Goal: Transaction & Acquisition: Purchase product/service

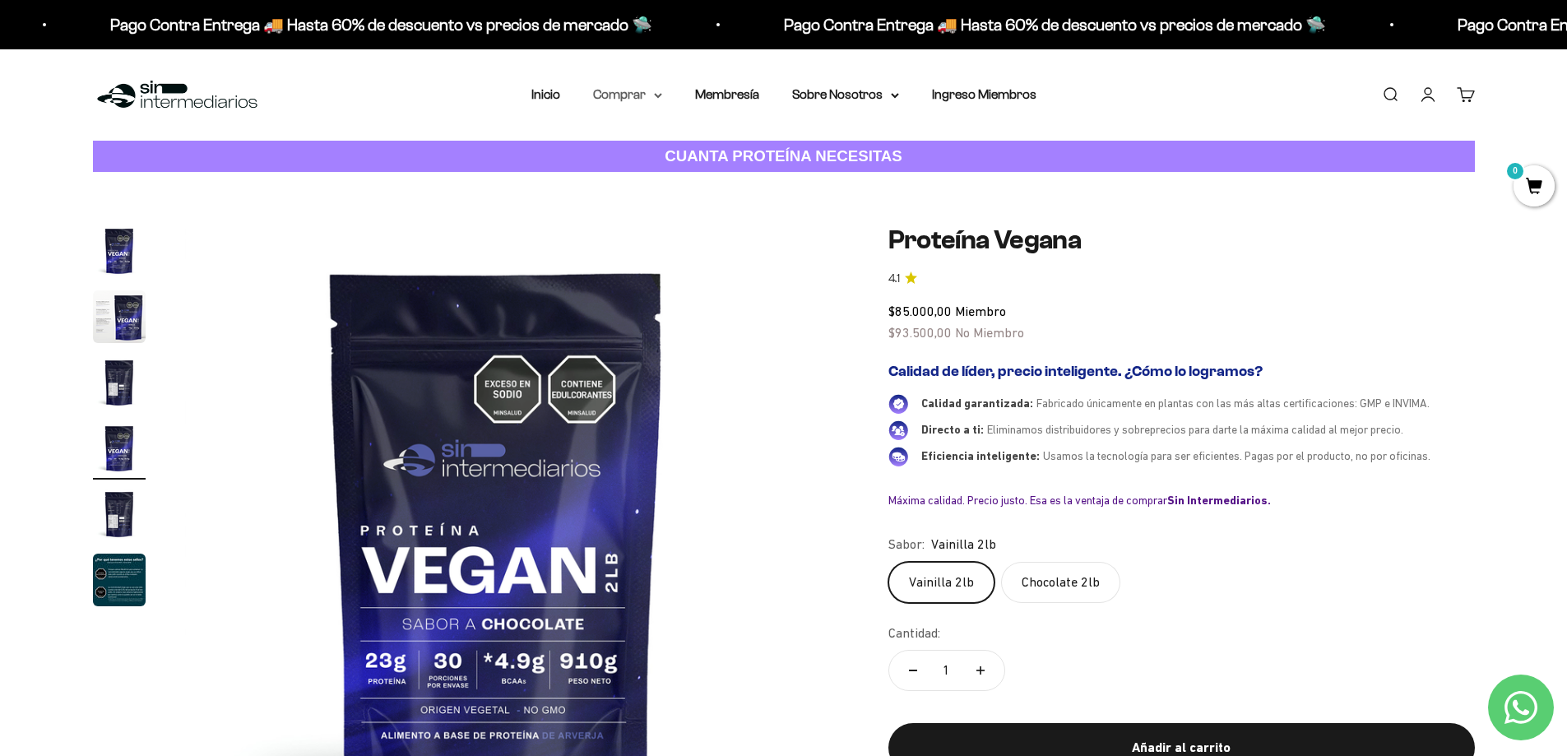
click at [654, 98] on icon at bounding box center [658, 96] width 8 height 6
click at [642, 180] on span "Otros Suplementos" at bounding box center [658, 178] width 110 height 14
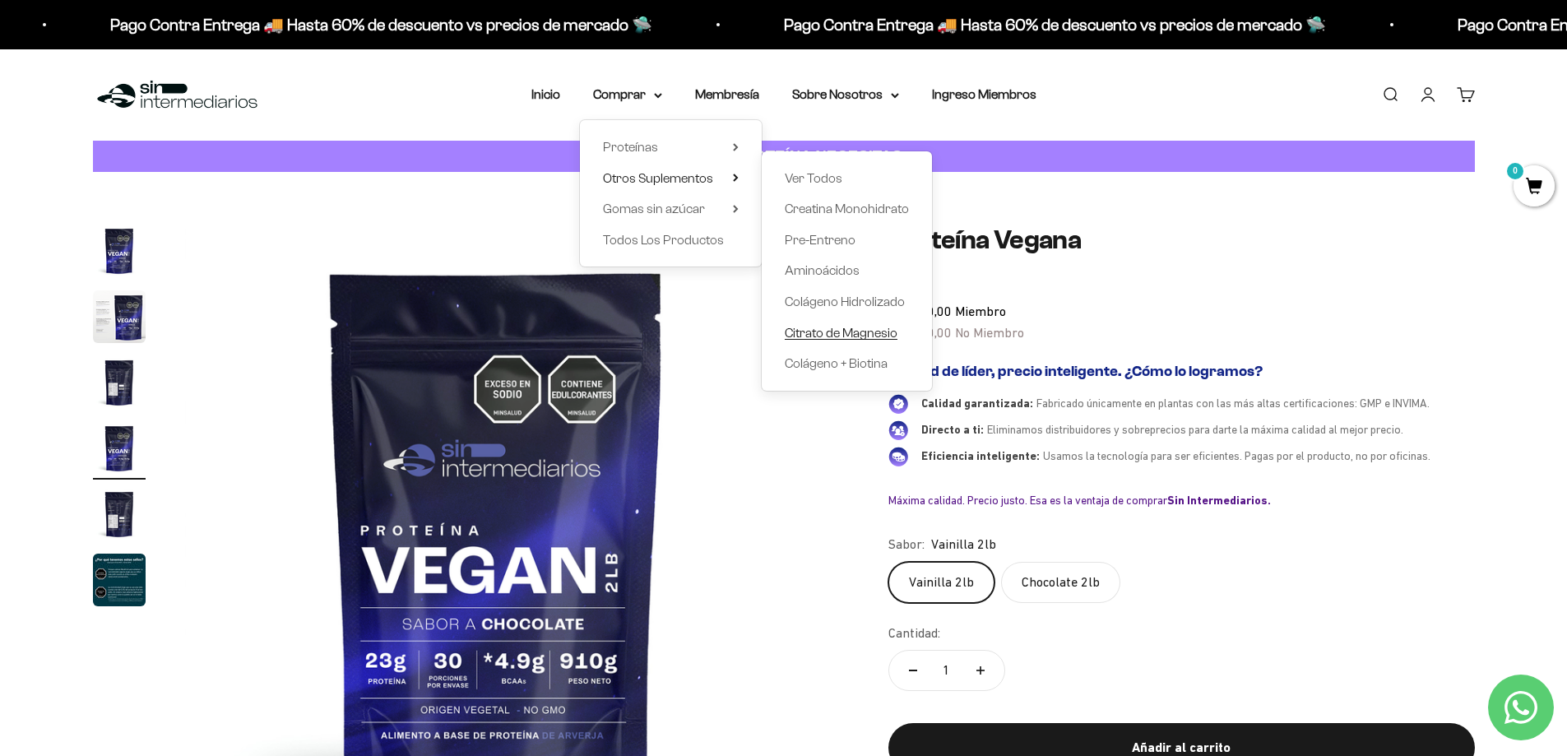
click at [820, 336] on span "Citrato de Magnesio" at bounding box center [841, 333] width 113 height 14
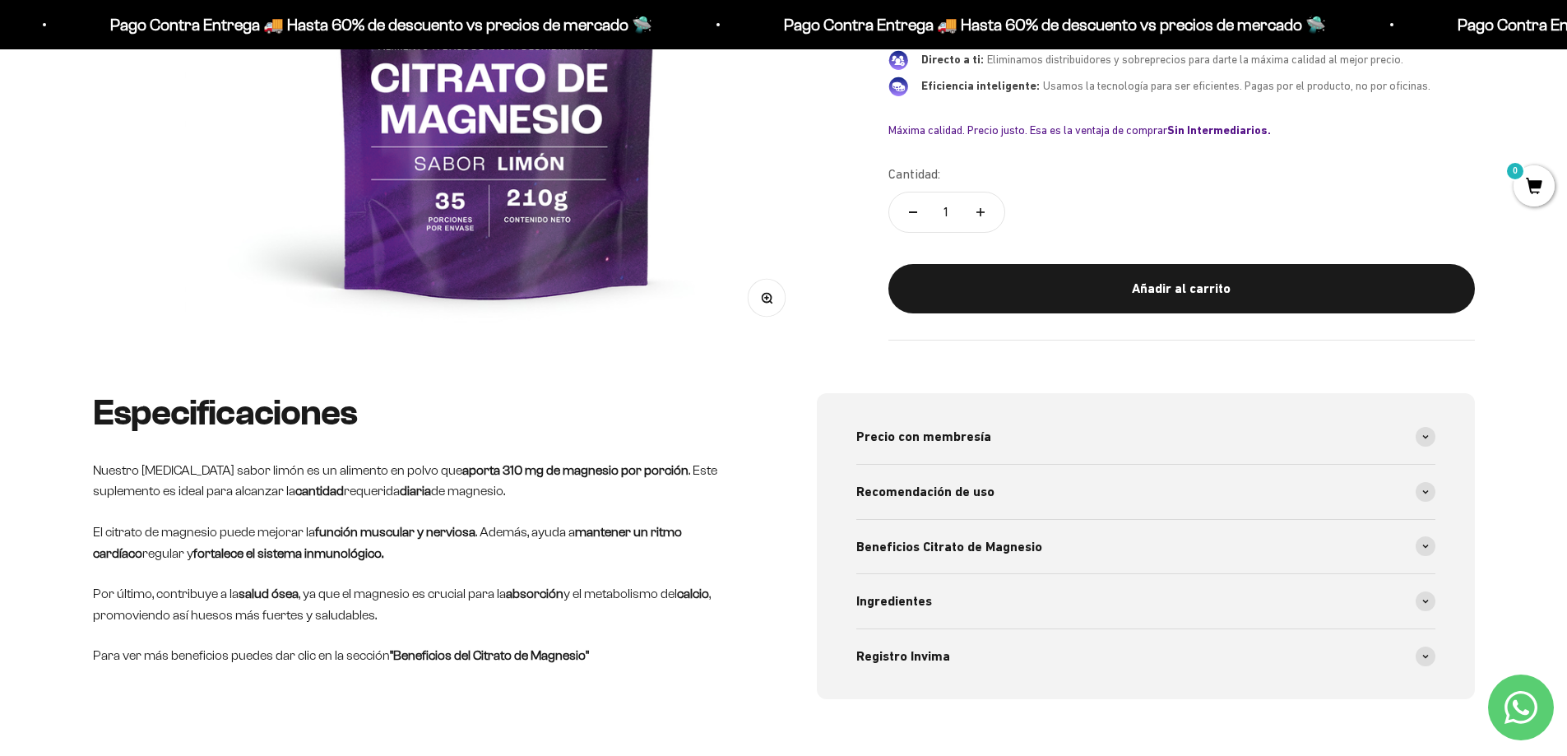
scroll to position [513, 0]
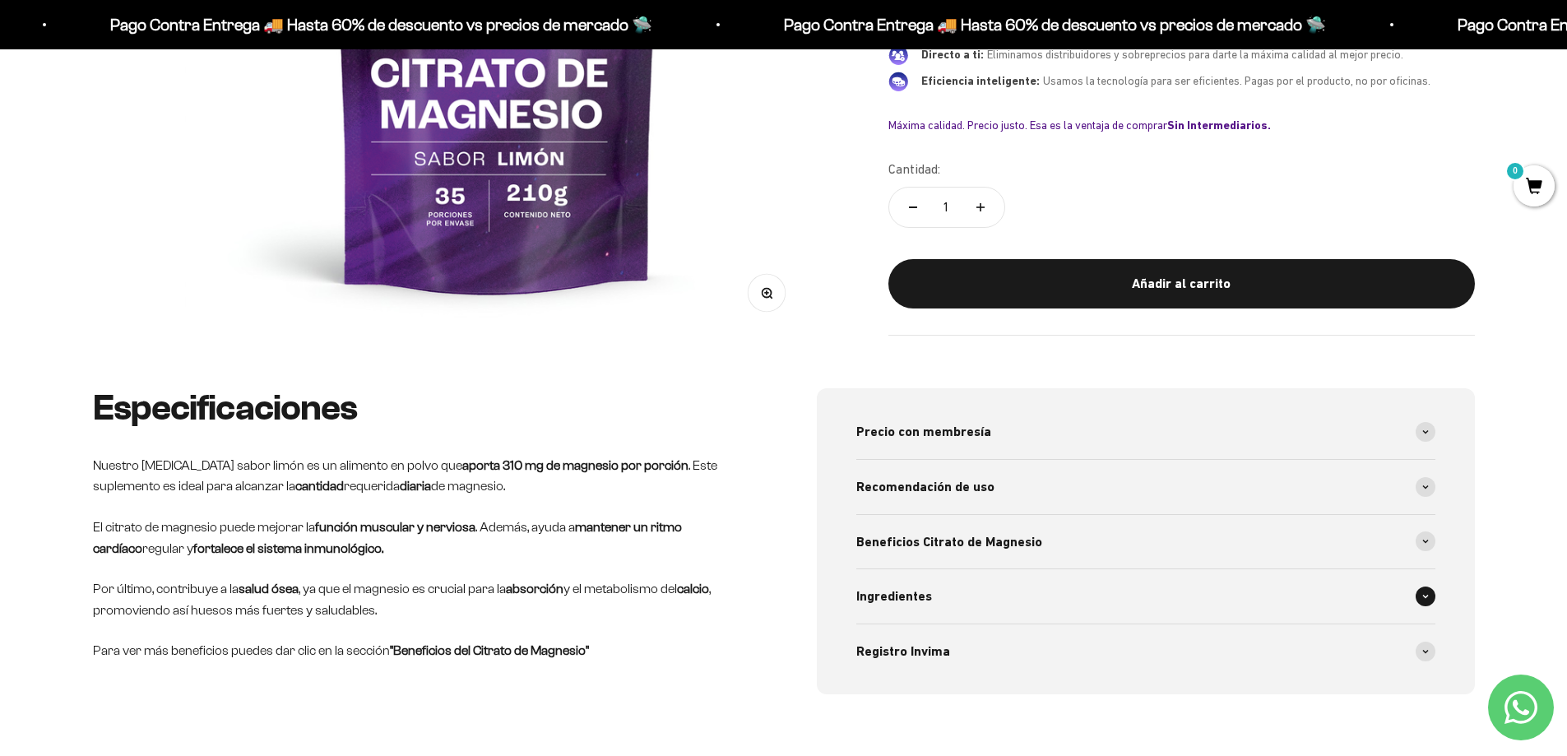
click at [1425, 591] on span at bounding box center [1426, 596] width 20 height 20
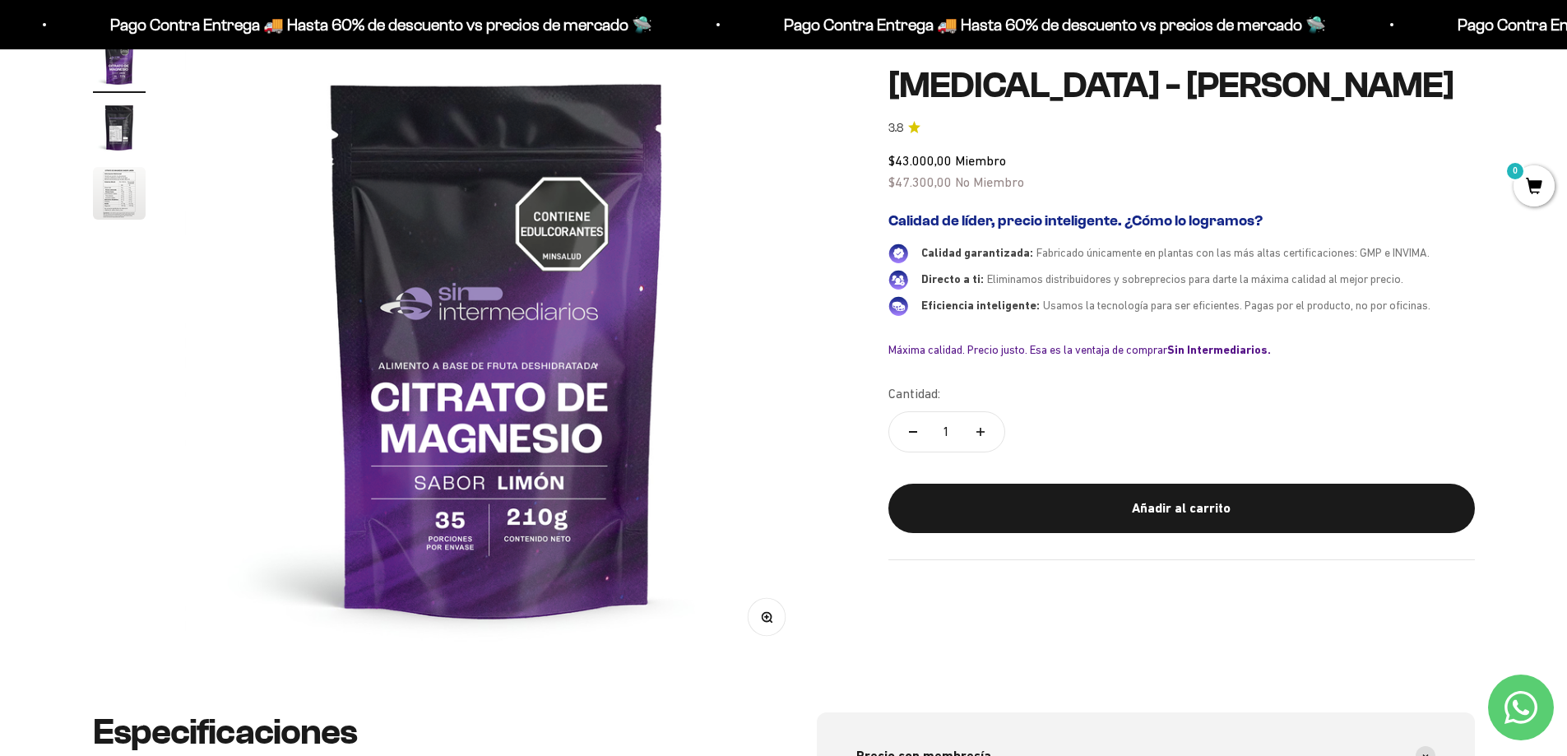
scroll to position [178, 0]
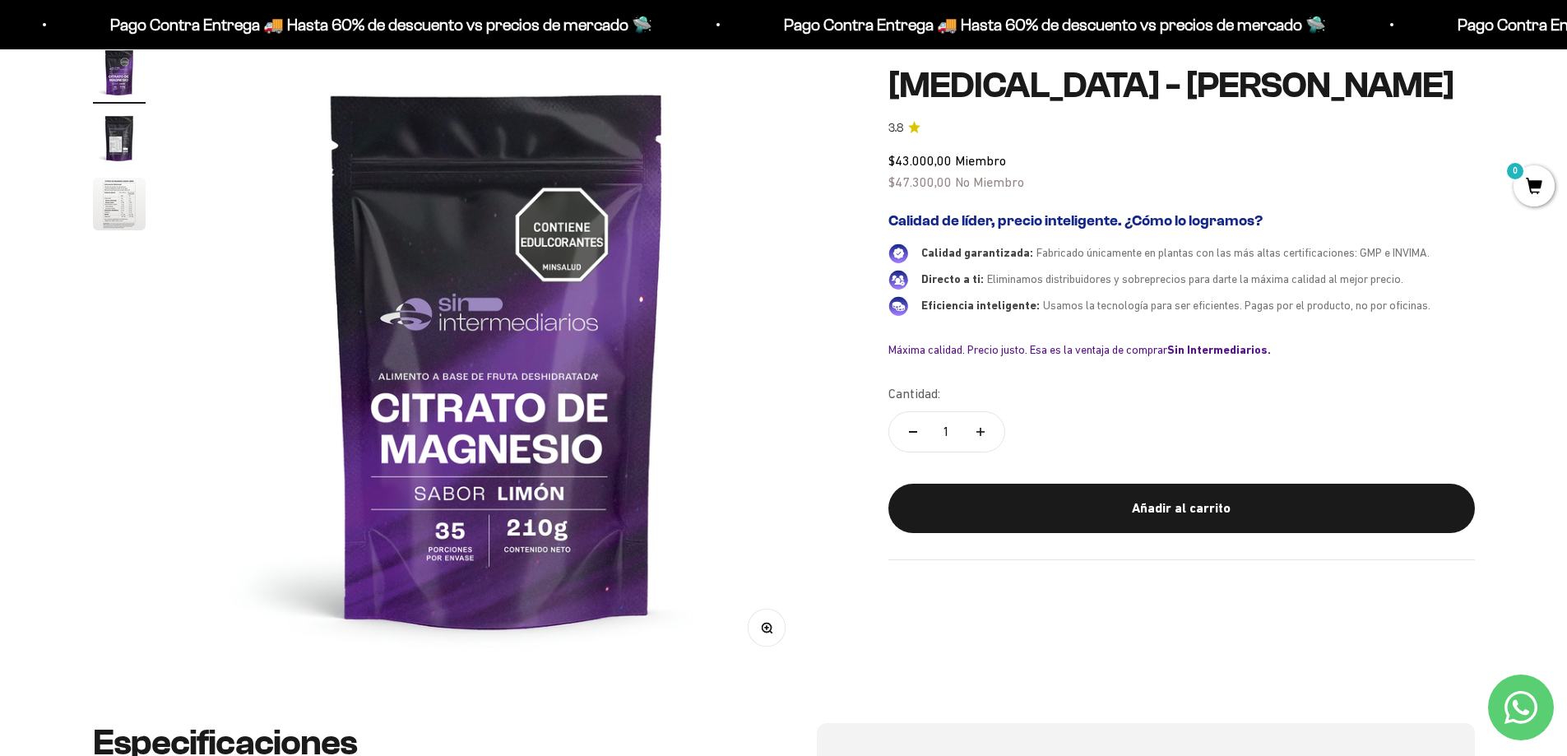
click at [118, 203] on img "Ir al artículo 3" at bounding box center [119, 204] width 53 height 53
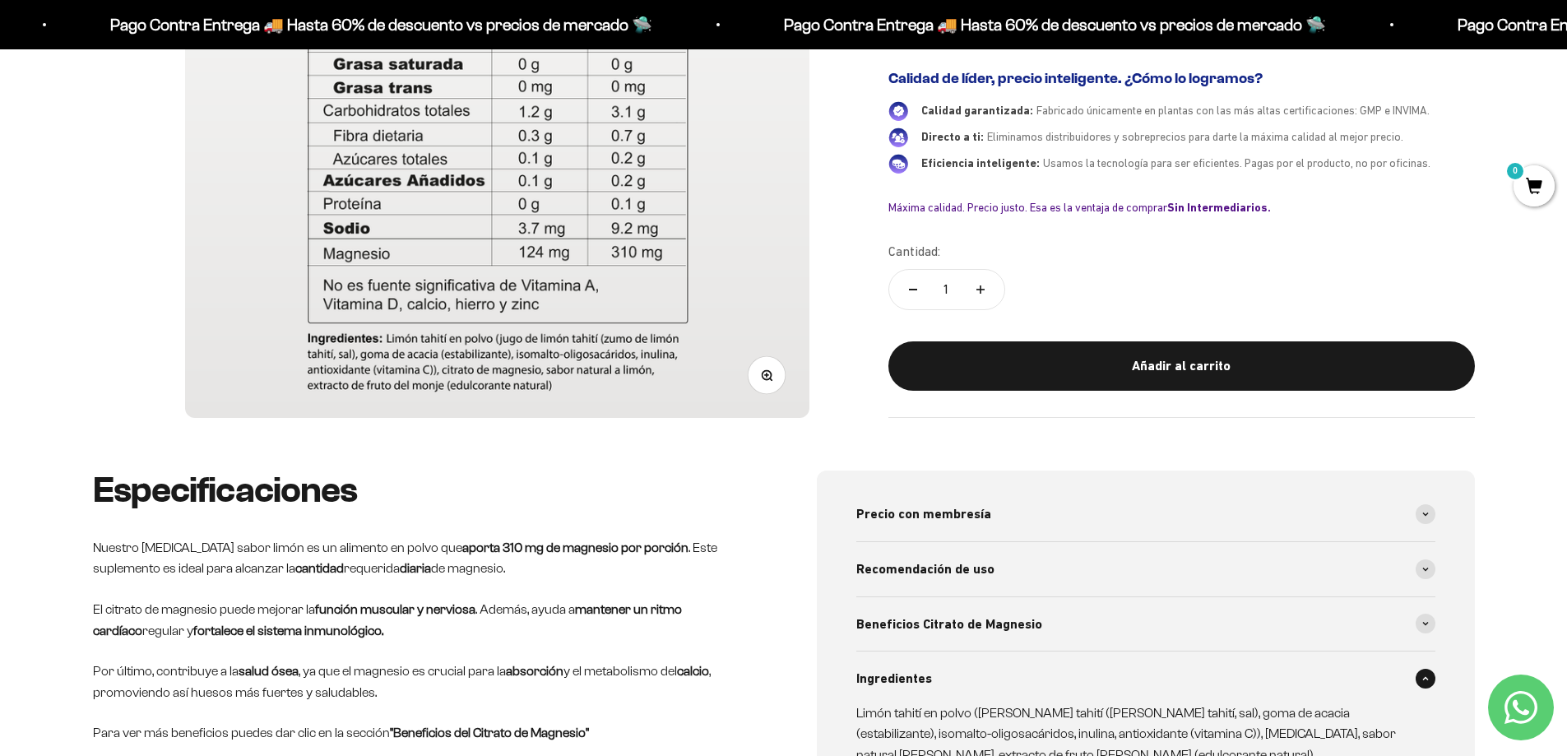
scroll to position [689, 0]
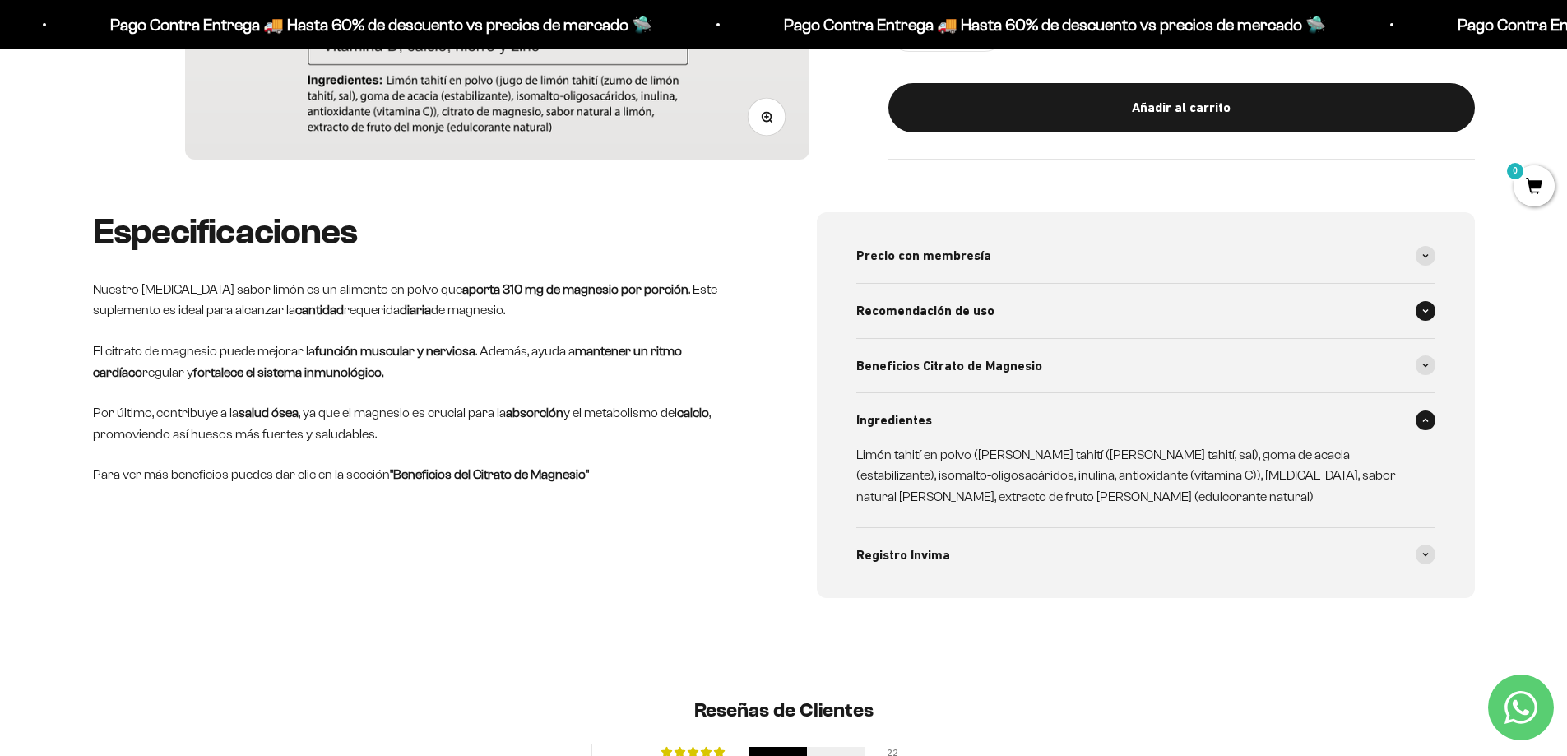
click at [1419, 308] on span at bounding box center [1426, 311] width 20 height 20
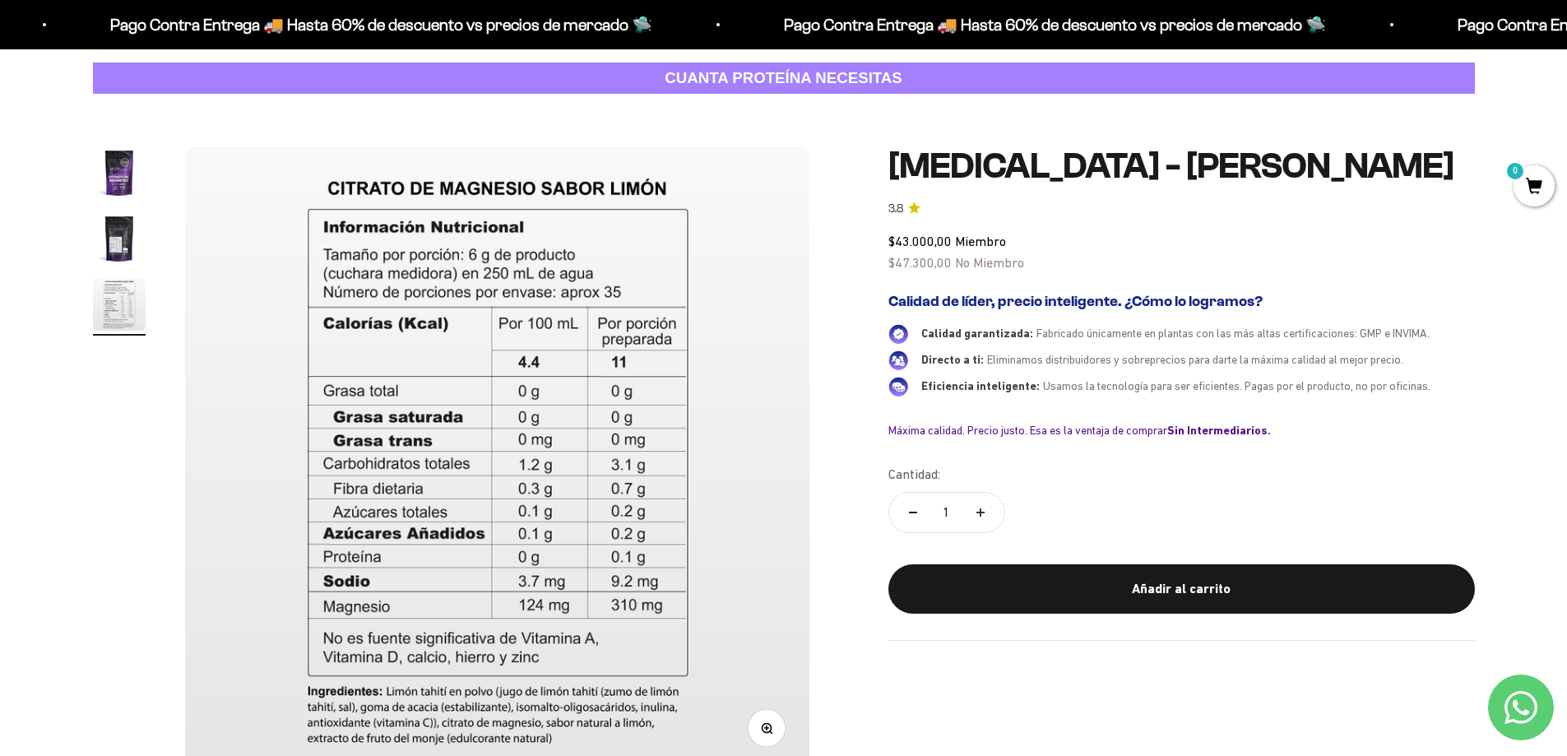
scroll to position [30, 0]
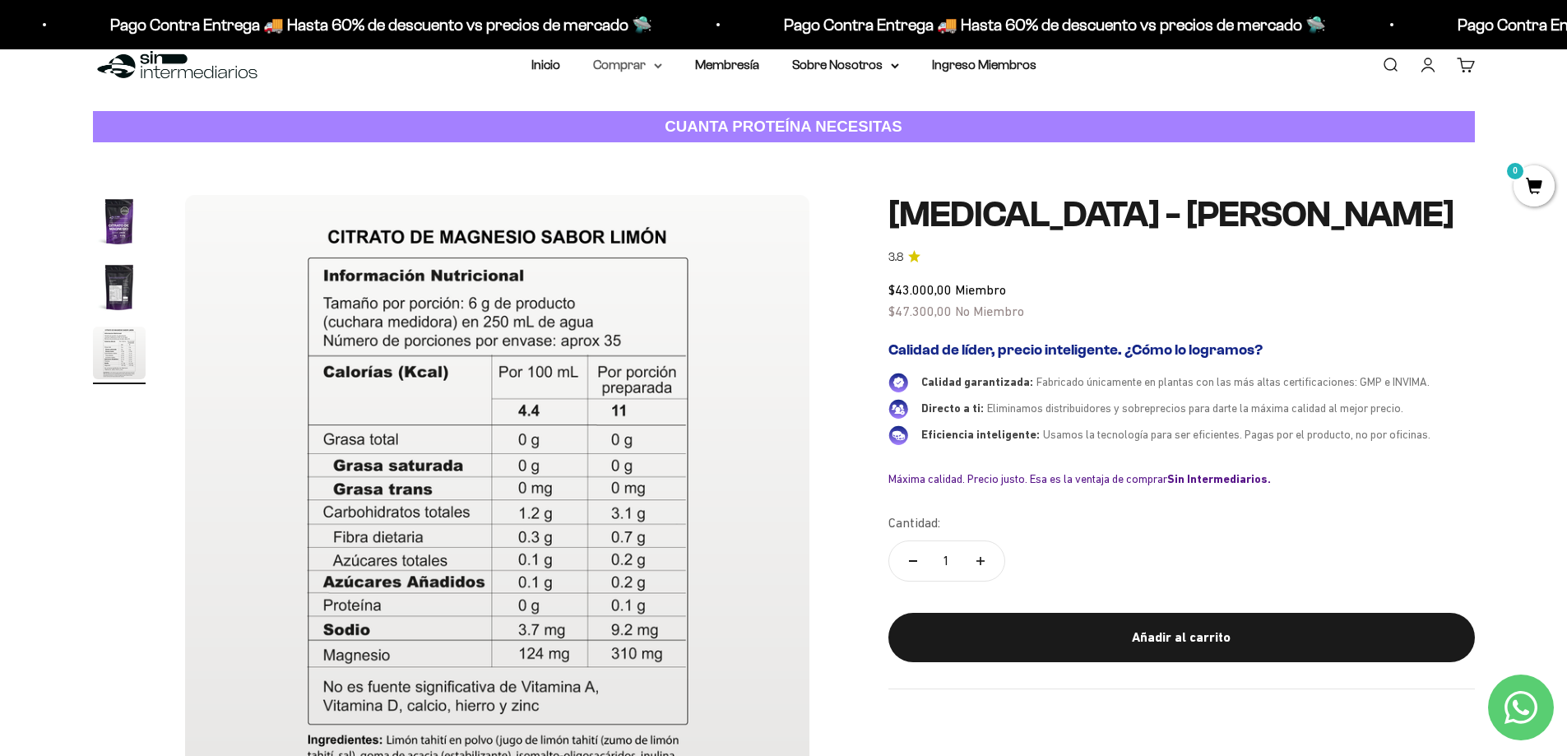
click at [658, 67] on icon at bounding box center [658, 65] width 7 height 3
click at [659, 148] on span "Otros Suplementos" at bounding box center [658, 148] width 110 height 14
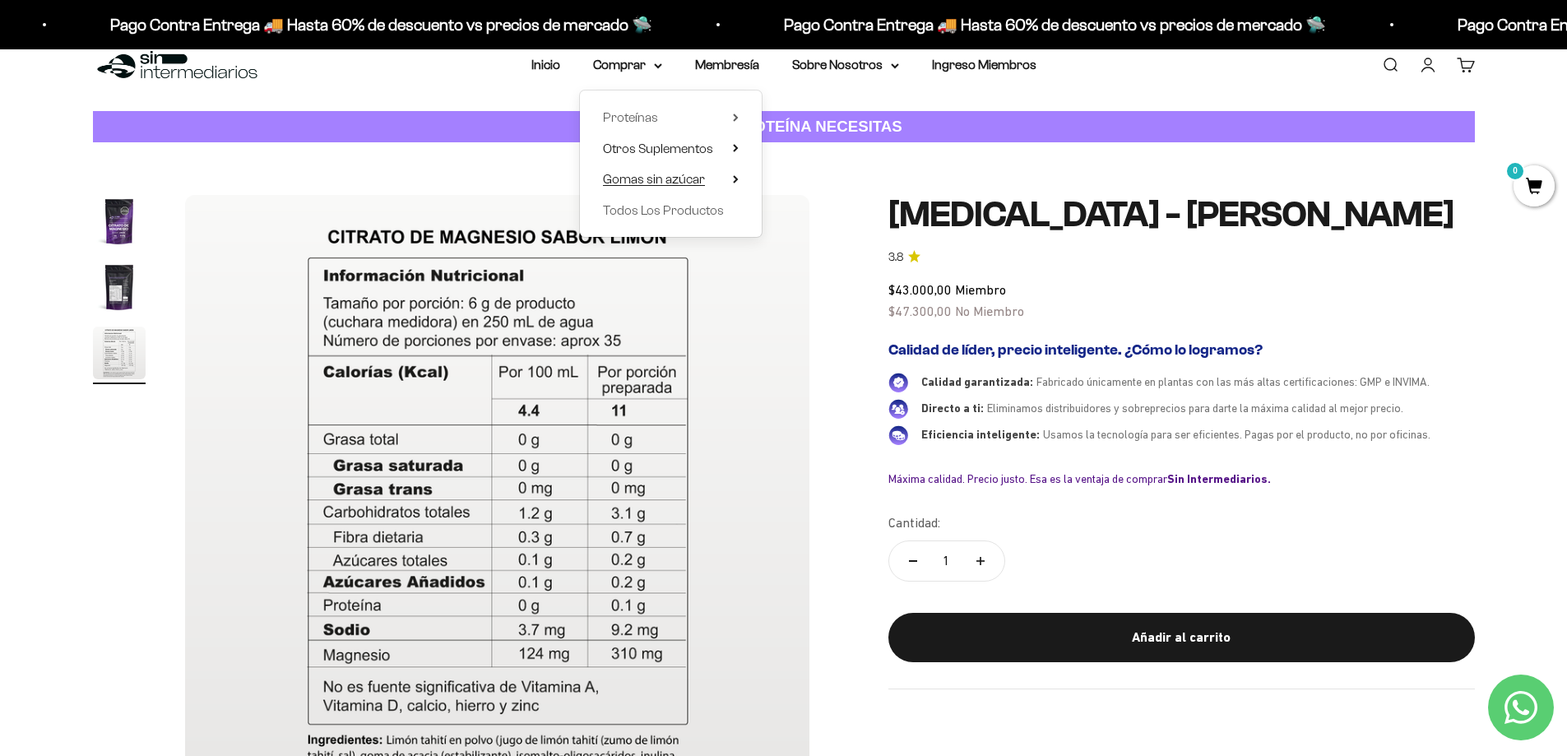
click at [684, 181] on span "Gomas sin azúcar" at bounding box center [654, 179] width 102 height 14
click at [637, 115] on span "Proteínas" at bounding box center [630, 117] width 55 height 14
click at [813, 123] on span "Ver Todos" at bounding box center [814, 117] width 58 height 14
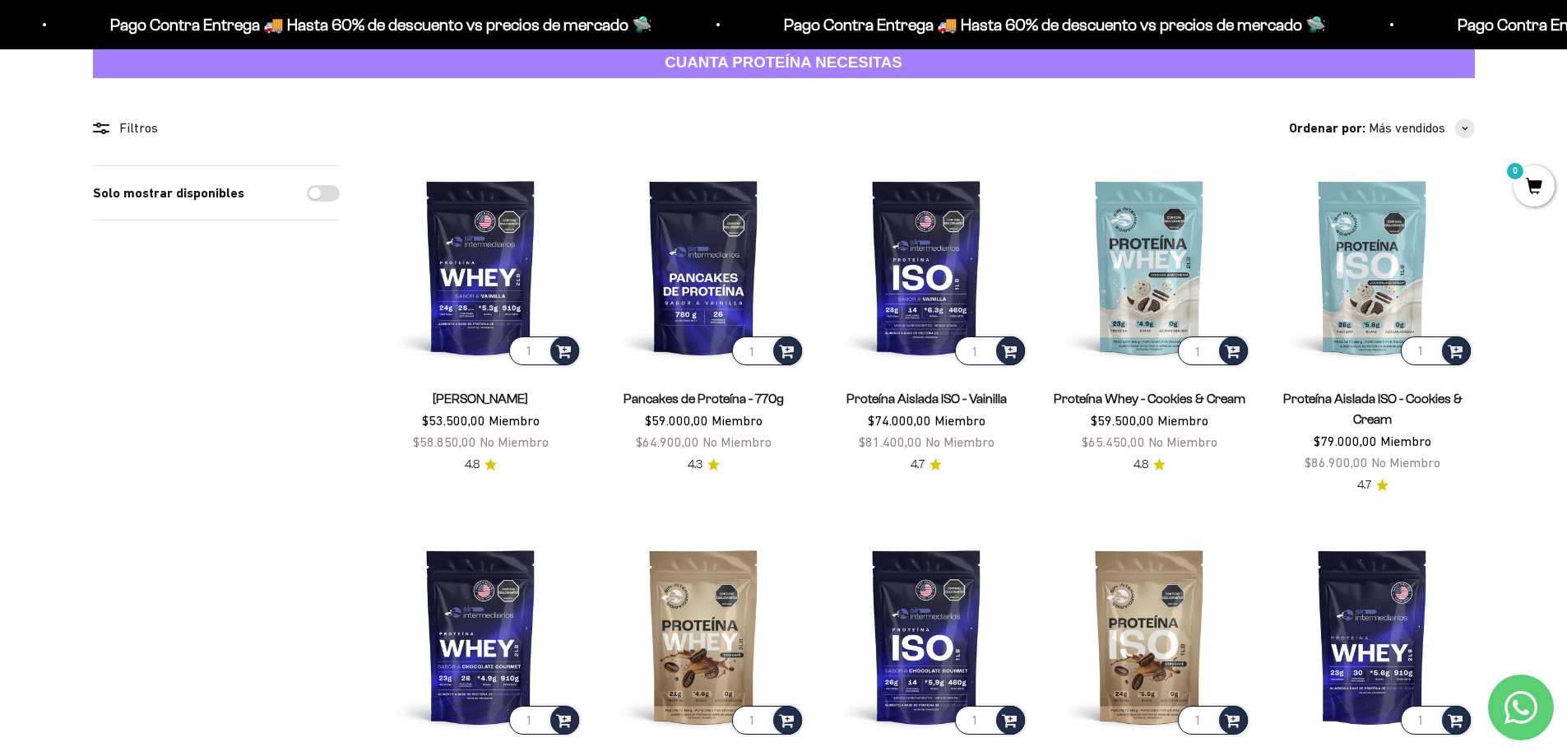
scroll to position [80, 0]
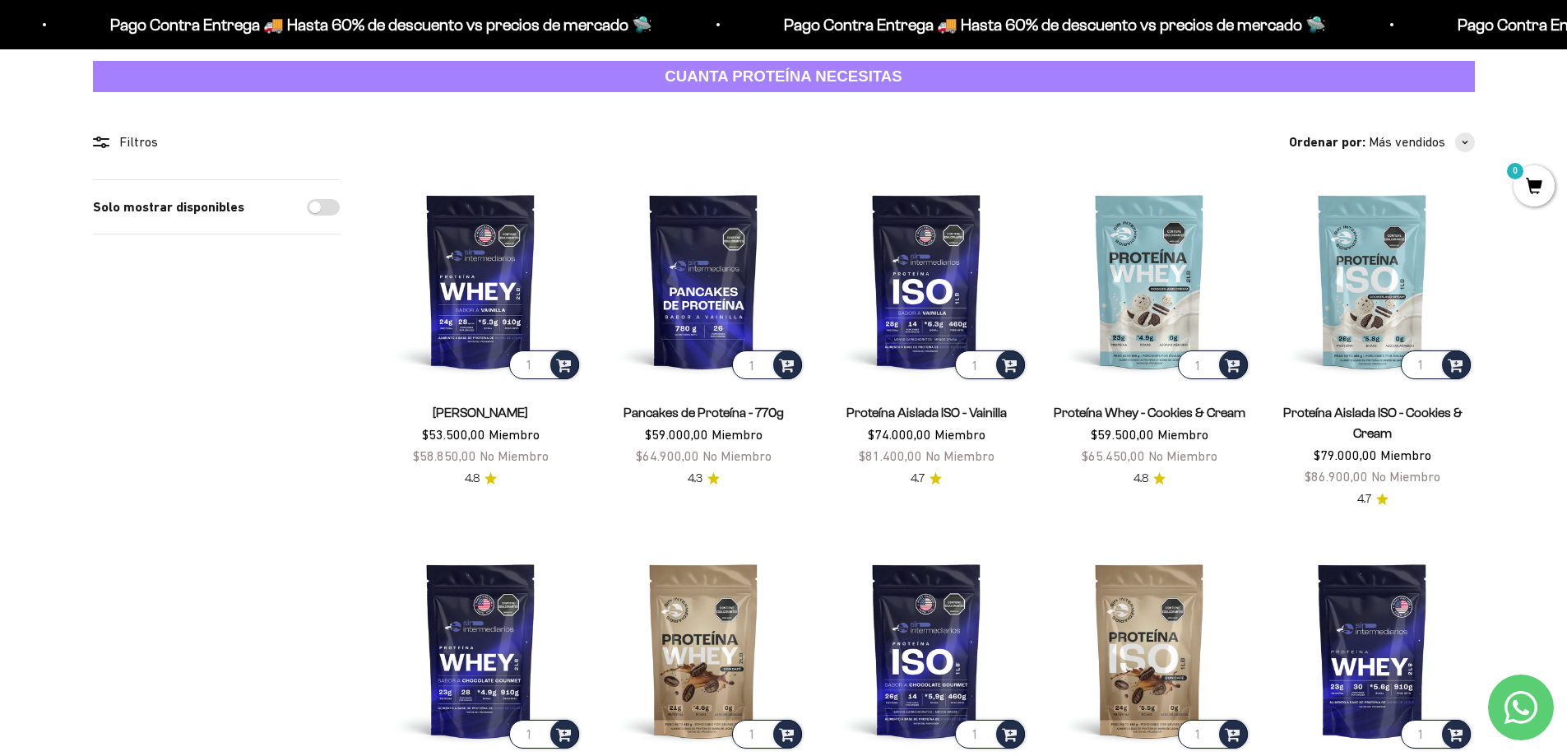
click at [896, 410] on link "Proteína Aislada ISO - Vainilla" at bounding box center [926, 413] width 160 height 14
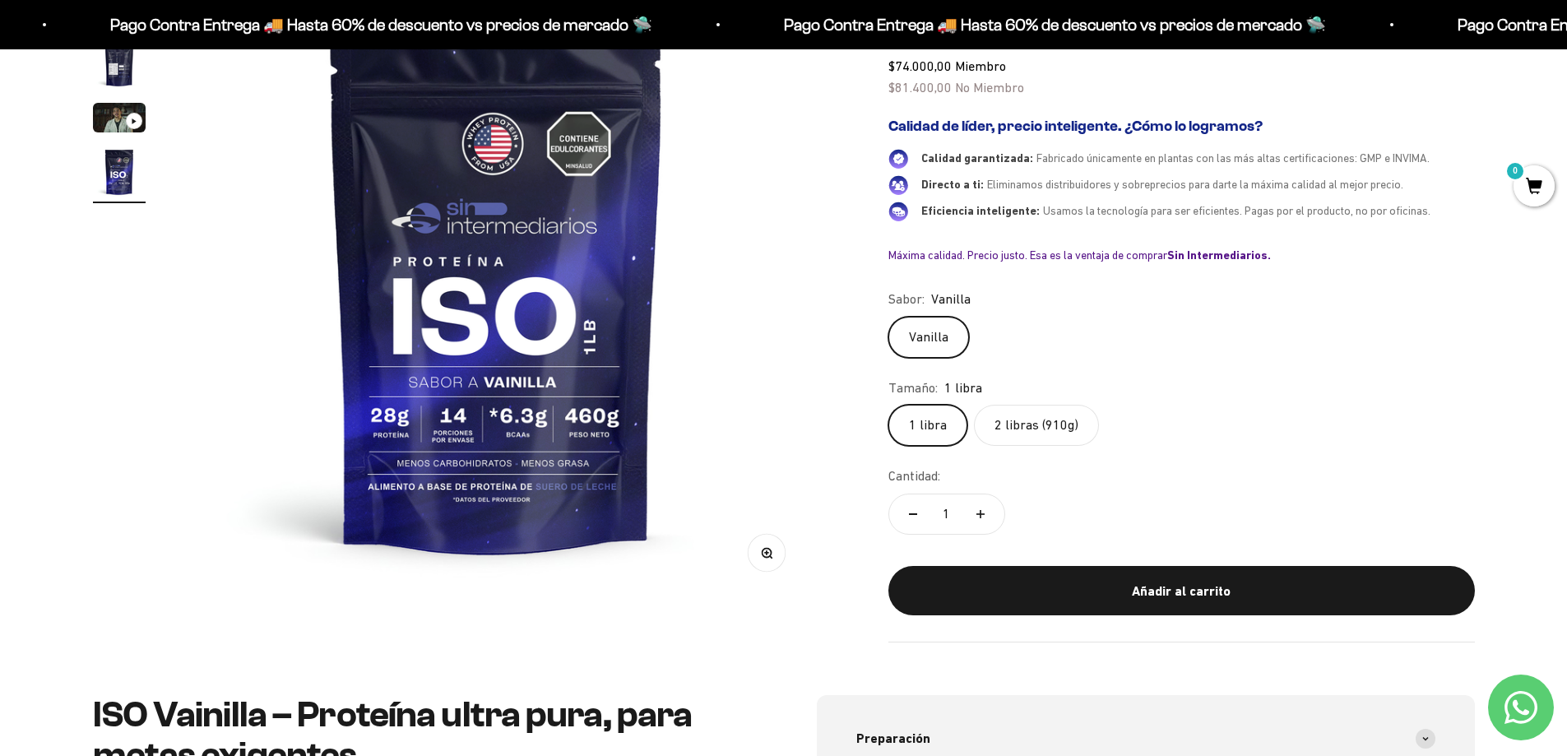
scroll to position [192, 0]
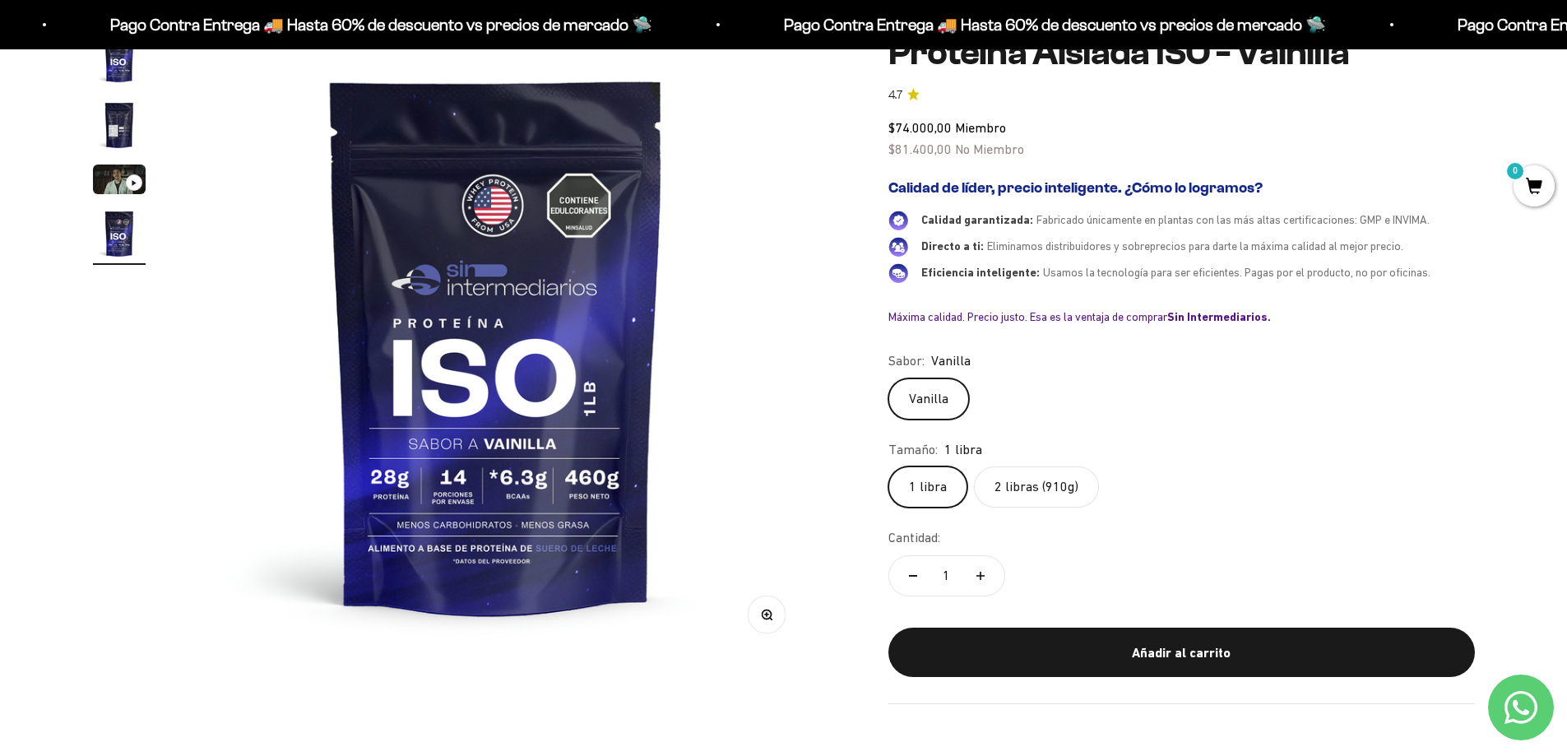
drag, startPoint x: 1574, startPoint y: 76, endPoint x: 1578, endPoint y: 104, distance: 27.5
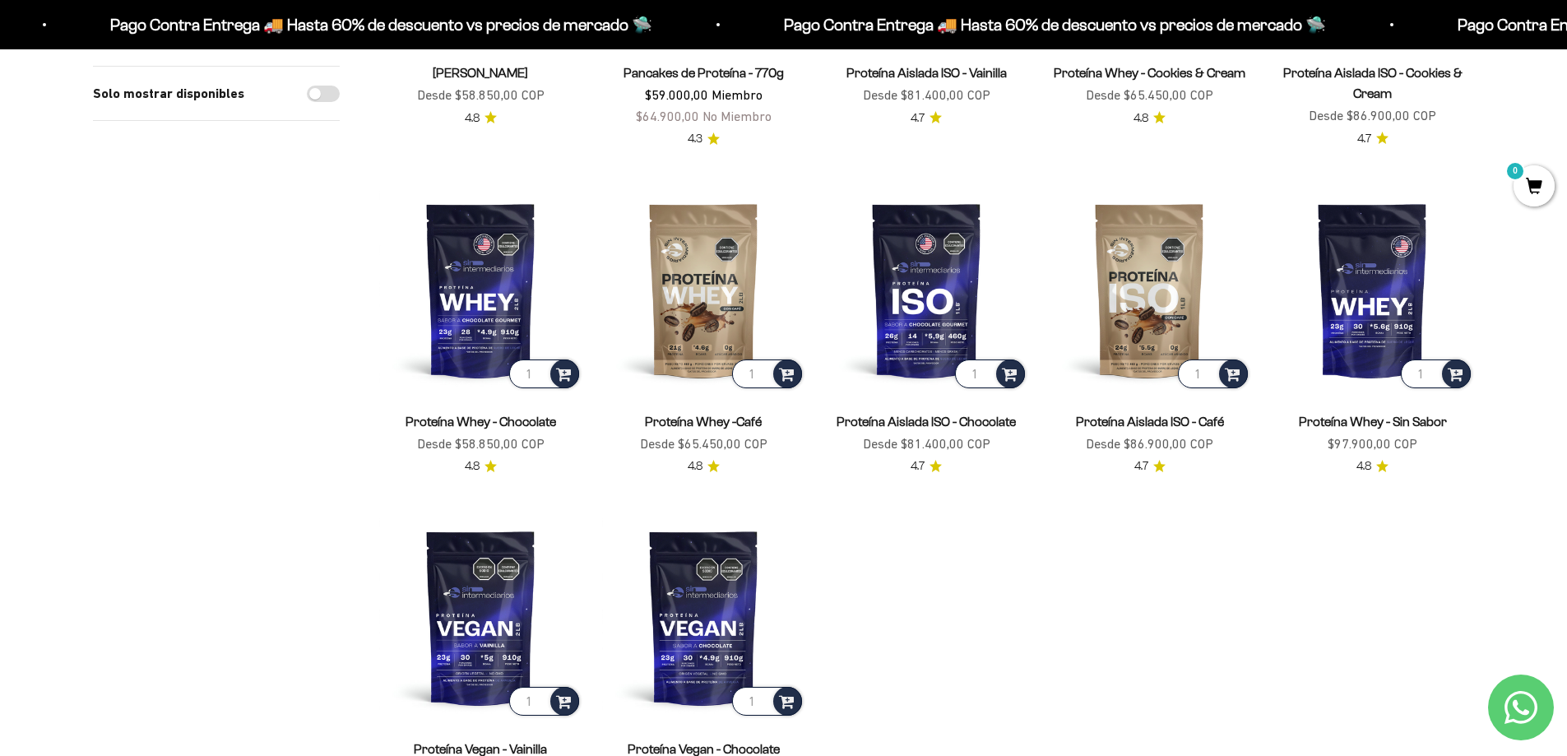
scroll to position [438, 0]
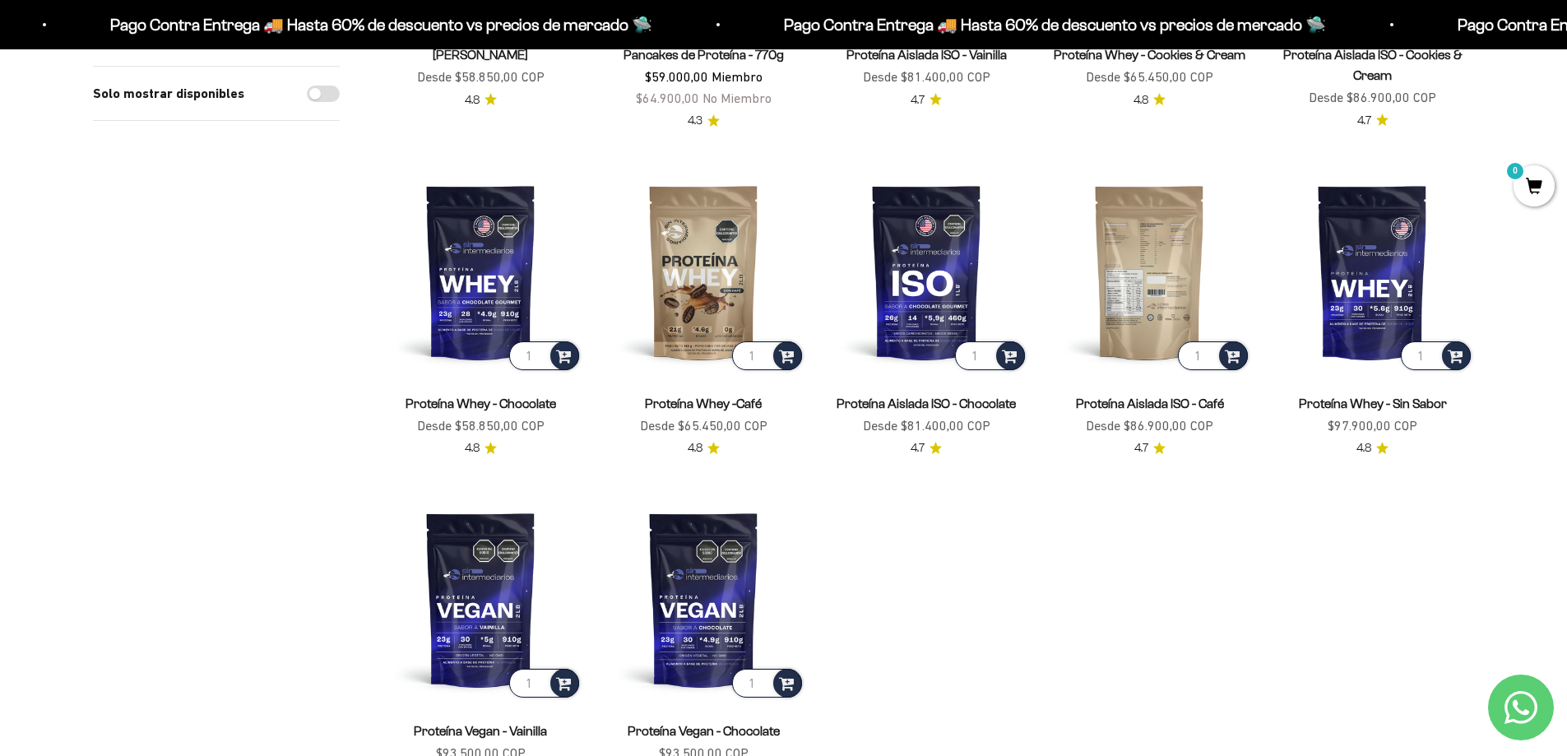
click at [1121, 291] on img at bounding box center [1149, 271] width 203 height 203
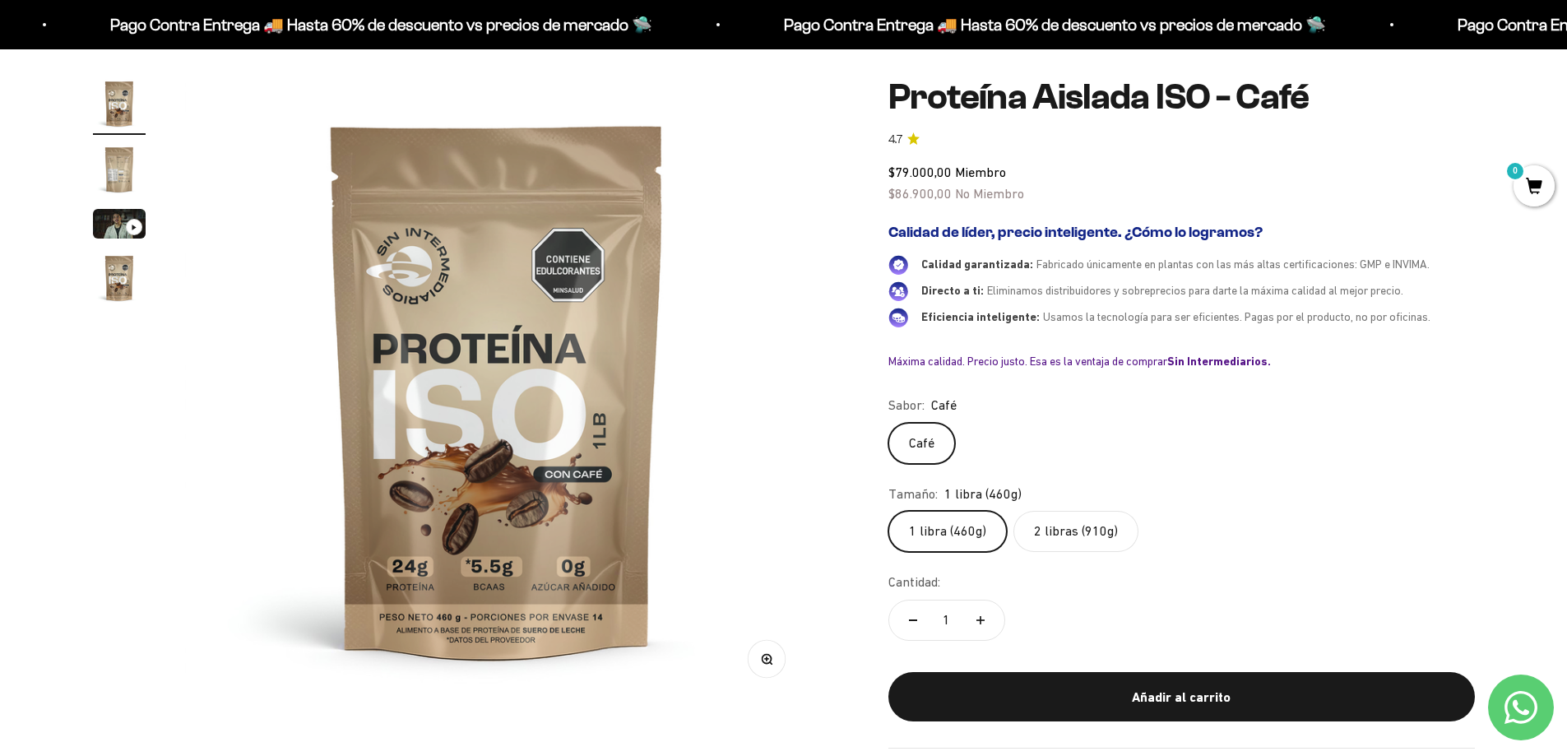
click at [116, 167] on img "Ir al artículo 2" at bounding box center [119, 169] width 53 height 53
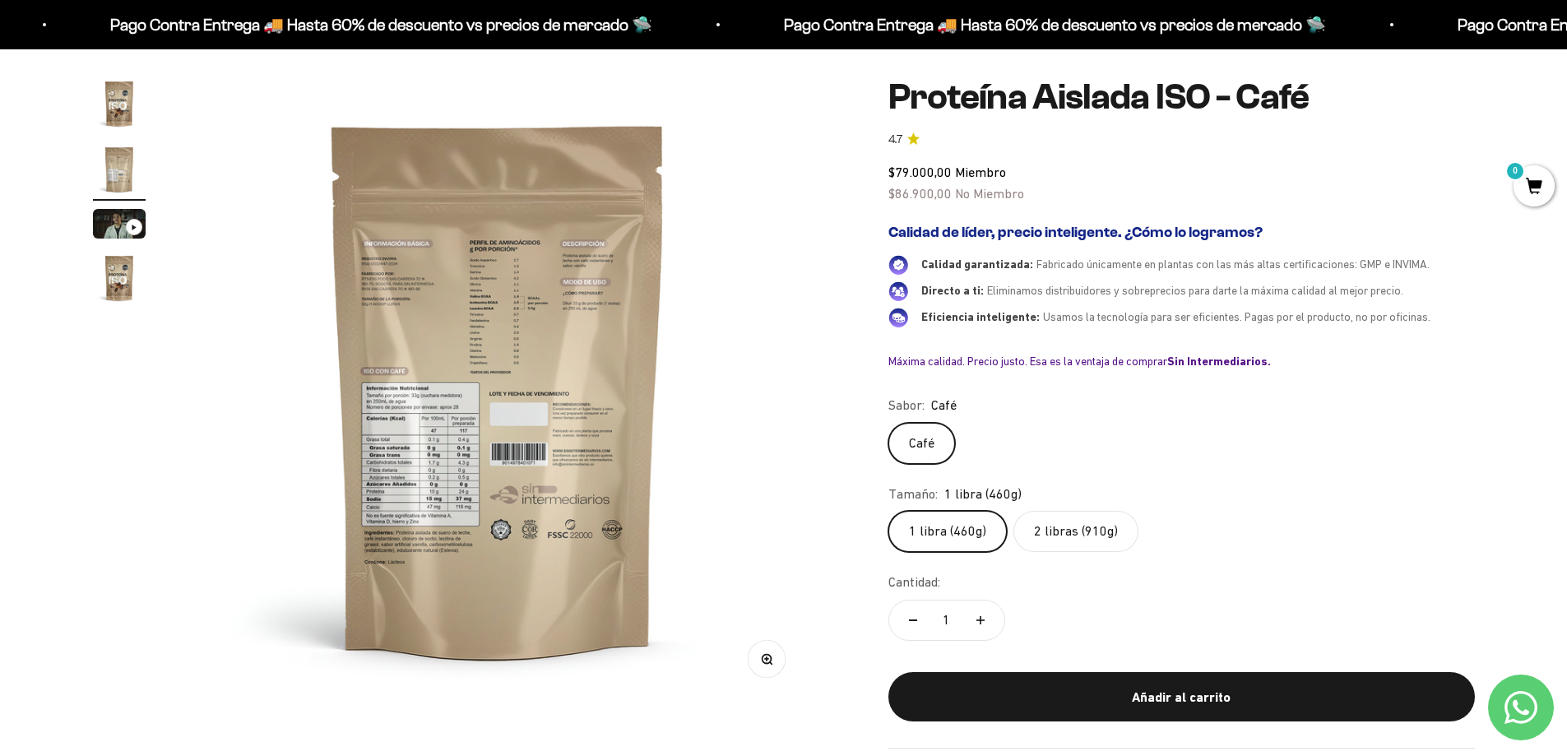
scroll to position [0, 644]
click at [137, 223] on div "Ir al artículo 3" at bounding box center [134, 227] width 16 height 16
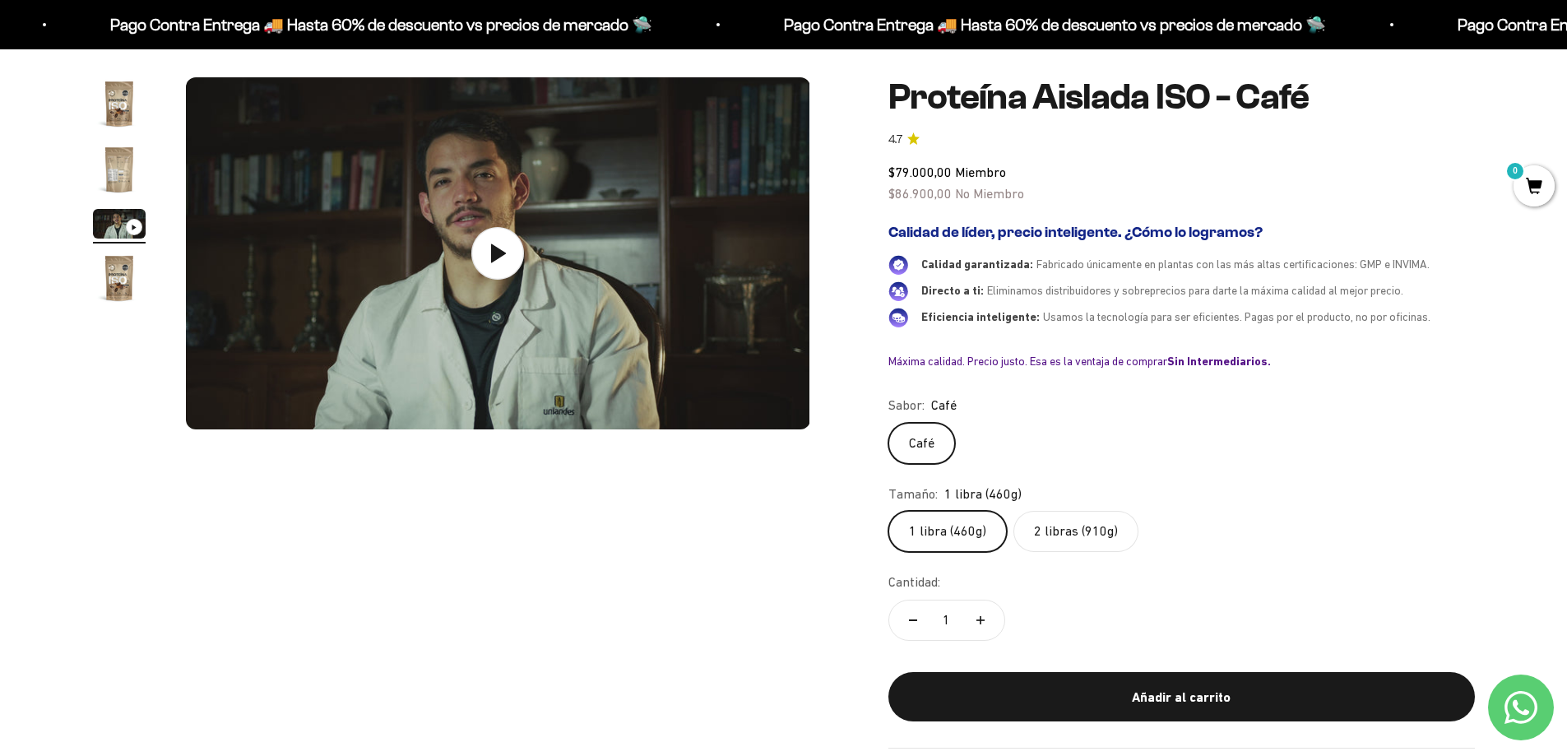
scroll to position [0, 1288]
click at [491, 243] on icon at bounding box center [498, 253] width 16 height 21
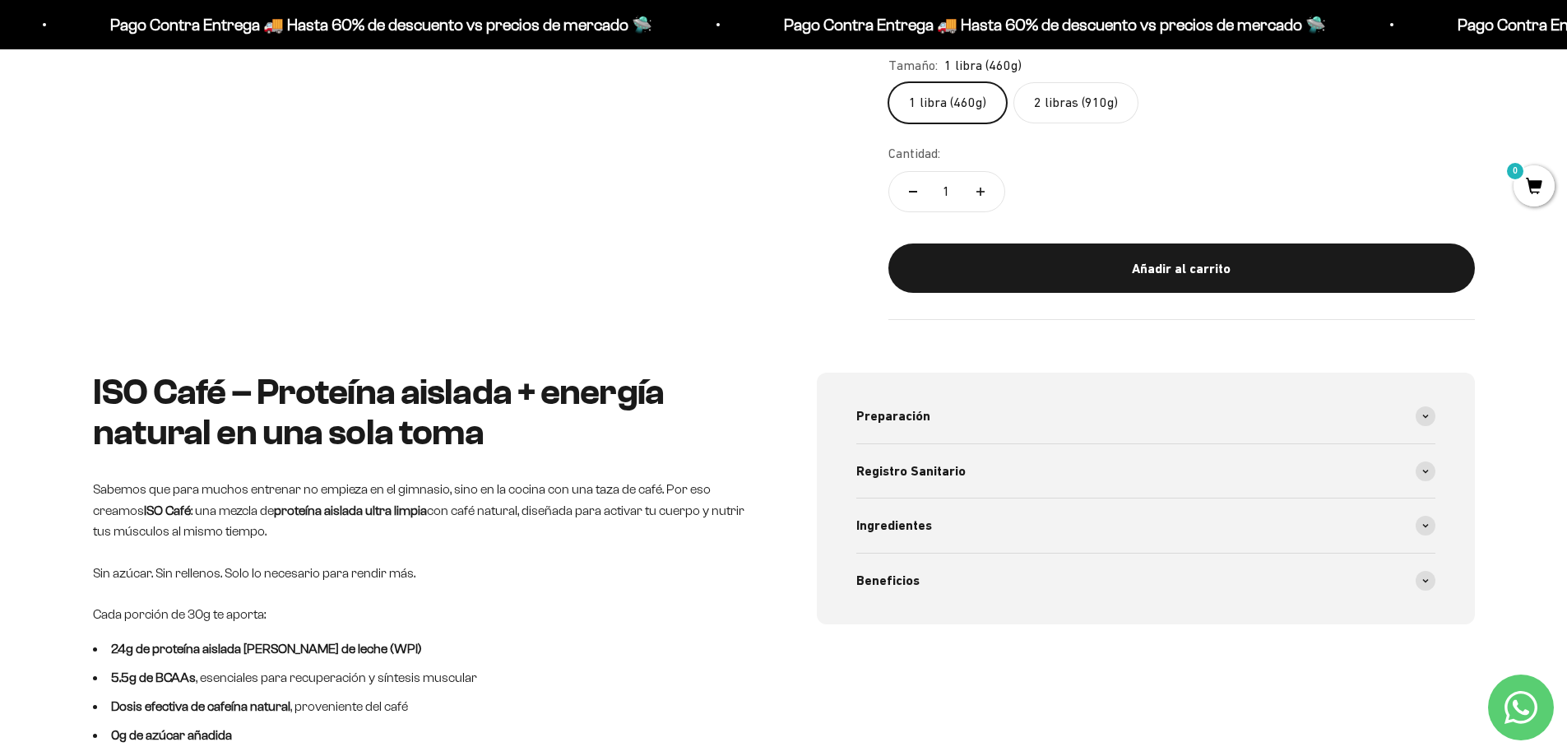
scroll to position [624, 0]
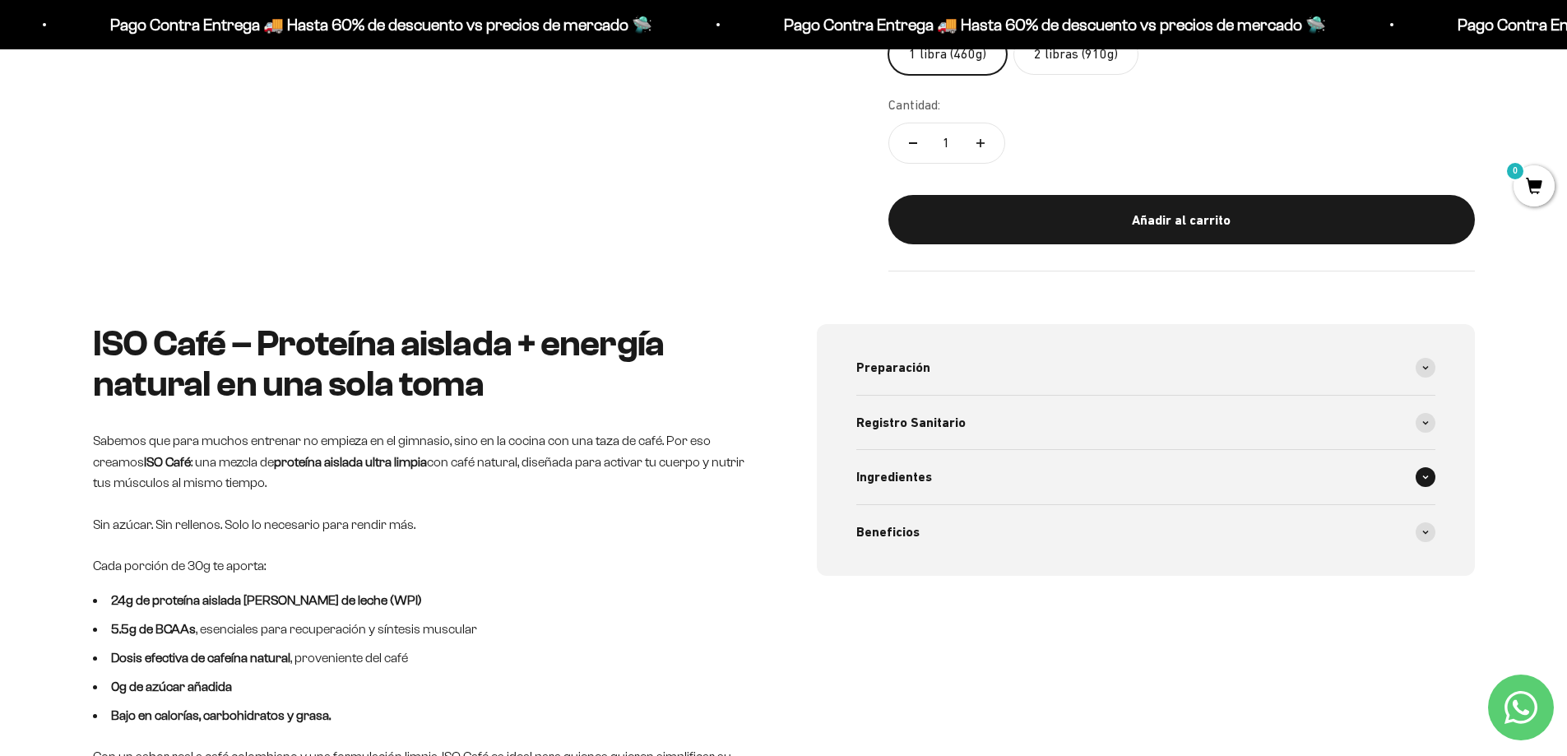
click at [1430, 477] on span at bounding box center [1426, 477] width 20 height 20
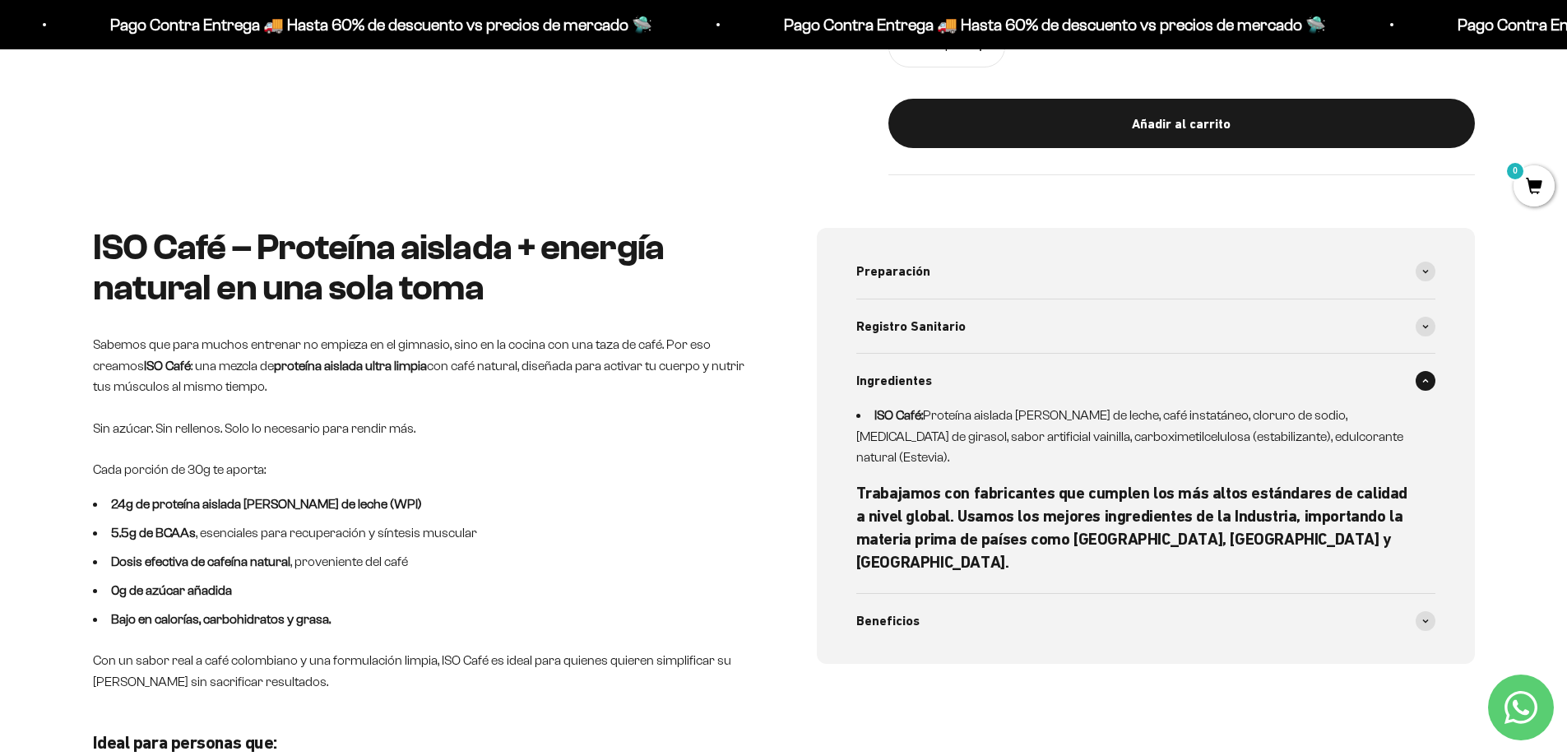
scroll to position [0, 0]
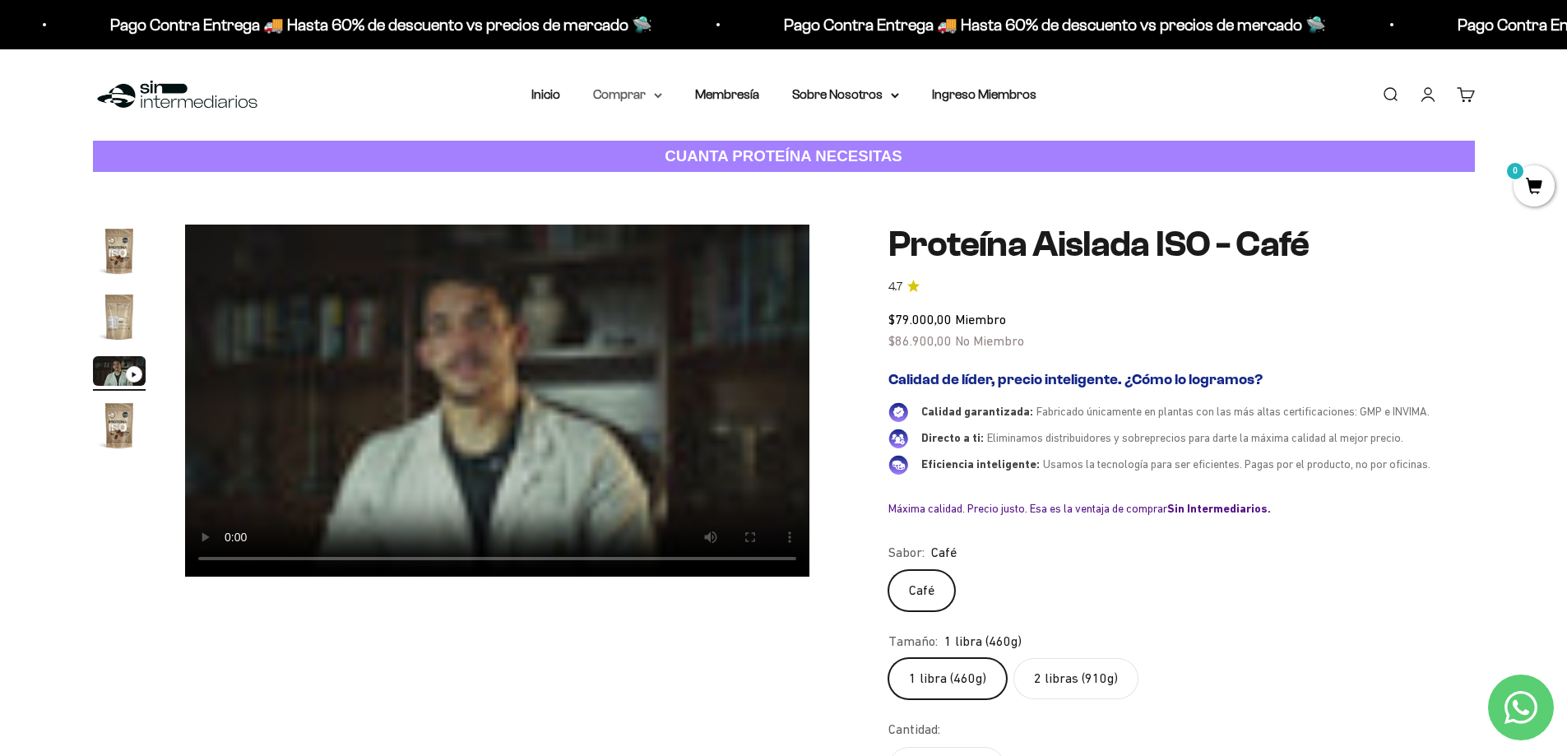
click at [655, 97] on icon at bounding box center [658, 96] width 8 height 6
click at [112, 323] on img "Ir al artículo 2" at bounding box center [119, 316] width 53 height 53
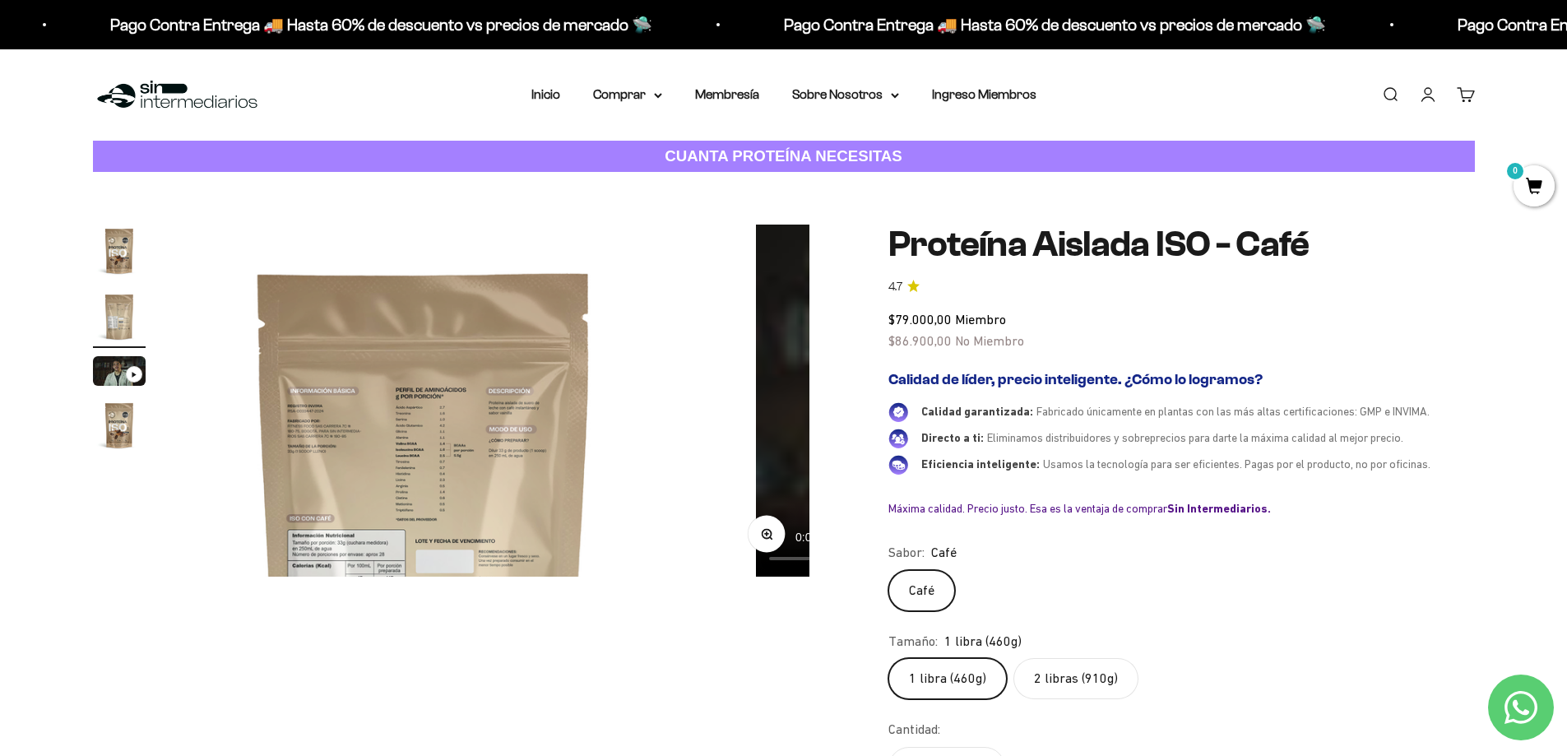
scroll to position [0, 644]
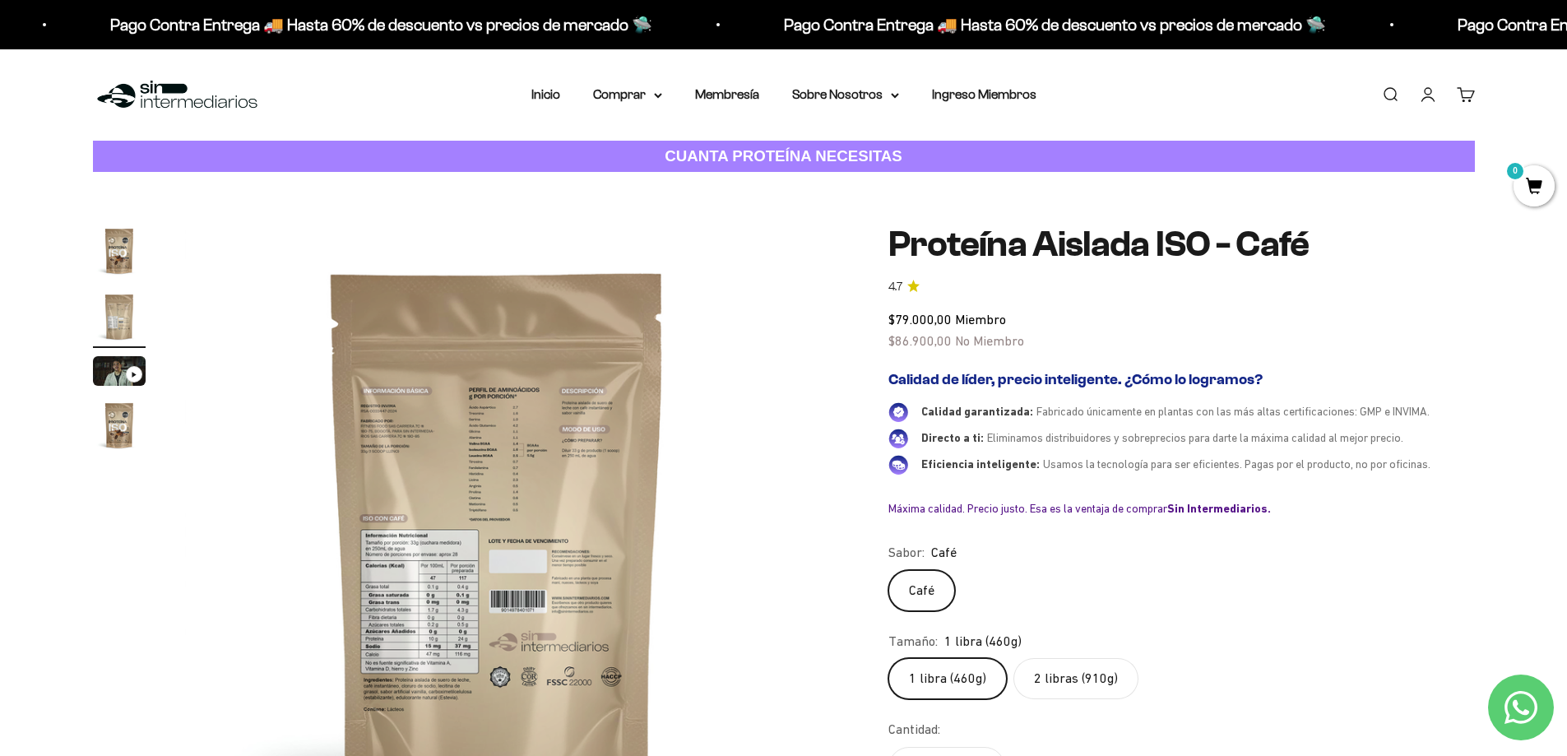
click at [500, 528] on img at bounding box center [497, 537] width 624 height 624
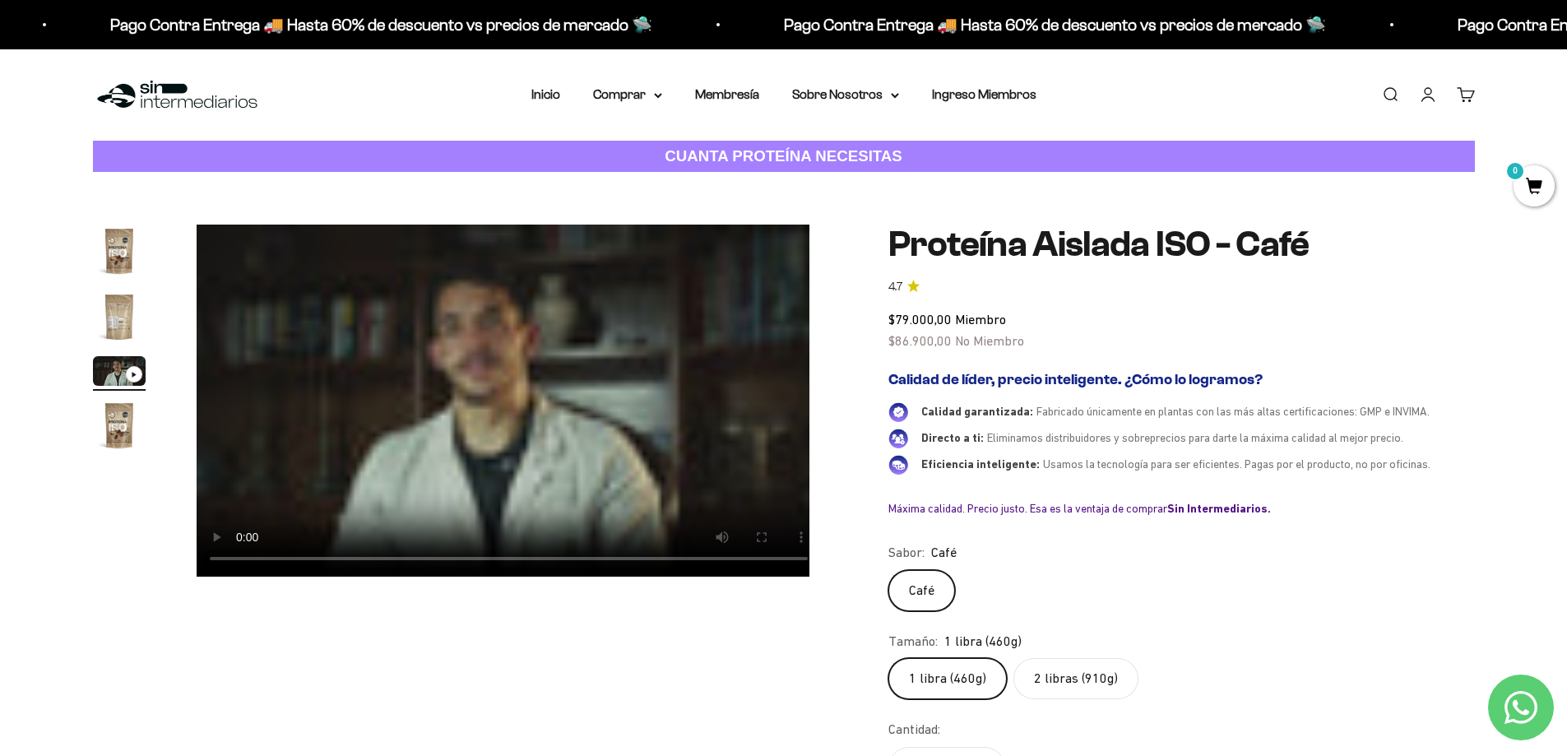
scroll to position [0, 1288]
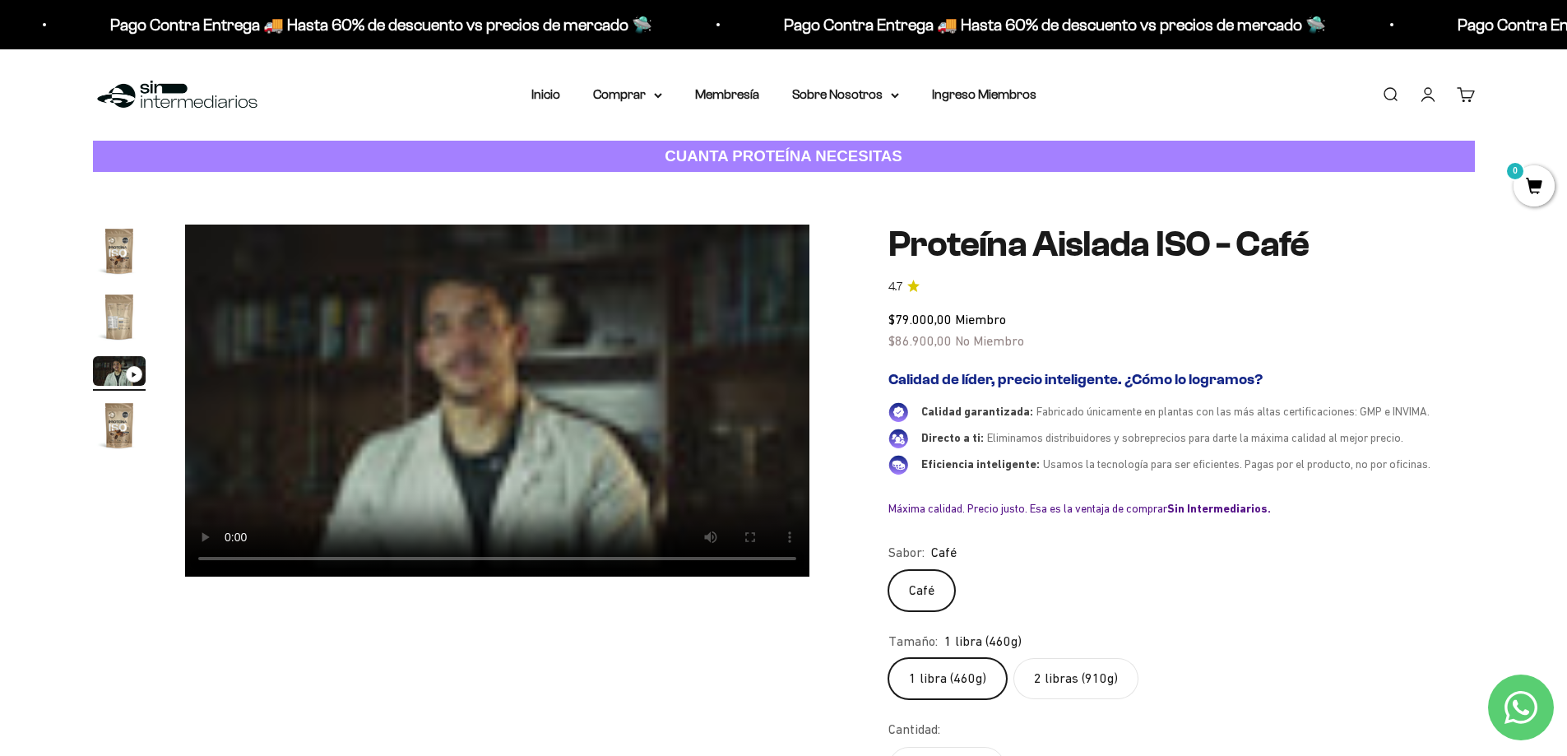
click at [106, 308] on img "Ir al artículo 2" at bounding box center [119, 316] width 53 height 53
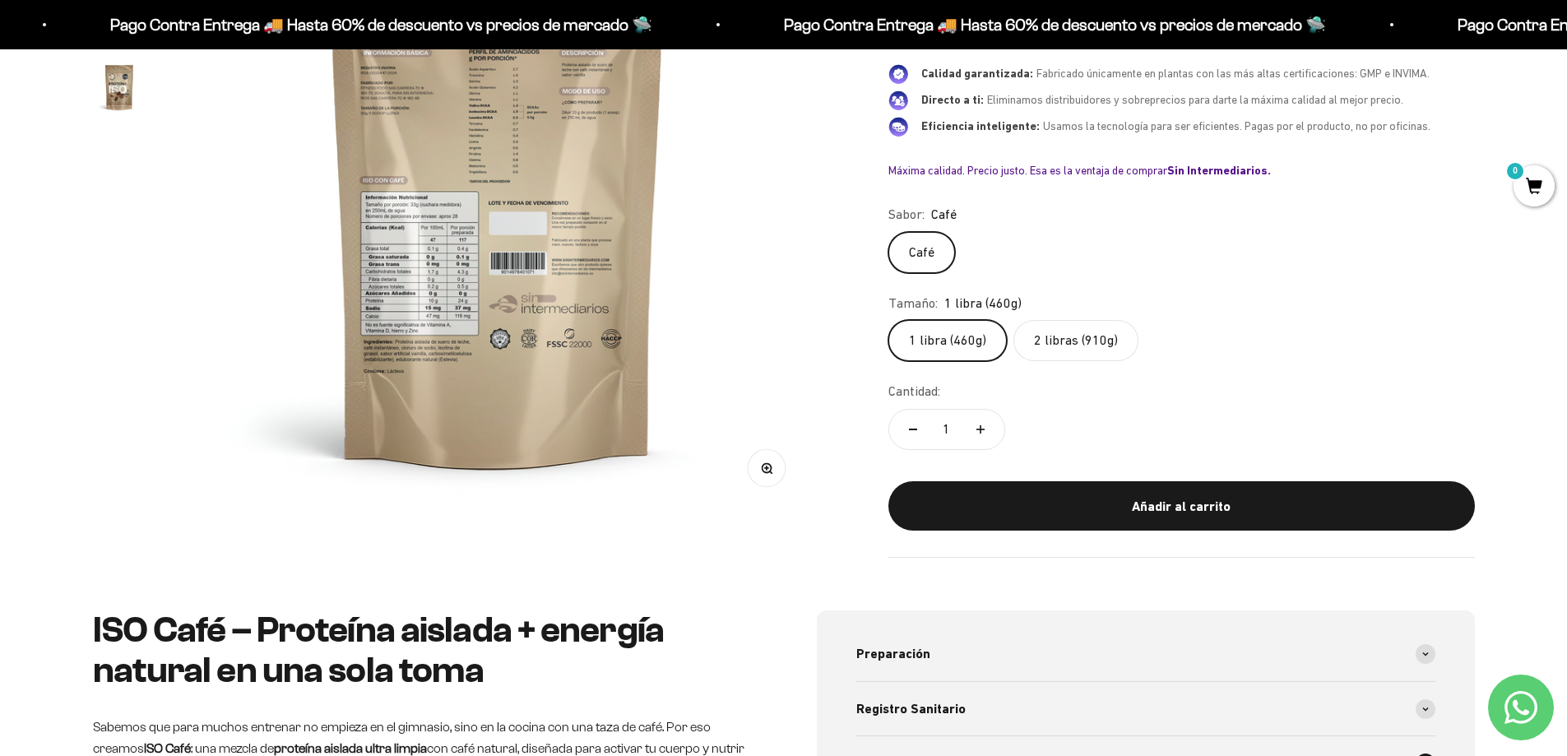
scroll to position [242, 0]
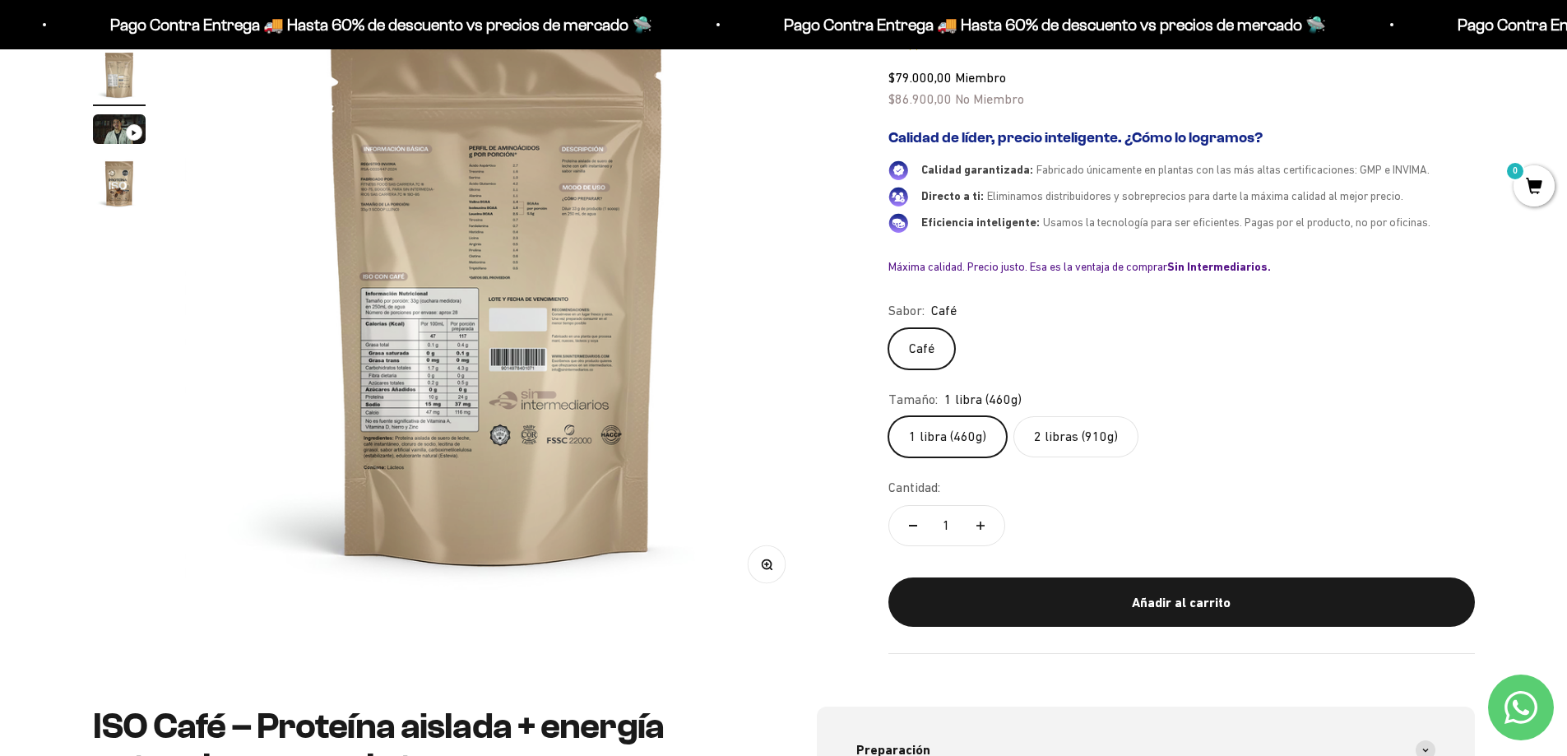
click at [763, 563] on circle "button" at bounding box center [766, 563] width 9 height 9
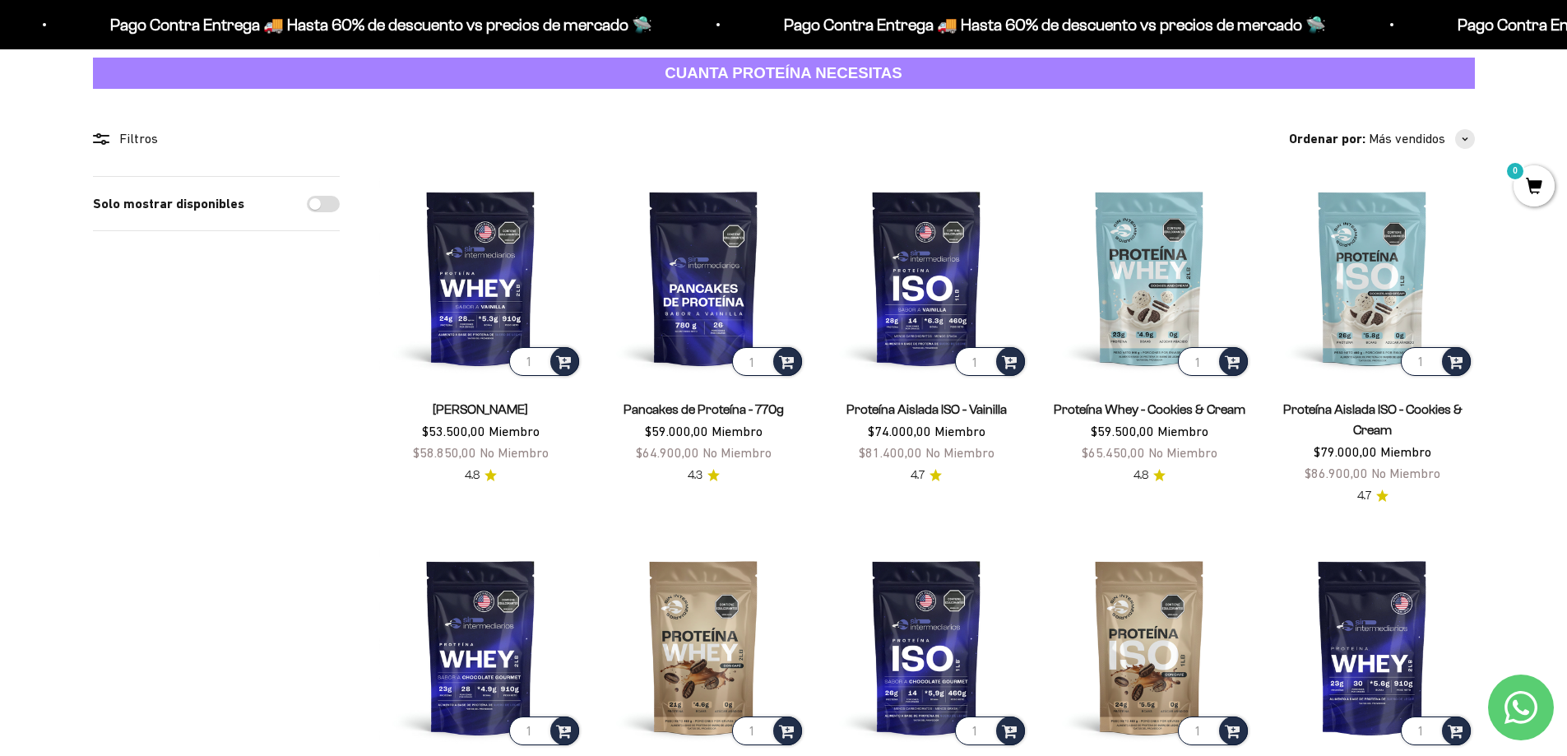
scroll to position [119, 0]
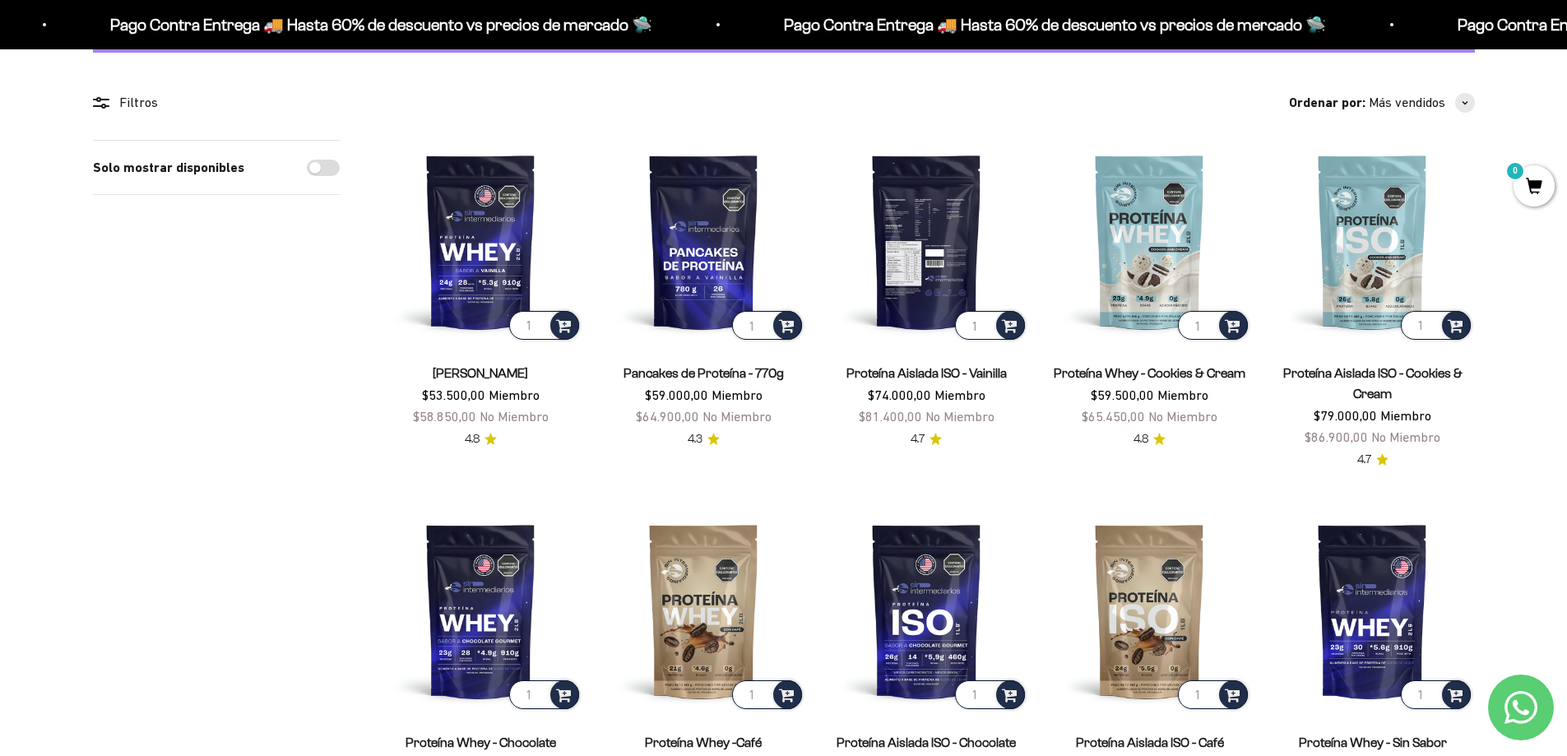
click at [931, 291] on img at bounding box center [926, 241] width 203 height 203
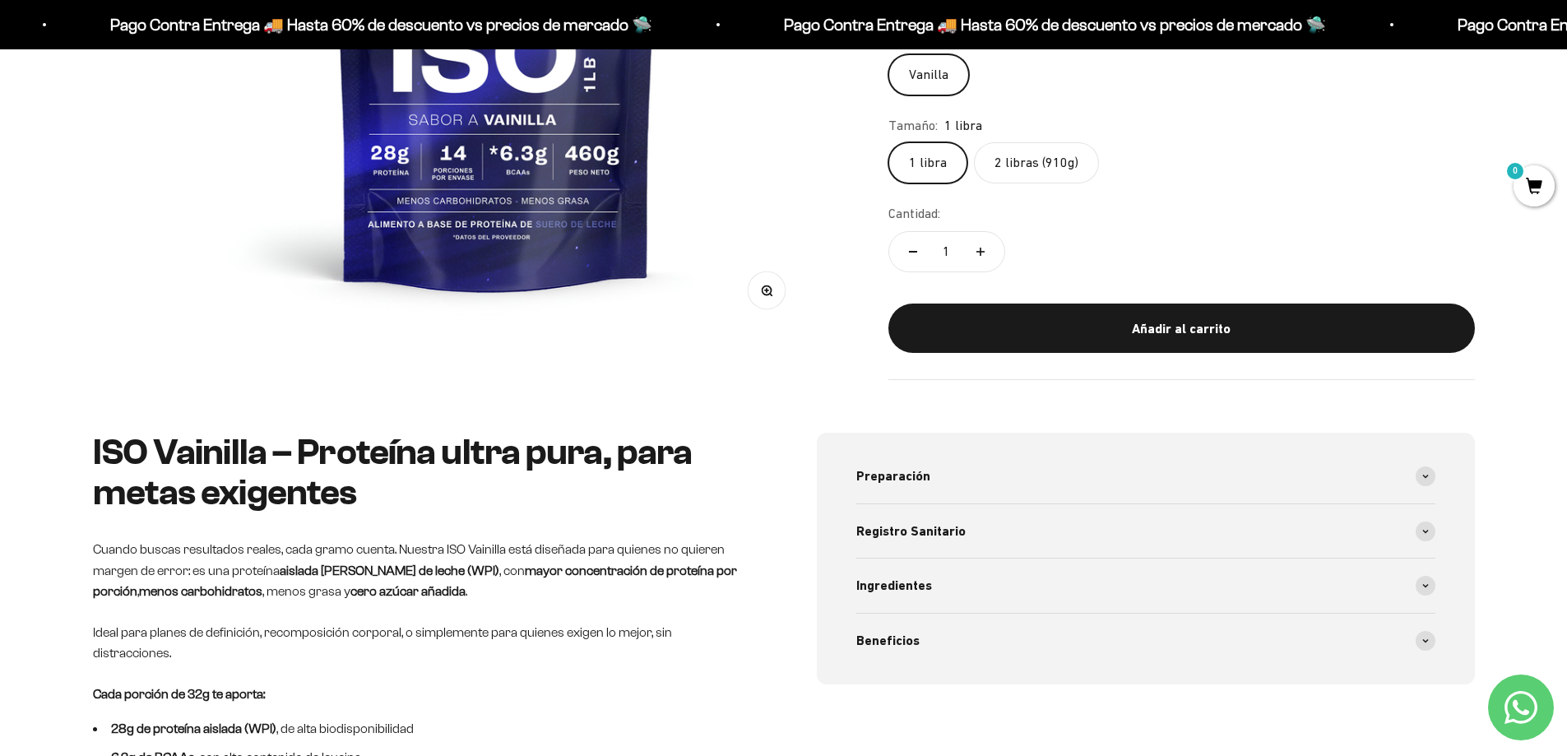
scroll to position [584, 0]
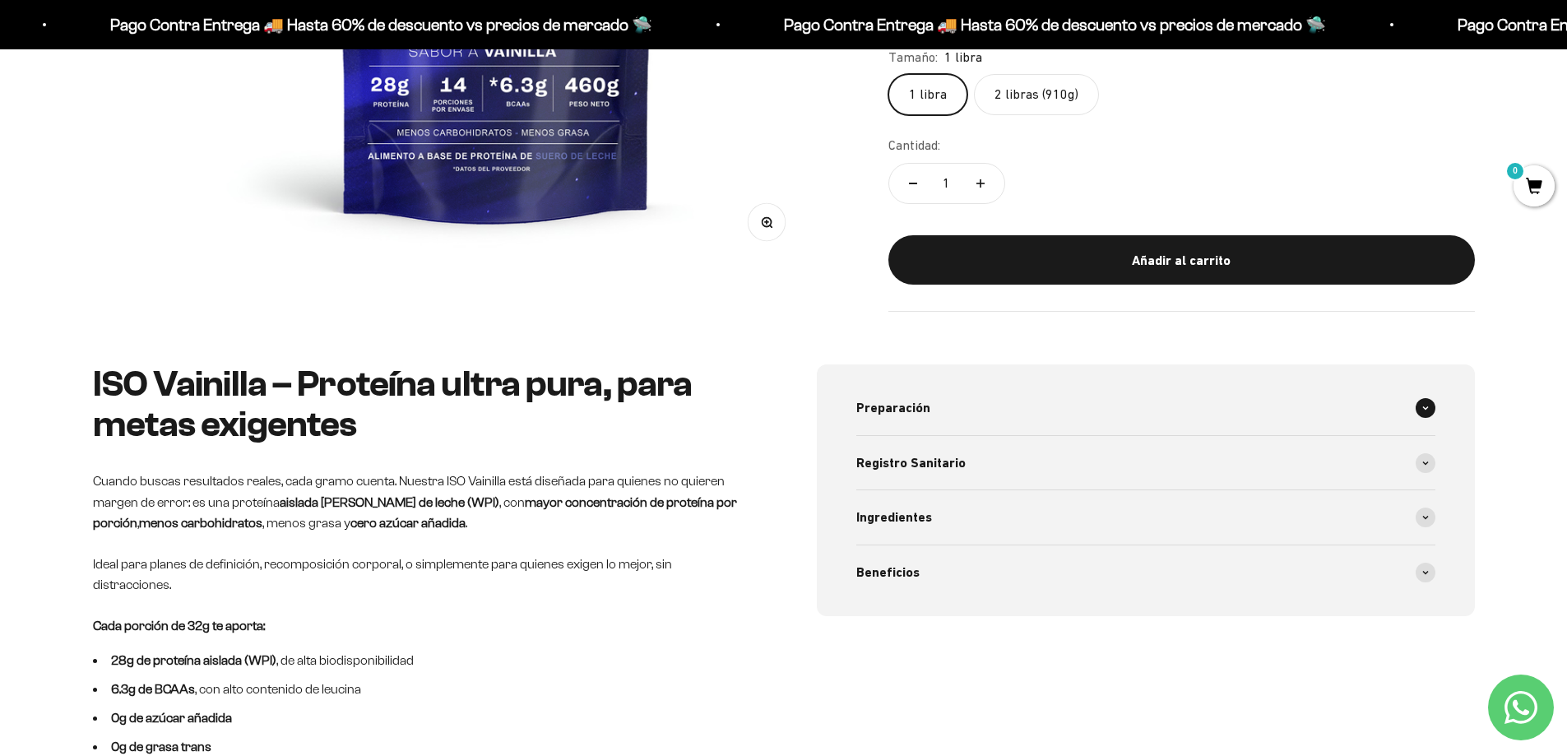
click at [1422, 403] on span at bounding box center [1426, 408] width 20 height 20
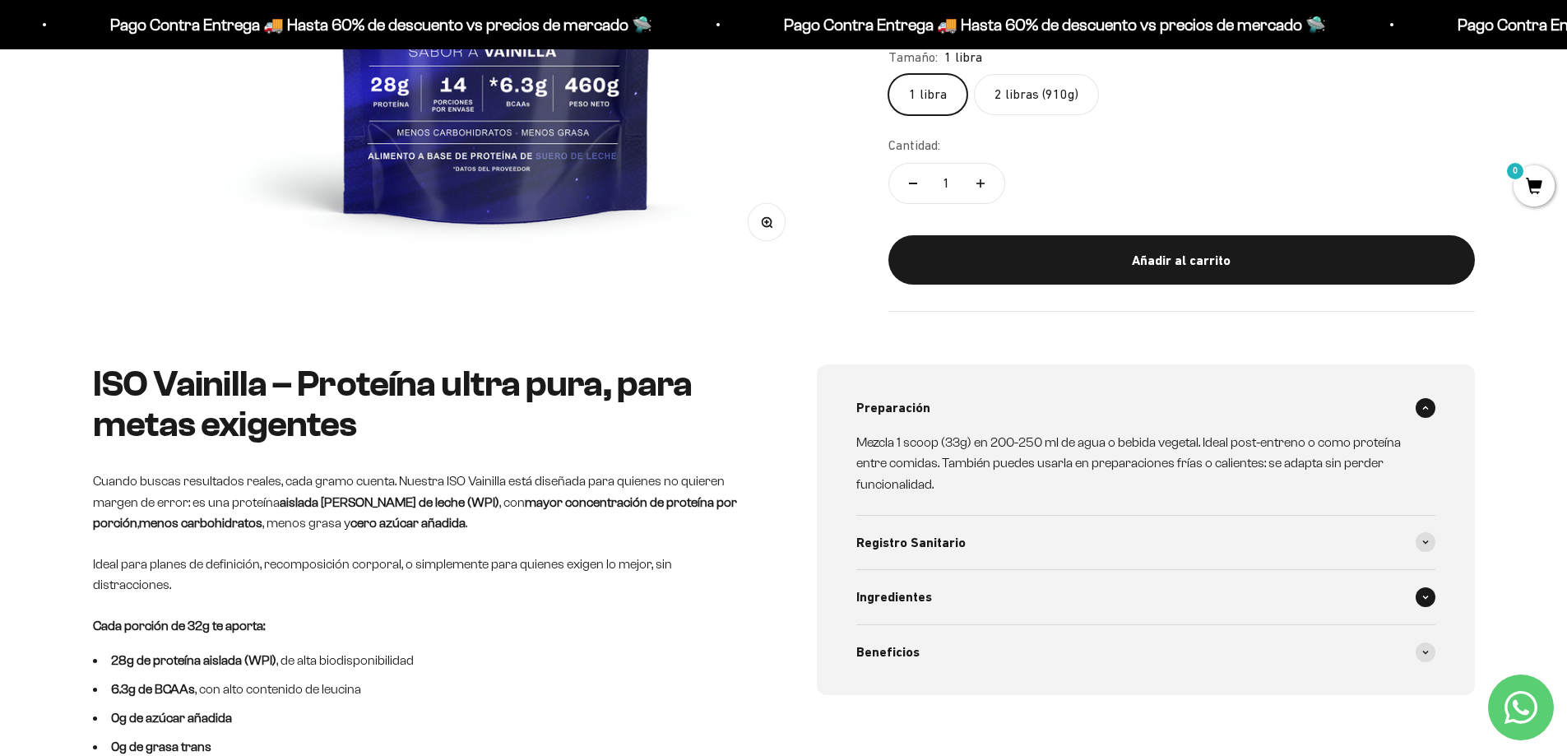
click at [1427, 599] on icon at bounding box center [1425, 597] width 7 height 5
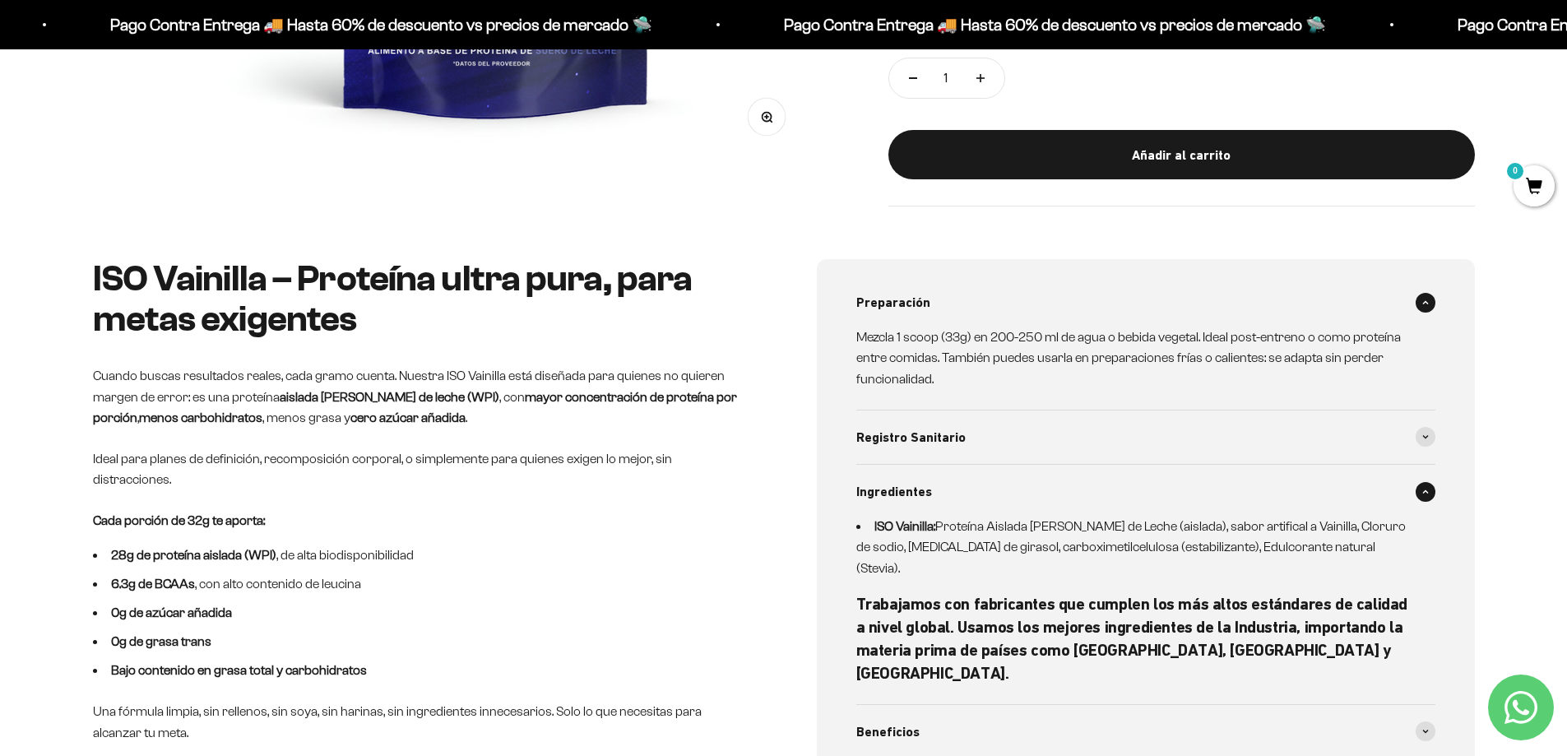
scroll to position [820, 0]
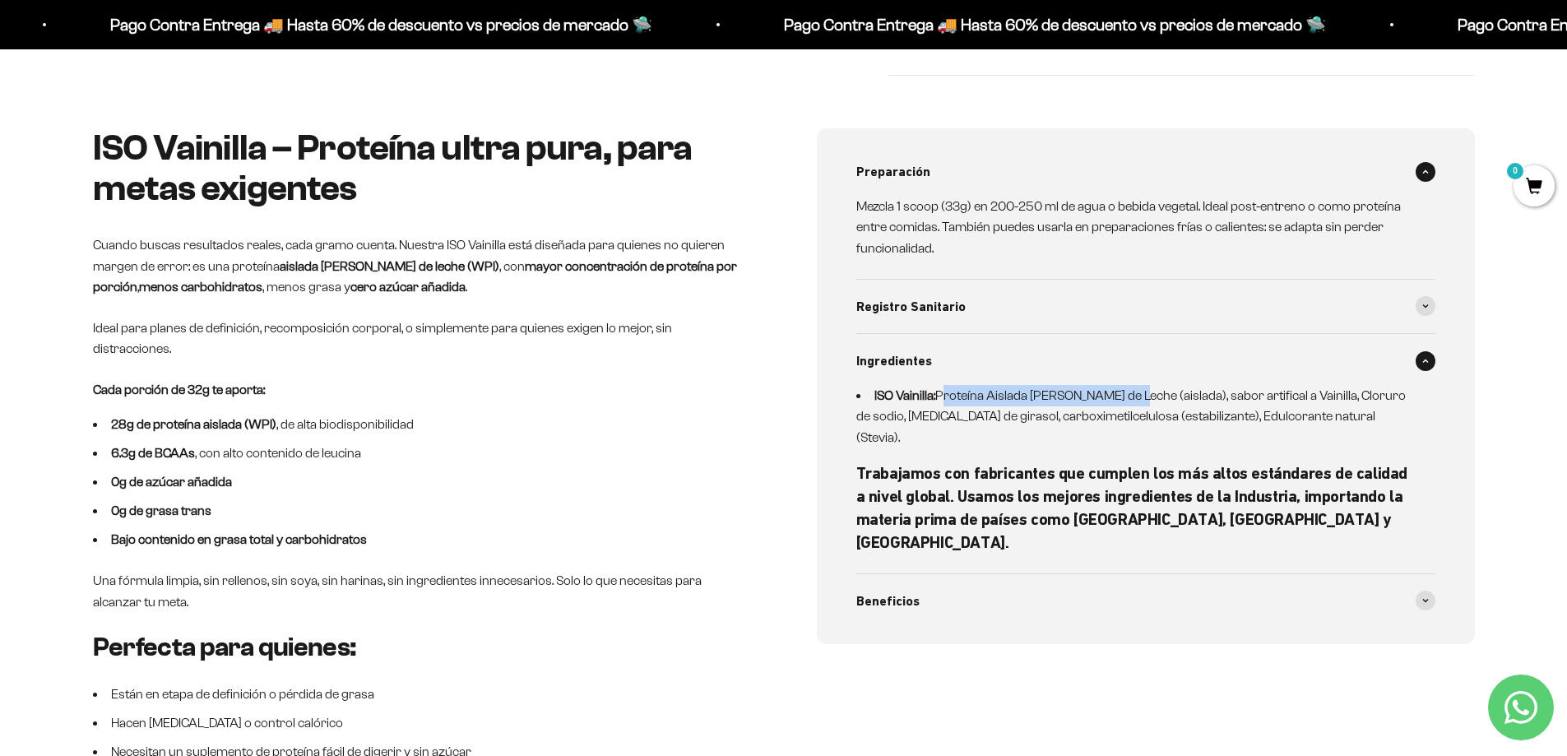
drag, startPoint x: 939, startPoint y: 396, endPoint x: 1133, endPoint y: 396, distance: 194.1
click at [1133, 396] on li "ISO Vainilla: Proteína Aislada de Suero de Leche (aislada), sabor artifical a V…" at bounding box center [1135, 416] width 559 height 63
copy li "Proteína Aislada de Suero de Leche"
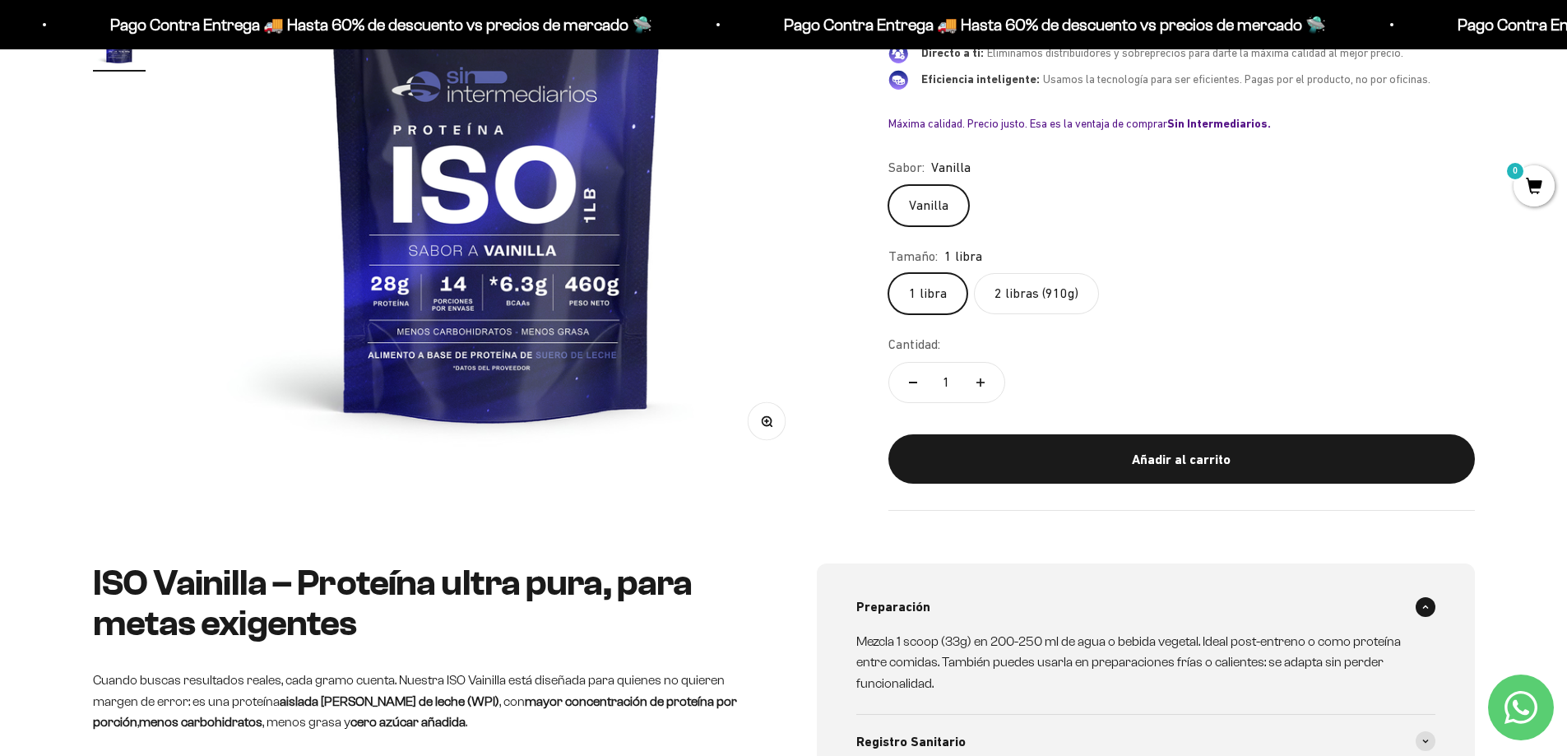
scroll to position [0, 0]
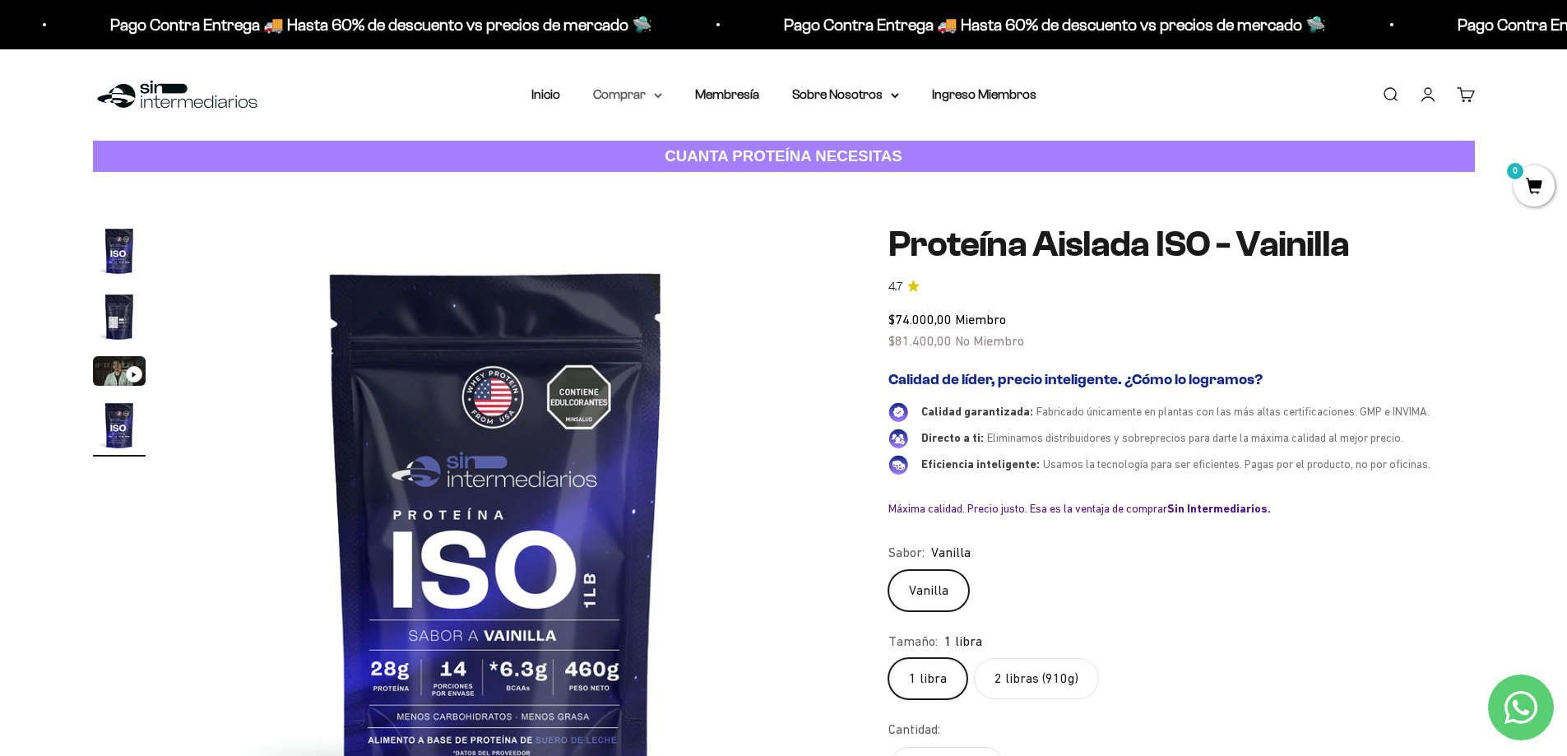
click at [660, 95] on icon at bounding box center [658, 95] width 7 height 3
click at [735, 150] on icon at bounding box center [735, 147] width 3 height 7
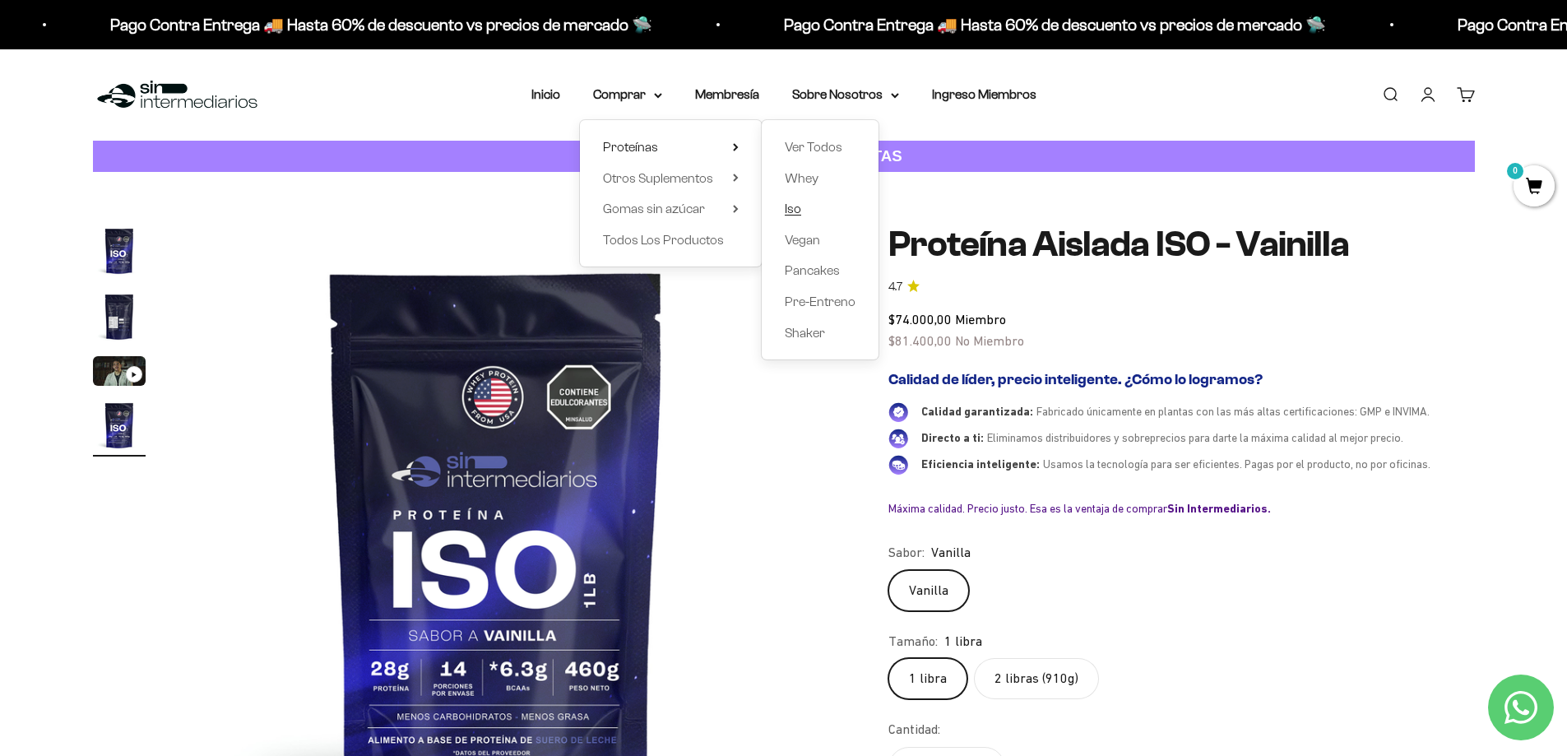
click at [802, 207] on link "Iso" at bounding box center [820, 208] width 71 height 21
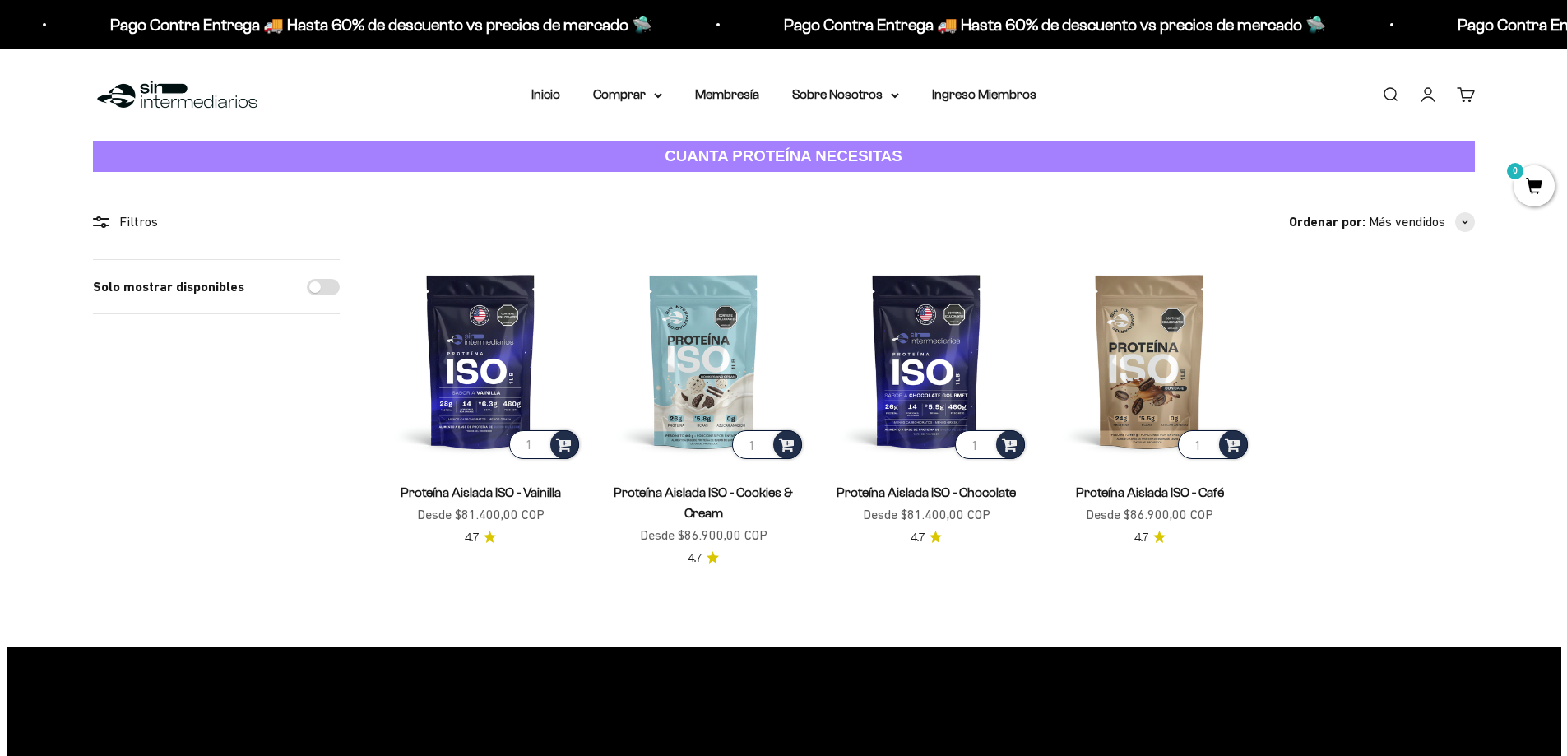
scroll to position [42, 0]
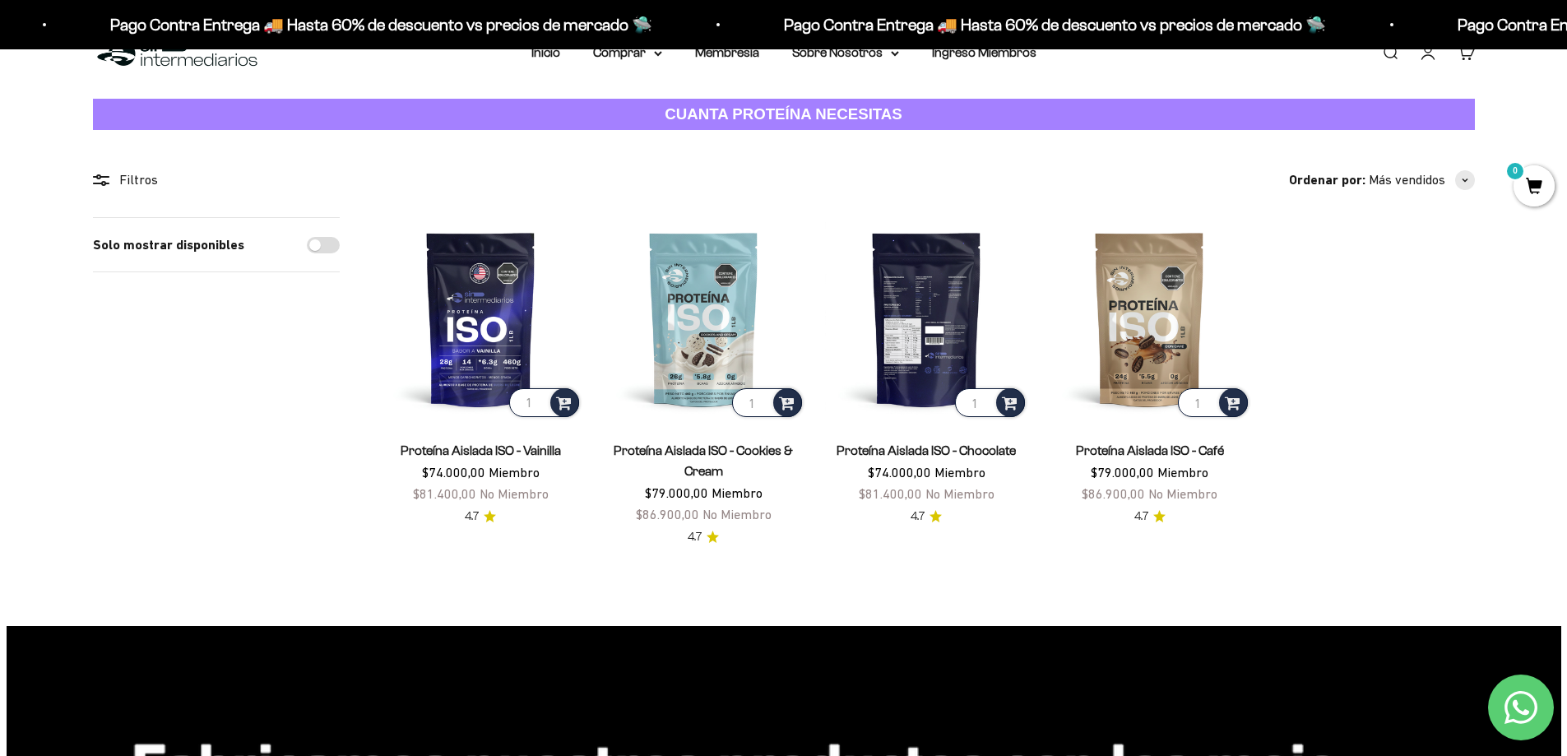
click at [929, 382] on img at bounding box center [926, 318] width 203 height 203
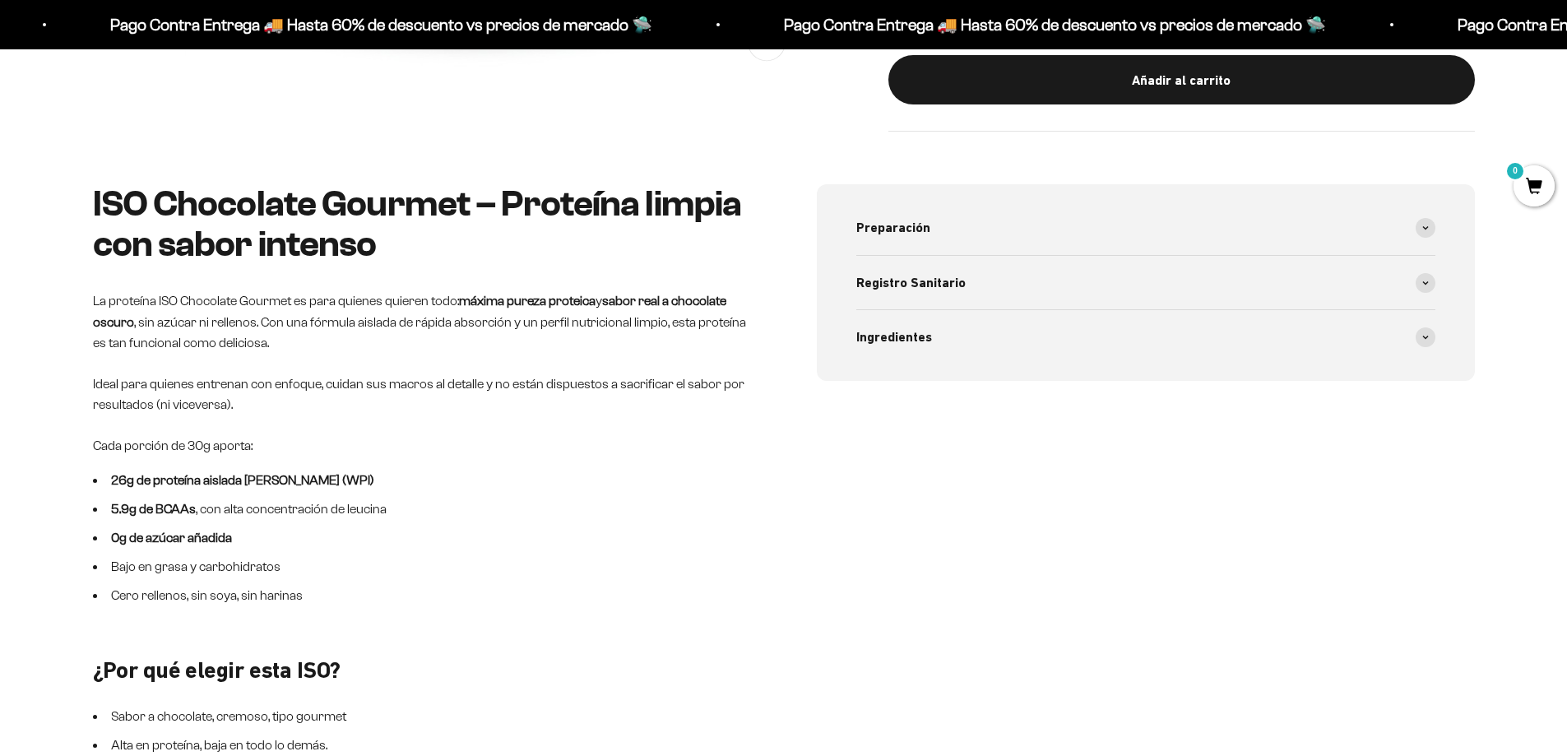
scroll to position [679, 0]
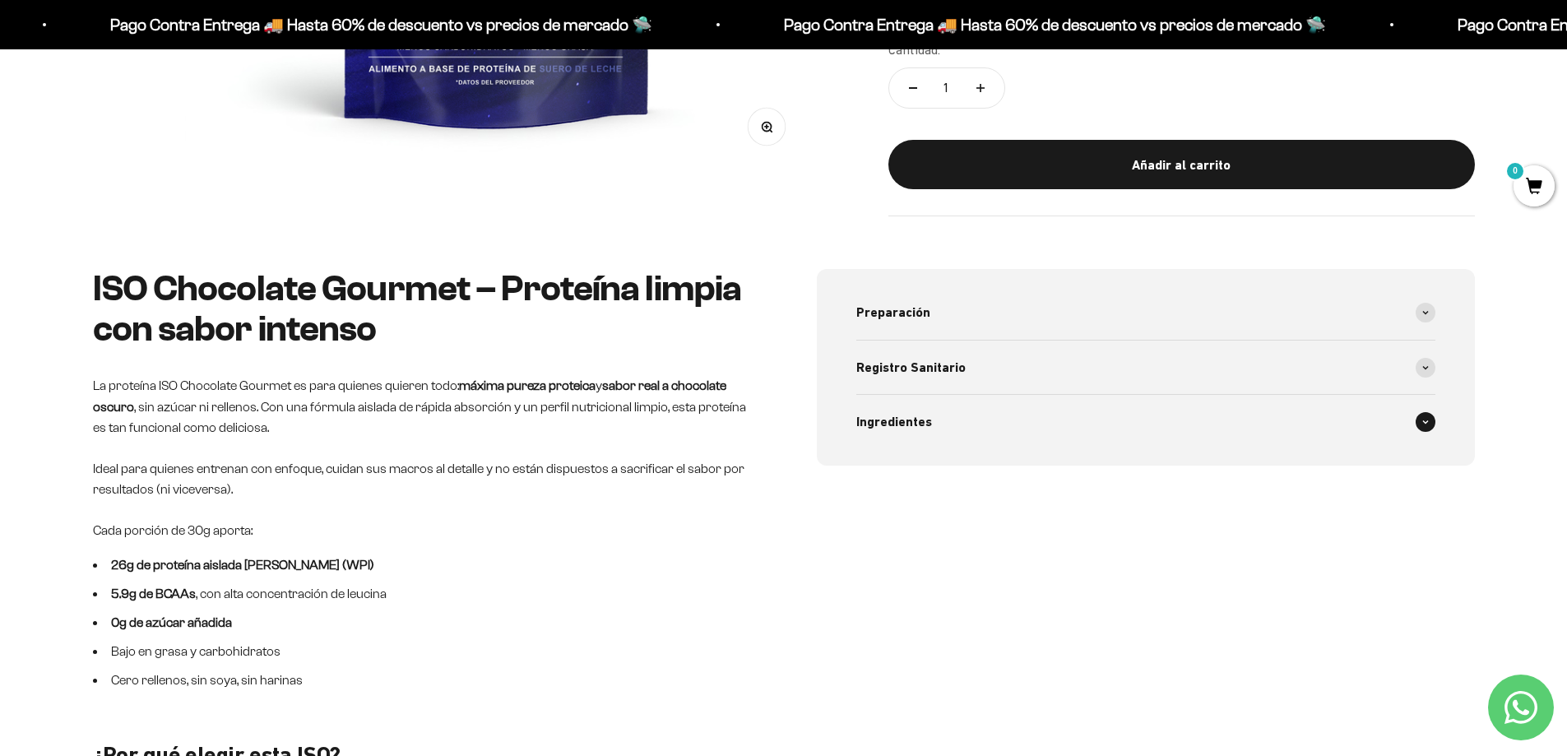
click at [1423, 418] on span at bounding box center [1426, 422] width 20 height 20
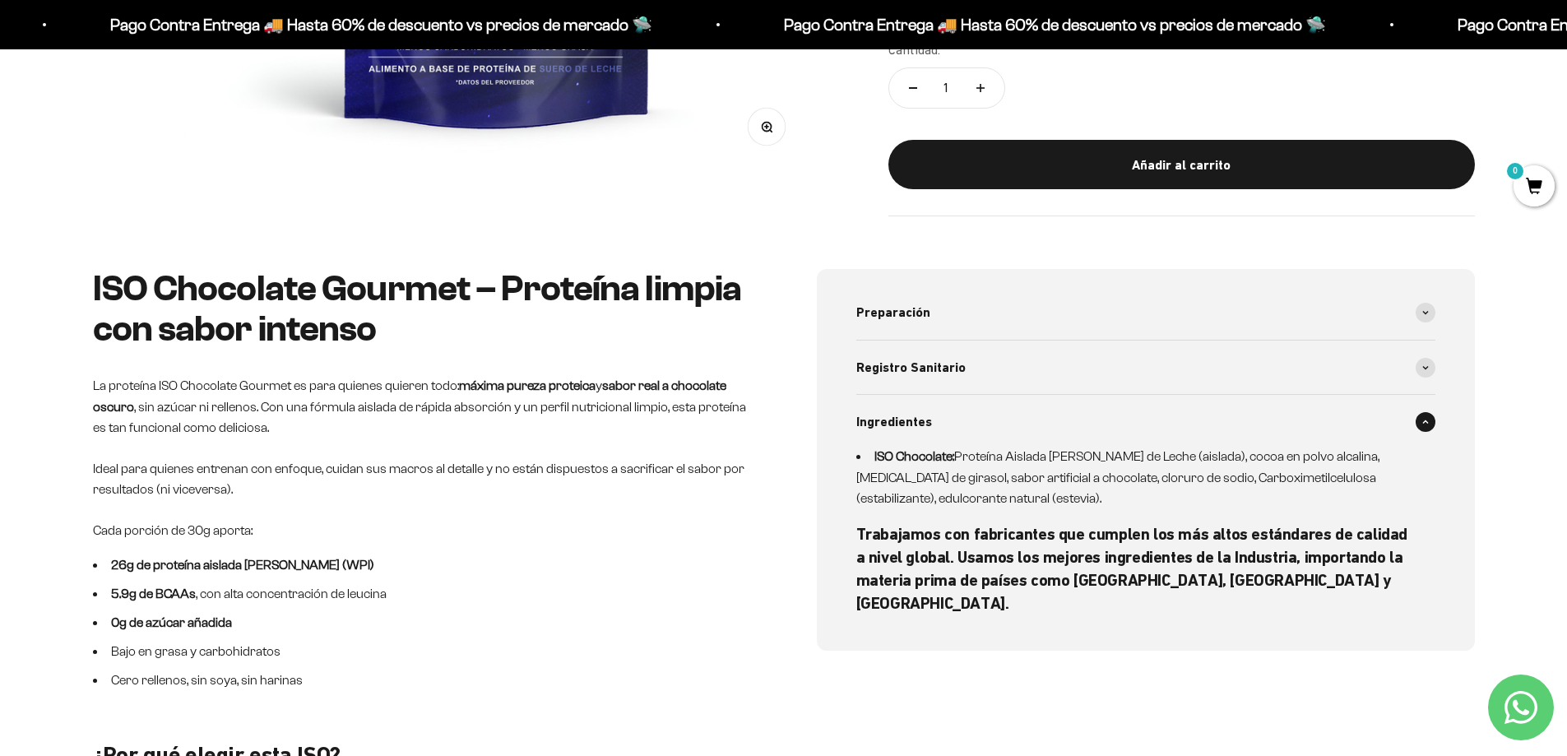
scroll to position [770, 0]
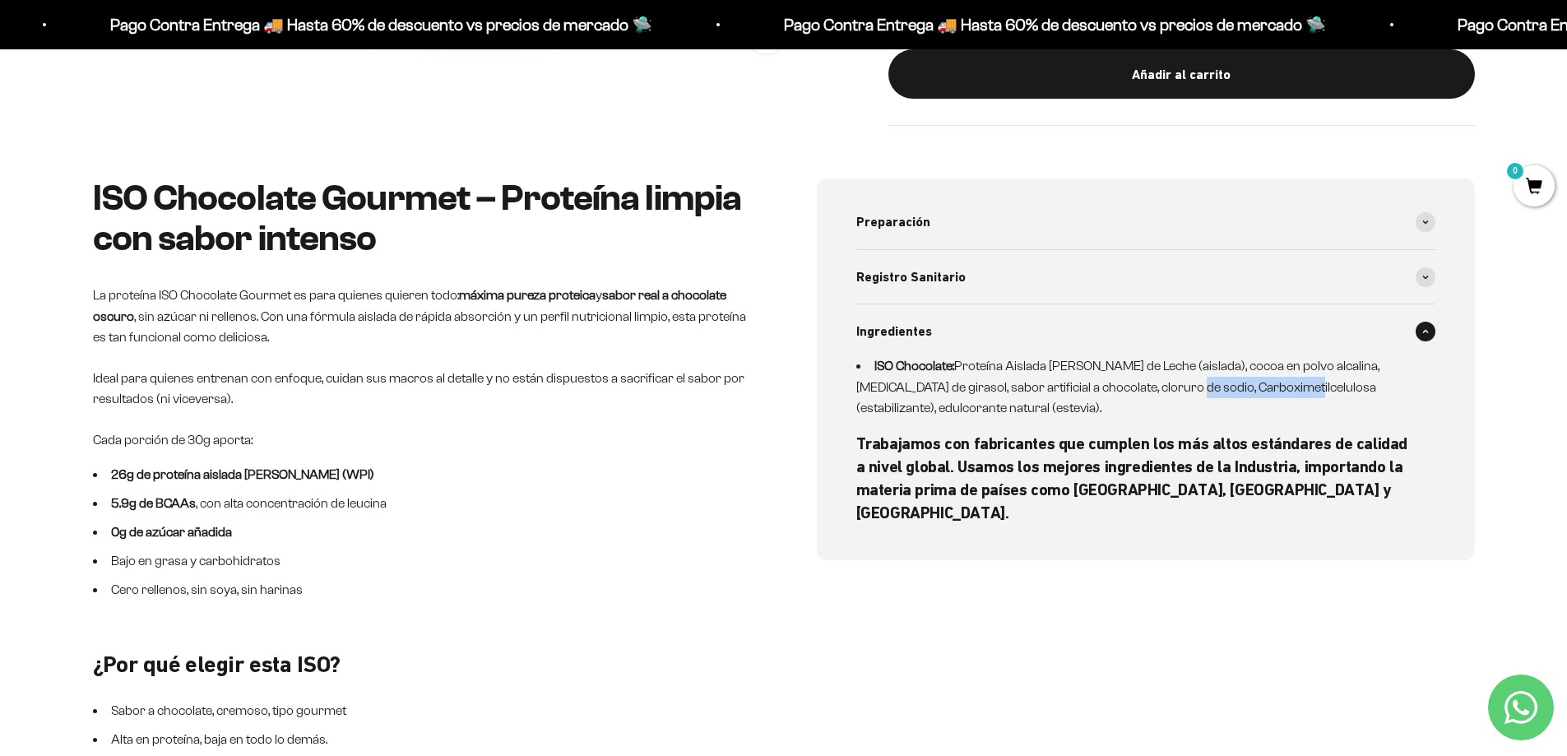
drag, startPoint x: 1142, startPoint y: 382, endPoint x: 1259, endPoint y: 390, distance: 117.9
click at [1259, 390] on li "ISO Chocolate: Proteína Aislada de Suero de Leche (aislada), cocoa en polvo alc…" at bounding box center [1135, 386] width 559 height 63
copy li "Carboximetilcelulosa"
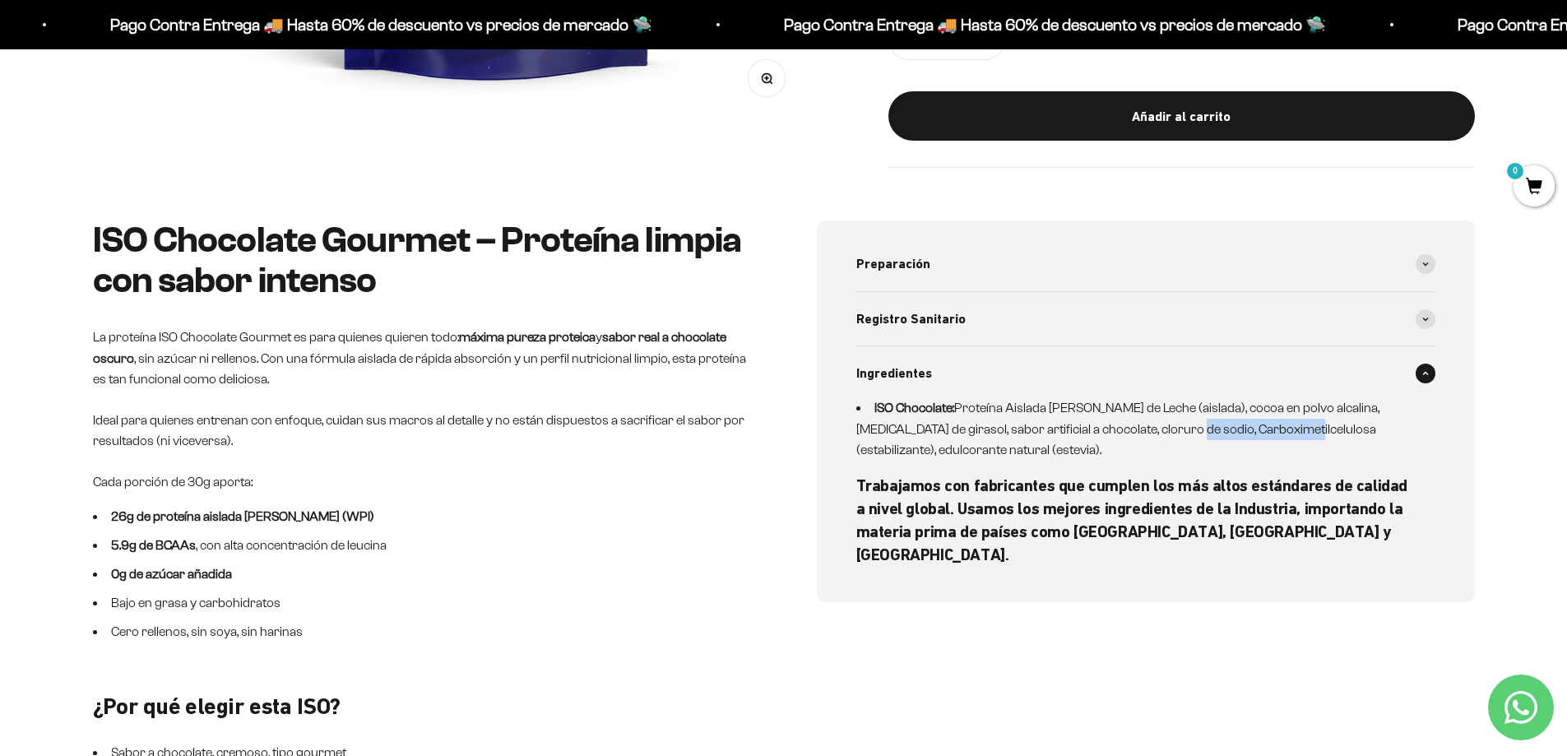
scroll to position [716, 0]
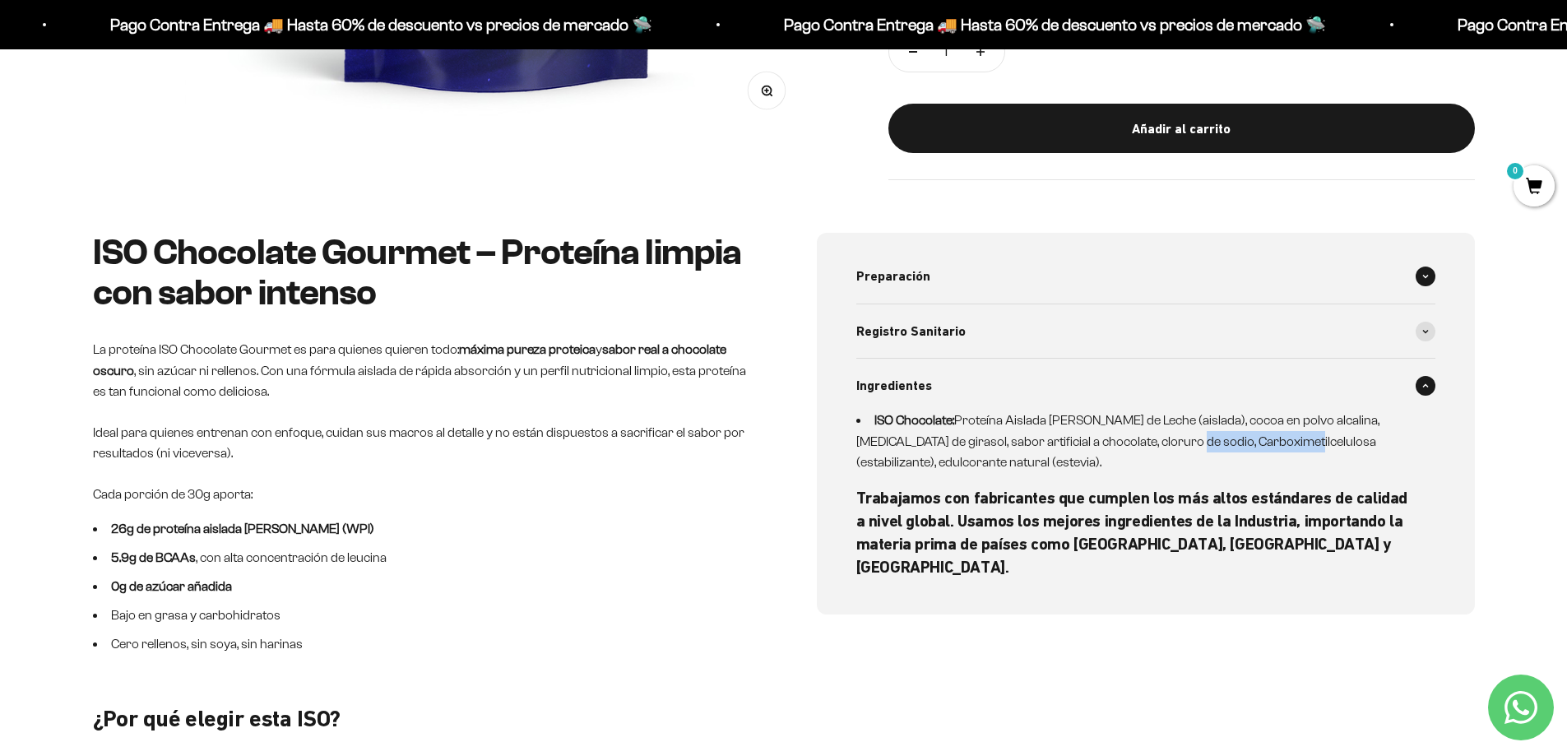
click at [1421, 271] on span at bounding box center [1426, 277] width 20 height 20
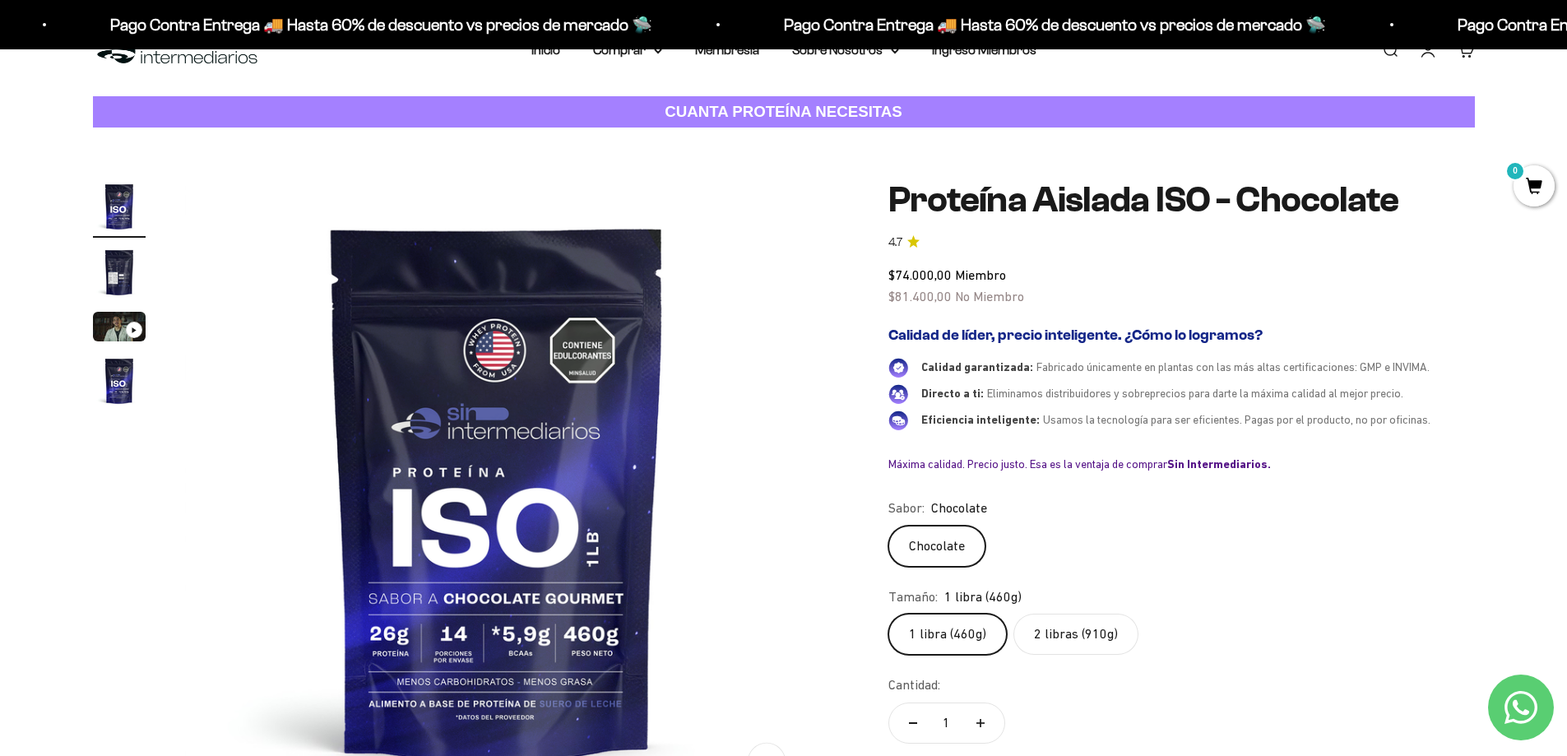
scroll to position [39, 0]
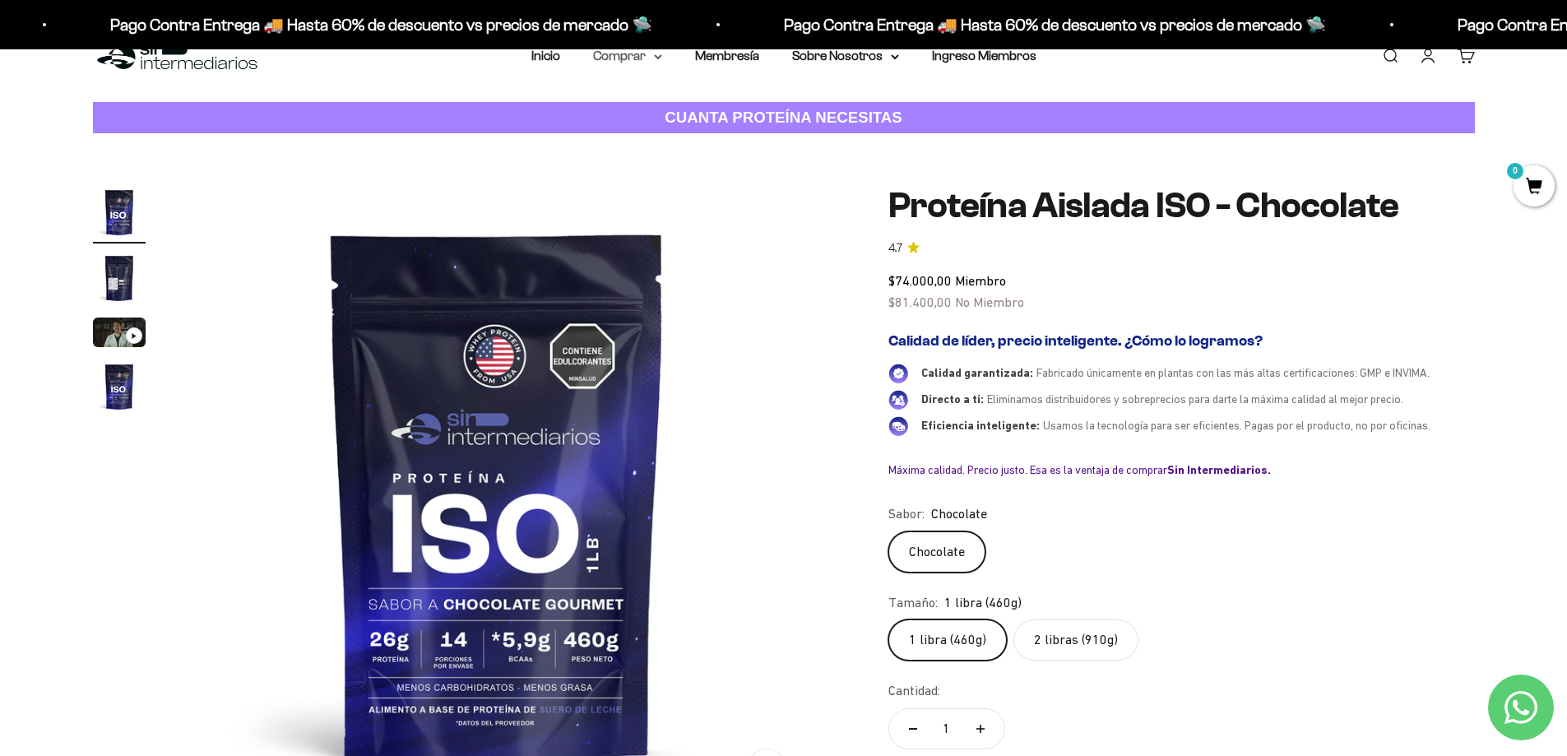
click at [656, 57] on icon at bounding box center [658, 57] width 8 height 6
click at [630, 106] on span "Proteínas" at bounding box center [630, 108] width 55 height 14
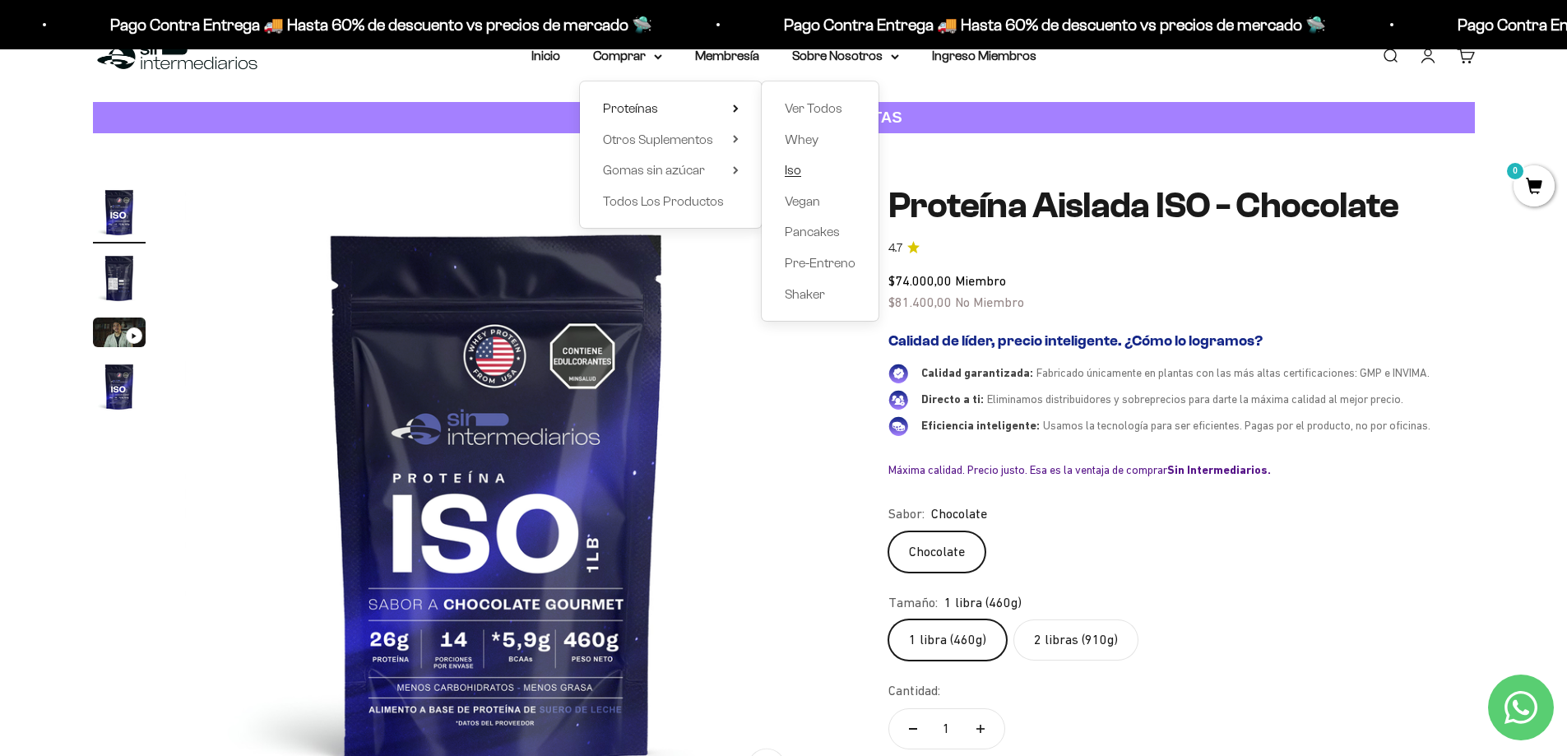
click at [797, 169] on span "Iso" at bounding box center [793, 170] width 16 height 14
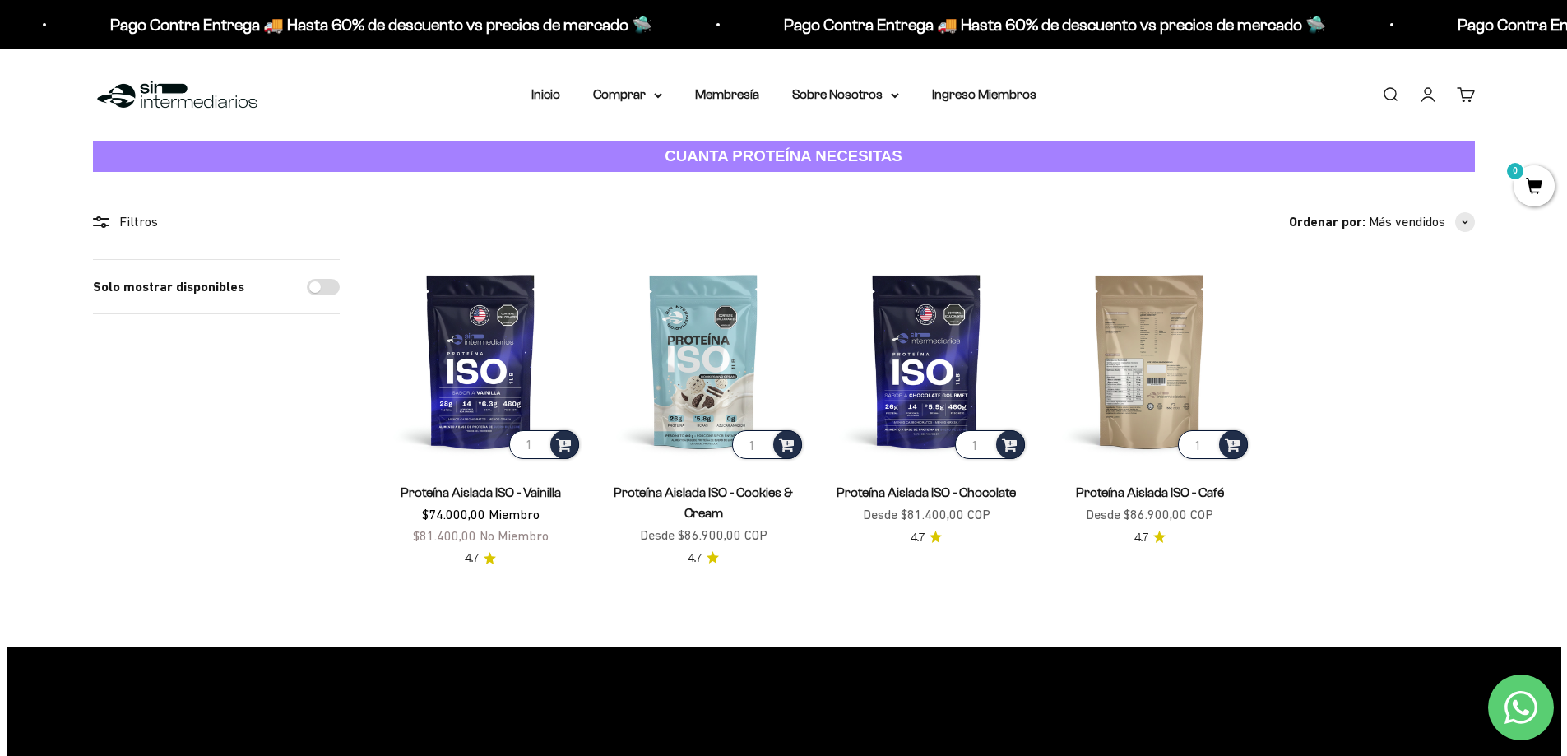
click at [1147, 412] on img at bounding box center [1149, 360] width 203 height 203
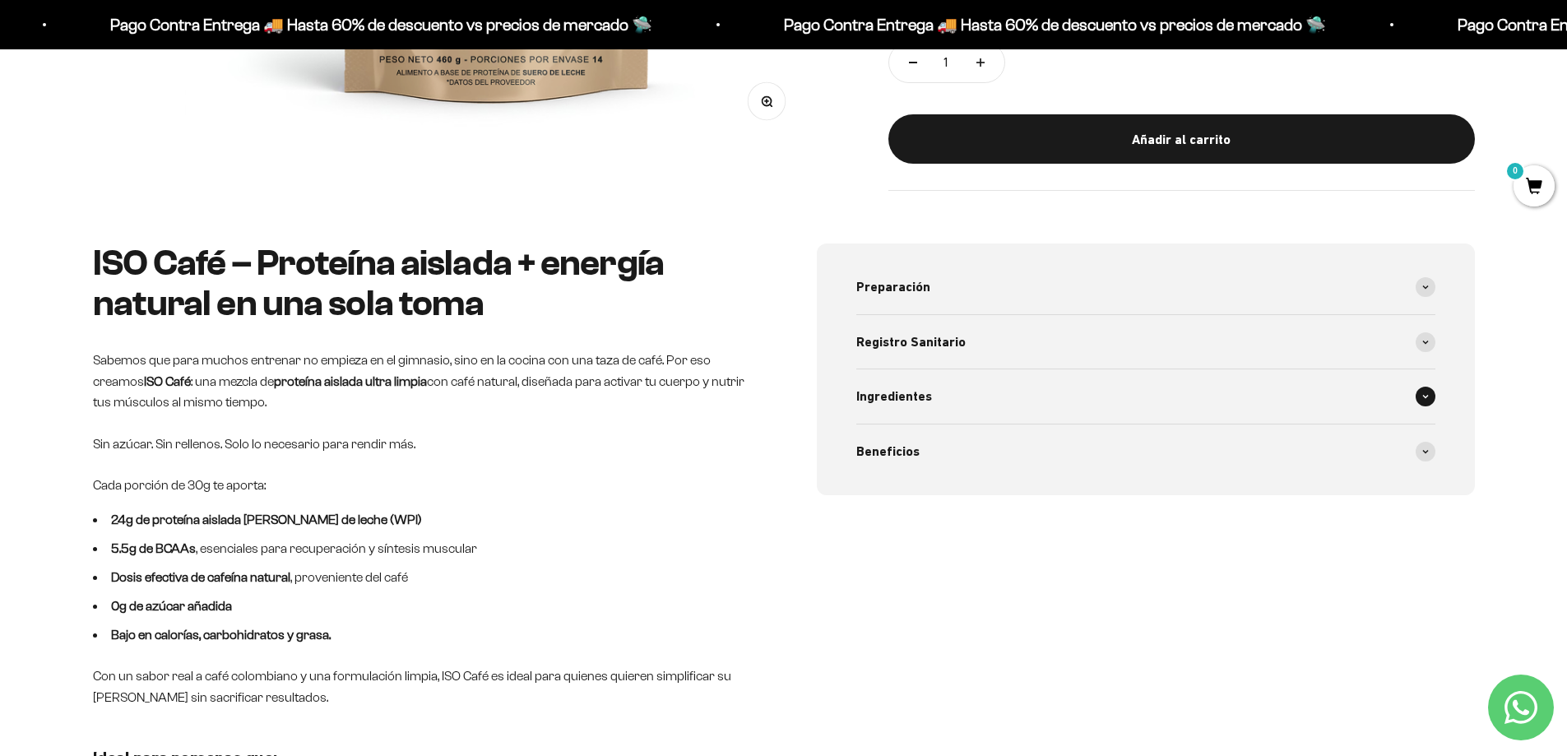
click at [1427, 397] on icon at bounding box center [1425, 396] width 7 height 5
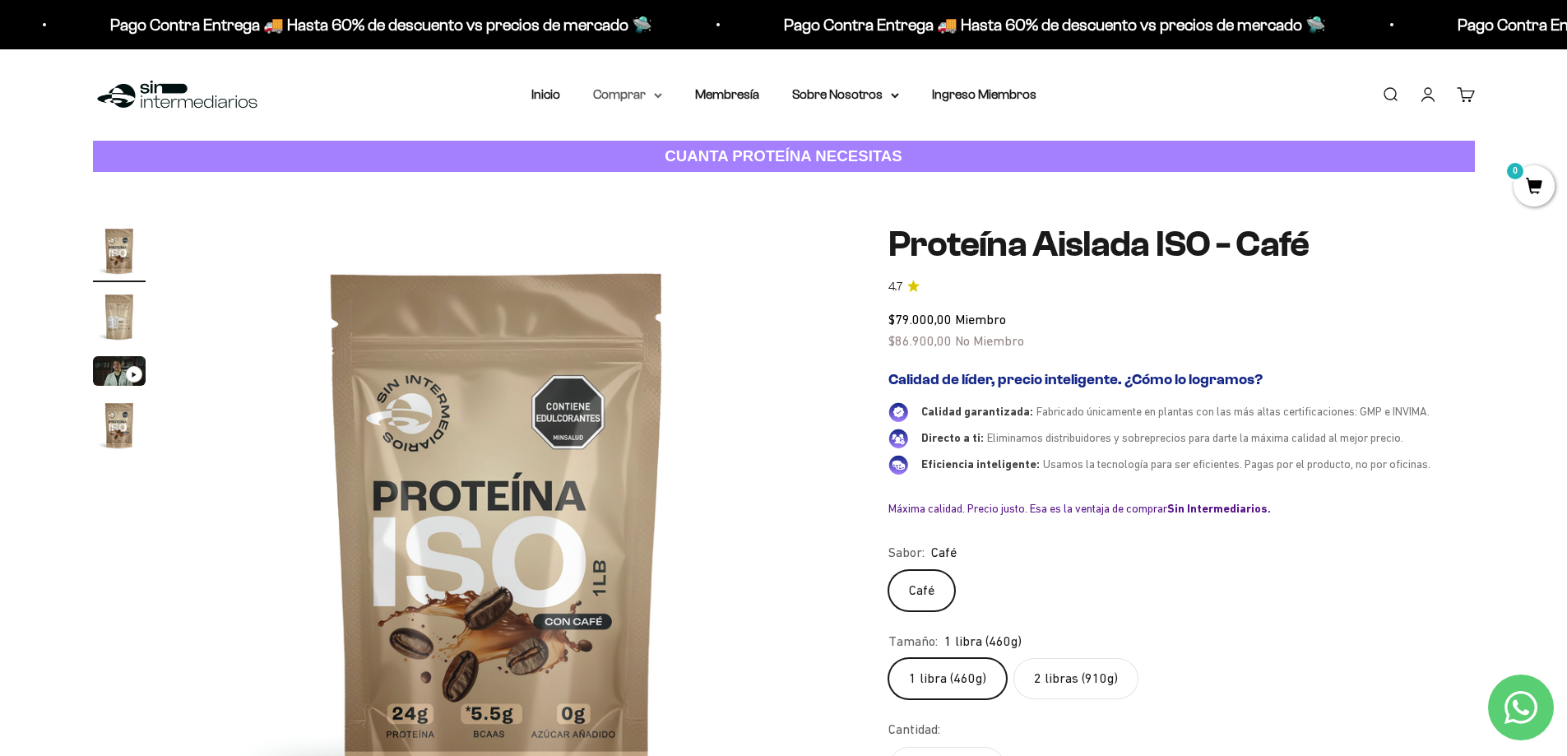
click at [659, 93] on icon at bounding box center [658, 96] width 8 height 6
click at [659, 146] on summary "Proteínas" at bounding box center [671, 147] width 136 height 21
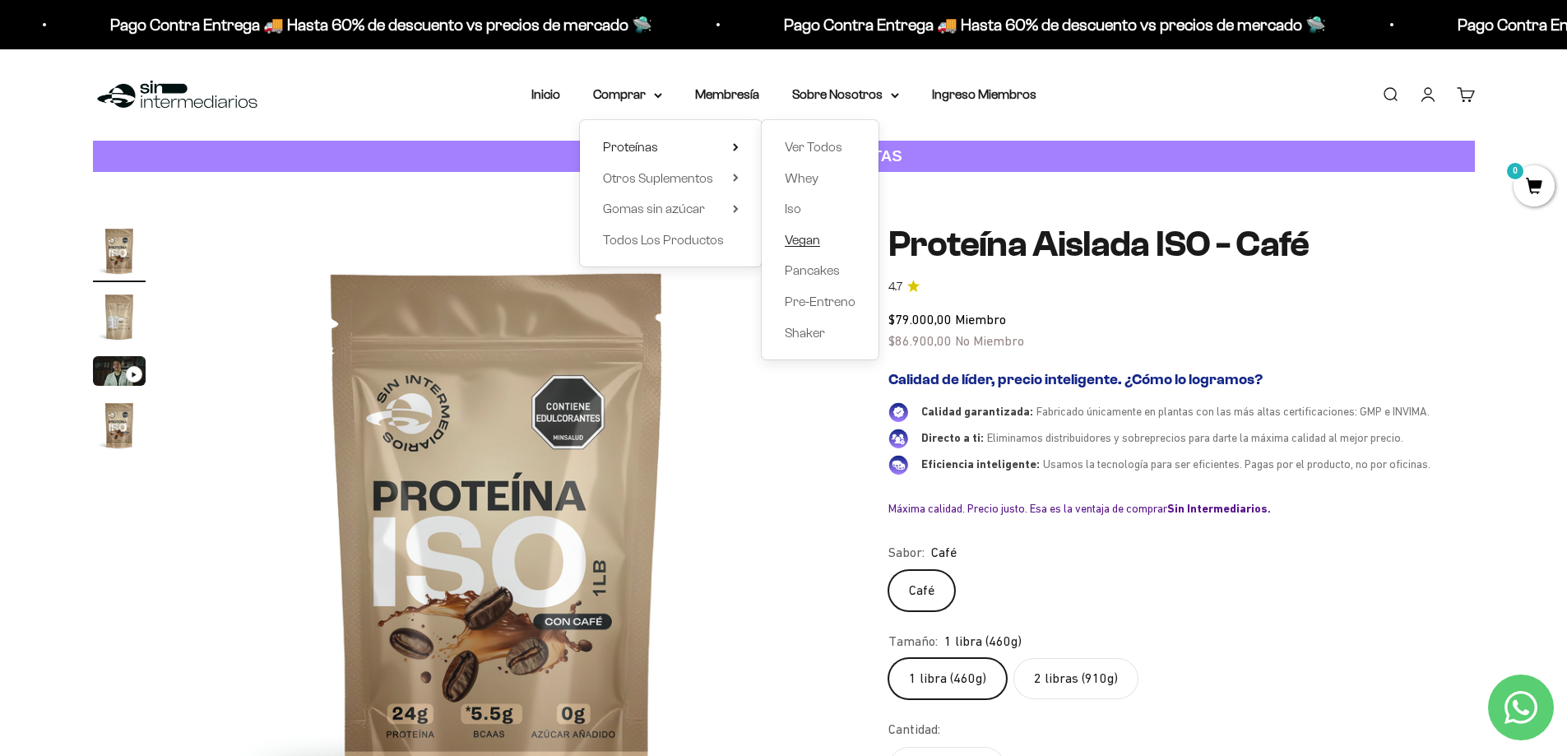
click at [799, 244] on span "Vegan" at bounding box center [802, 240] width 35 height 14
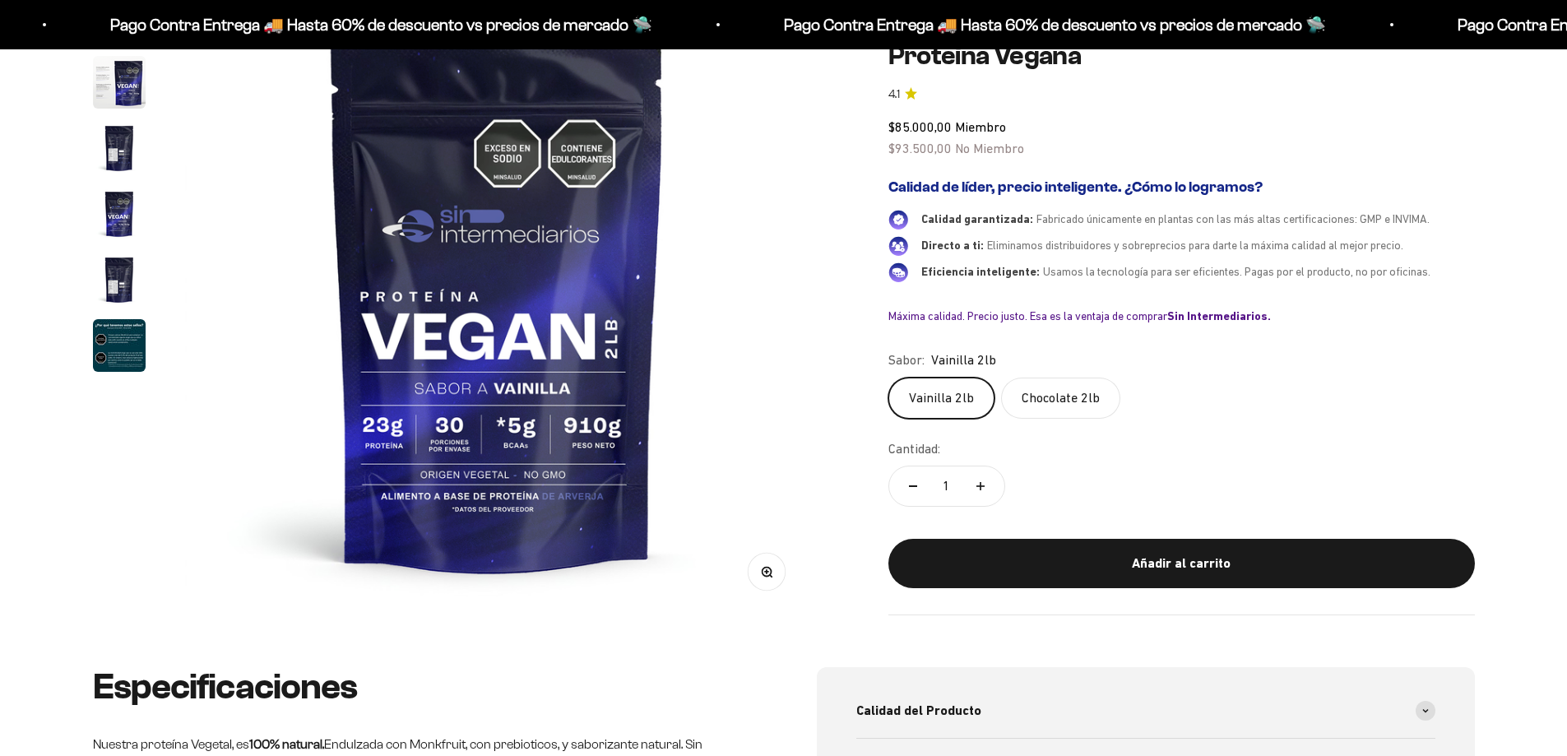
scroll to position [564, 0]
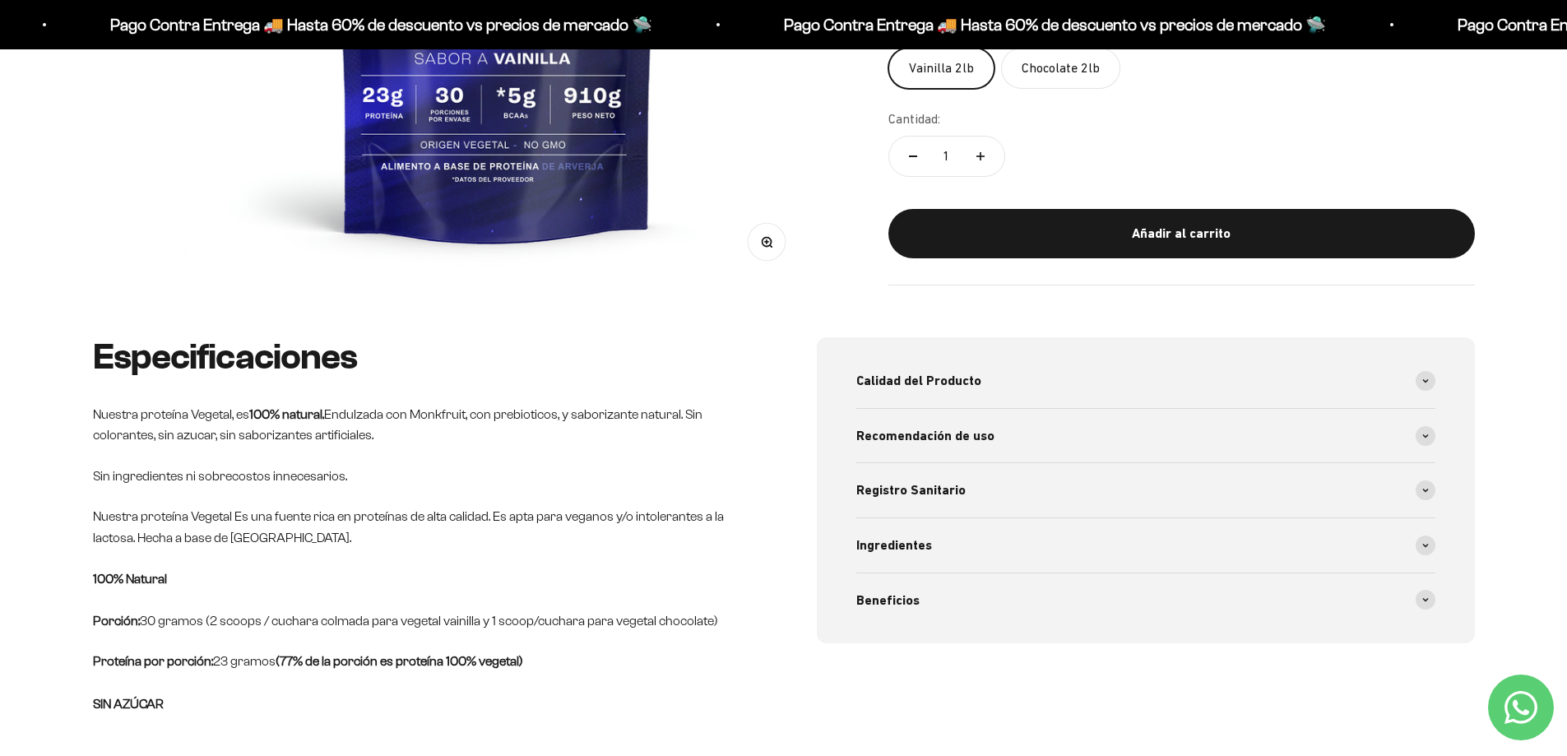
drag, startPoint x: 1578, startPoint y: 21, endPoint x: 1574, endPoint y: 111, distance: 89.8
click at [1425, 548] on span at bounding box center [1426, 545] width 20 height 20
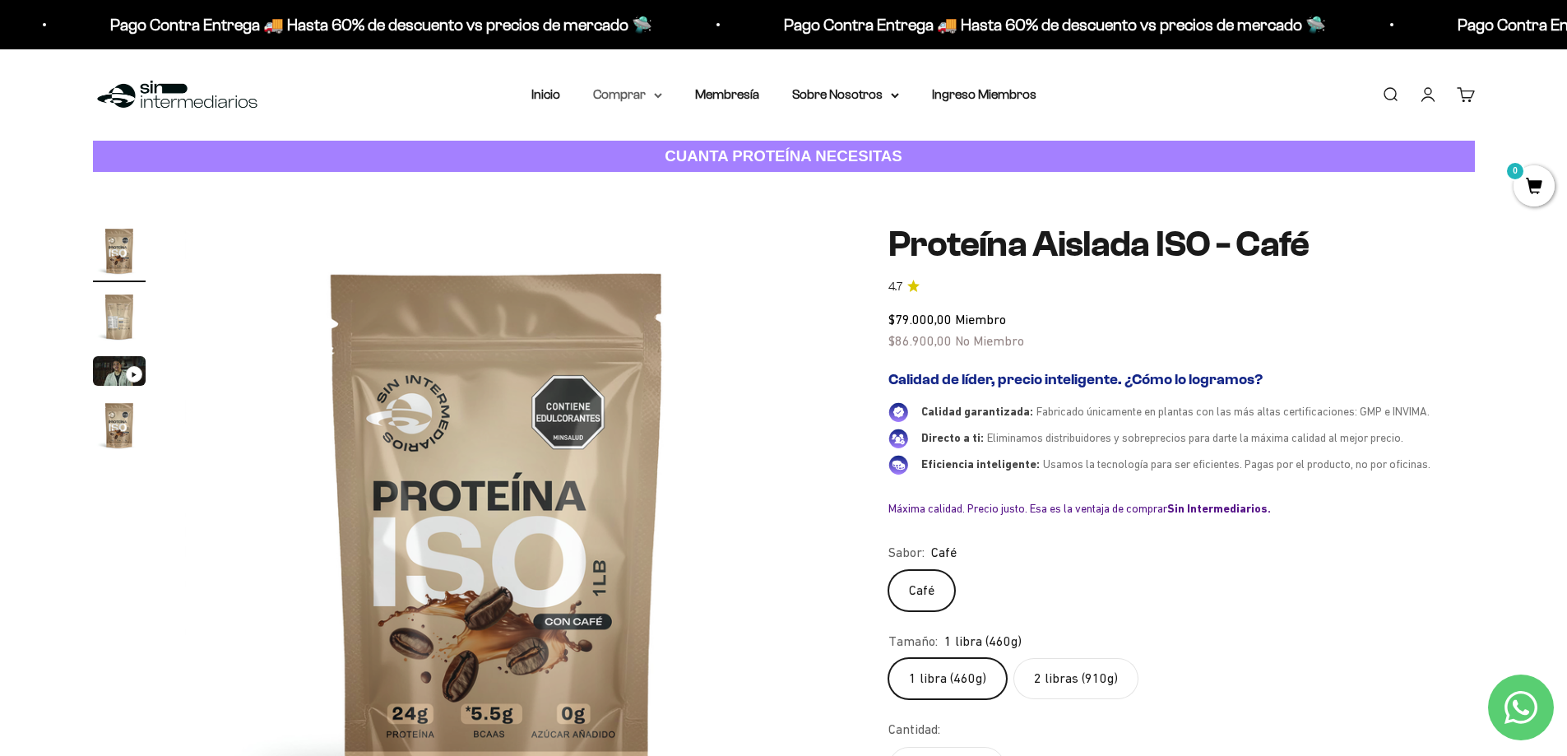
click at [654, 95] on icon at bounding box center [658, 96] width 8 height 6
click at [654, 149] on span "Proteínas" at bounding box center [630, 147] width 55 height 14
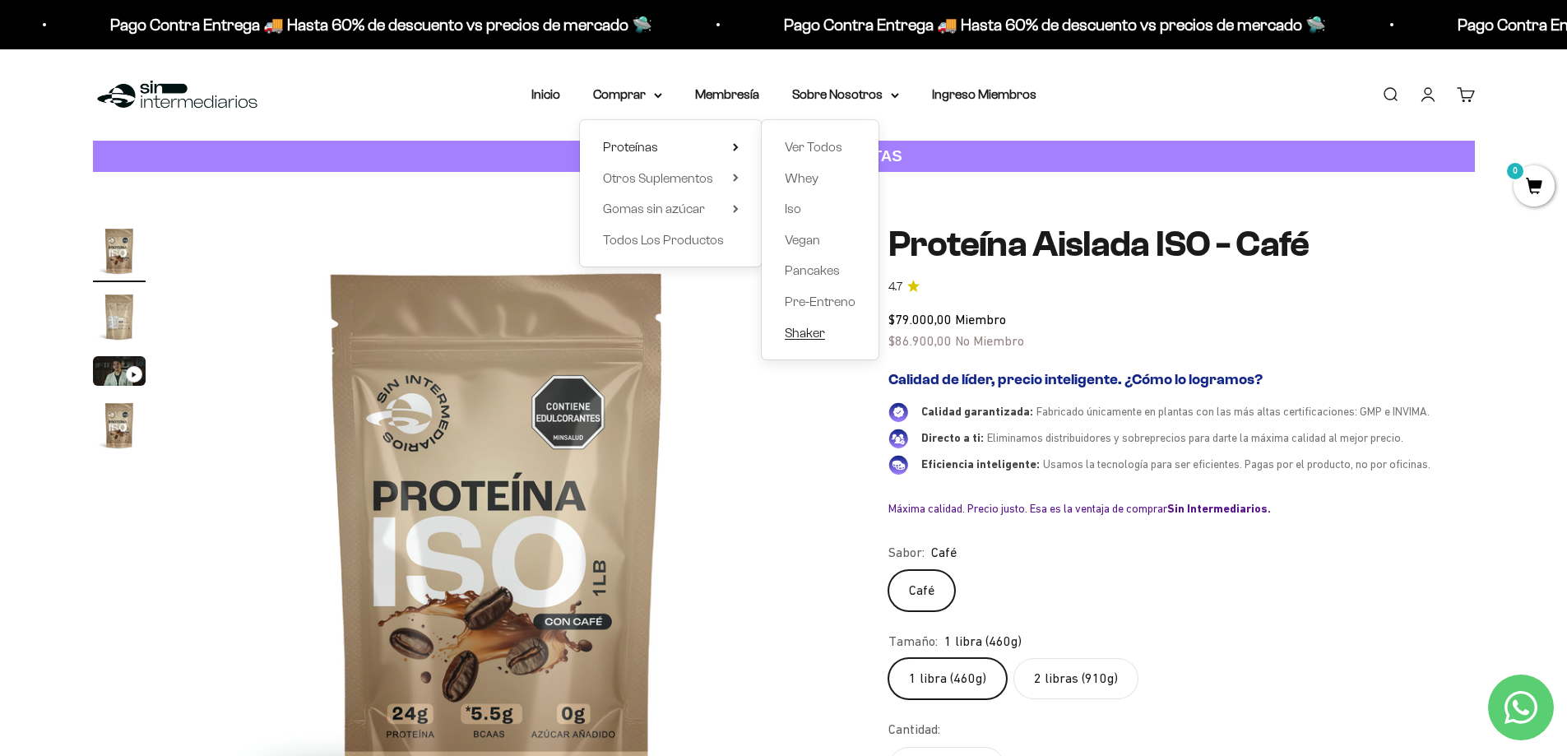
click at [807, 336] on span "Shaker" at bounding box center [805, 333] width 40 height 14
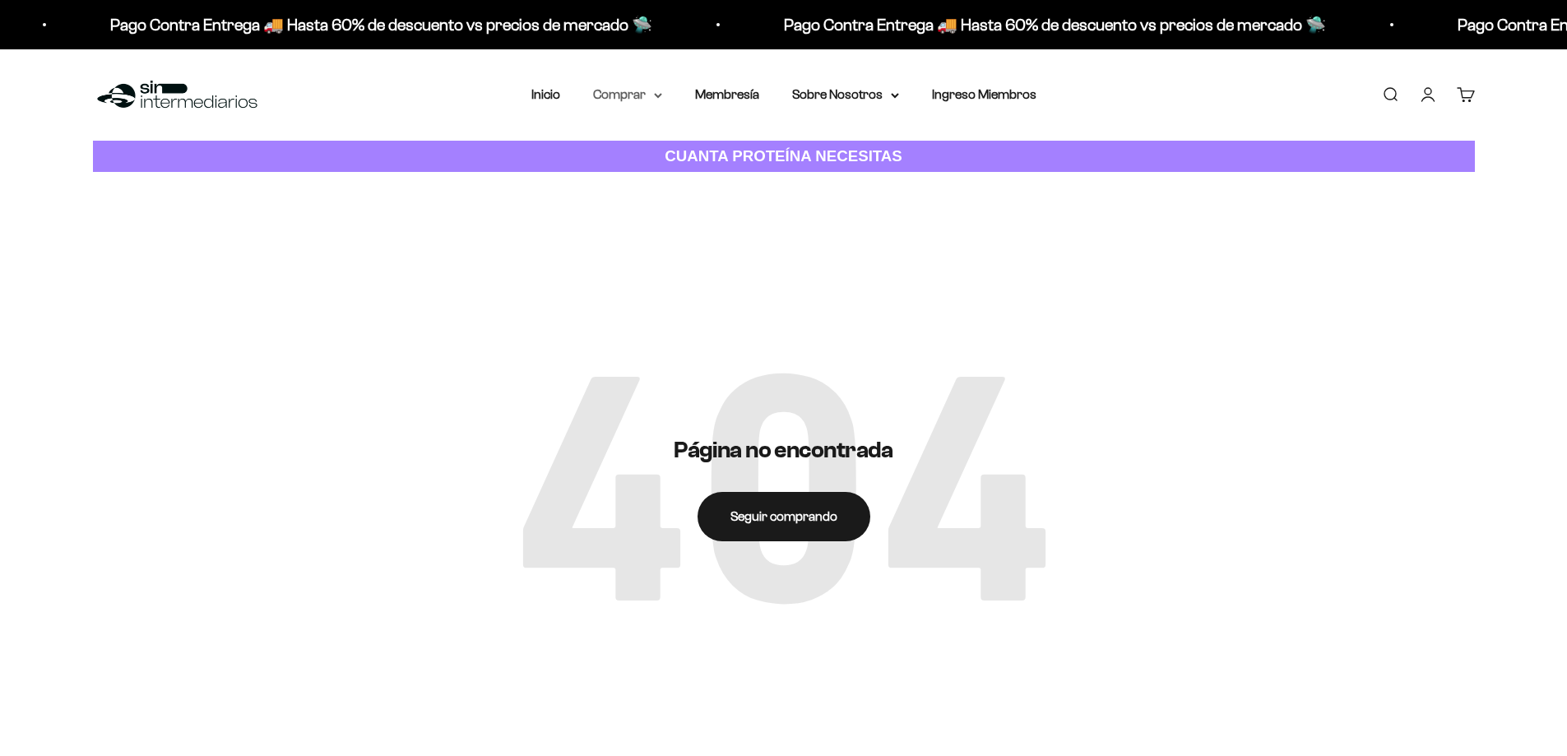
click at [656, 95] on icon at bounding box center [658, 96] width 8 height 6
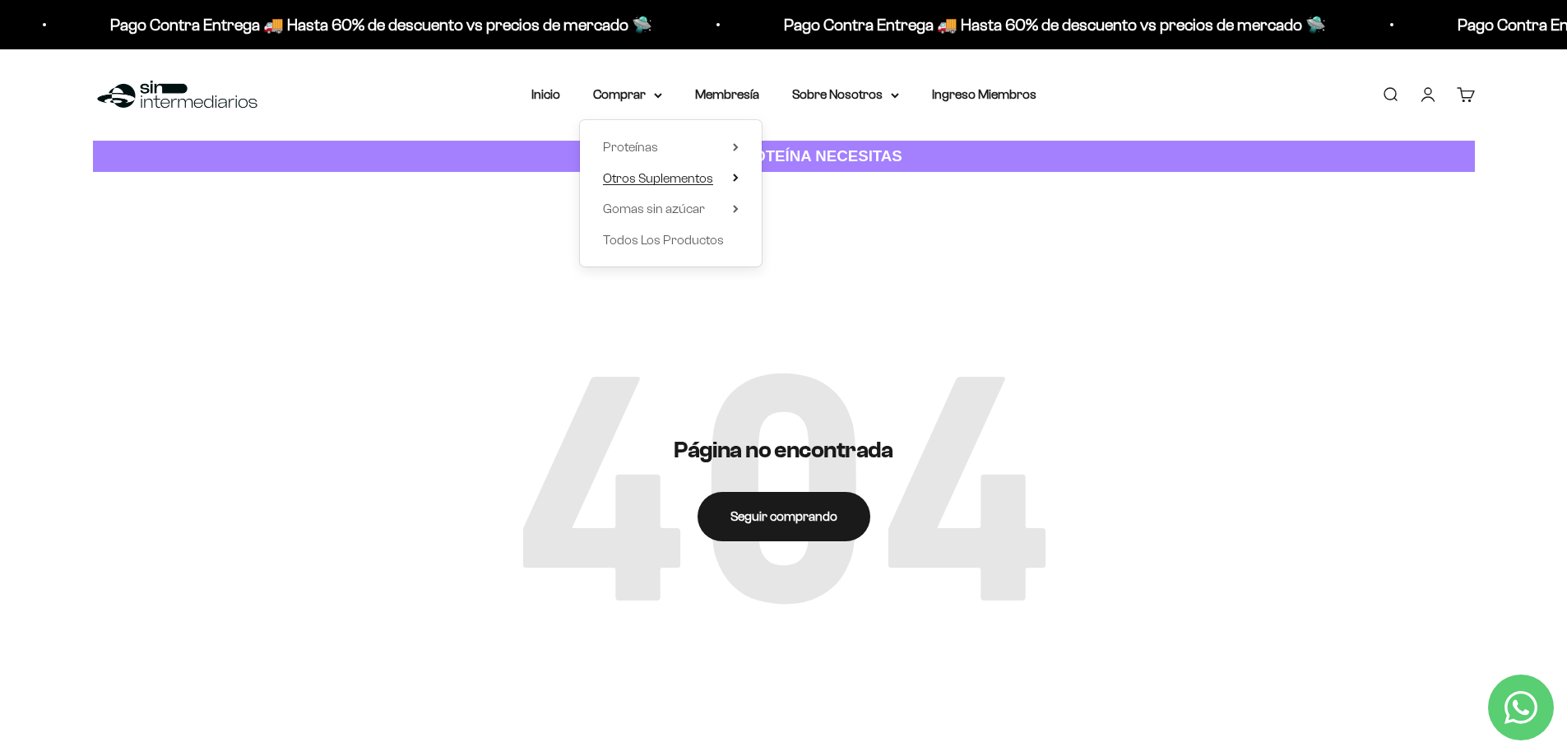
click at [735, 178] on icon at bounding box center [736, 178] width 6 height 8
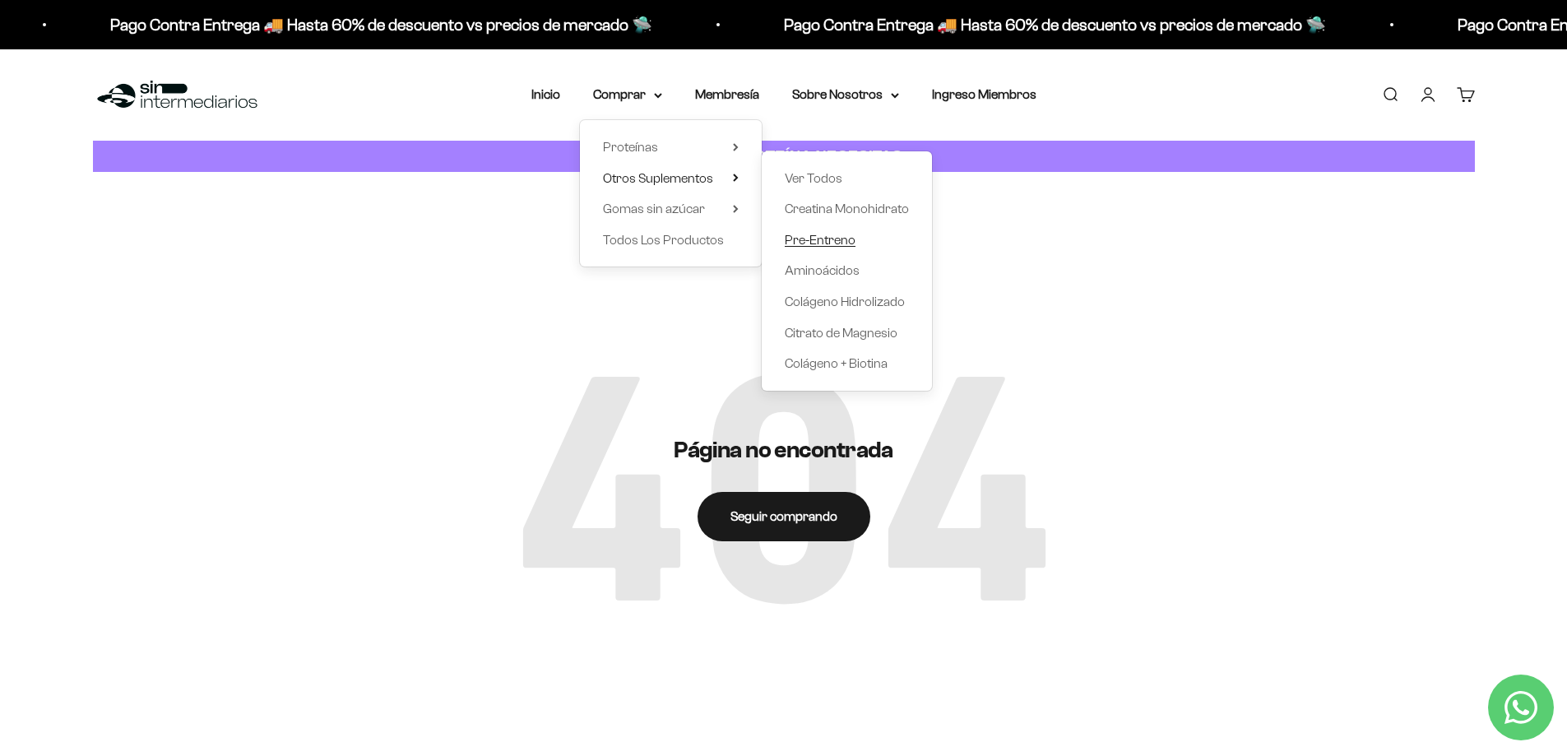
click at [814, 243] on span "Pre-Entreno" at bounding box center [820, 240] width 71 height 14
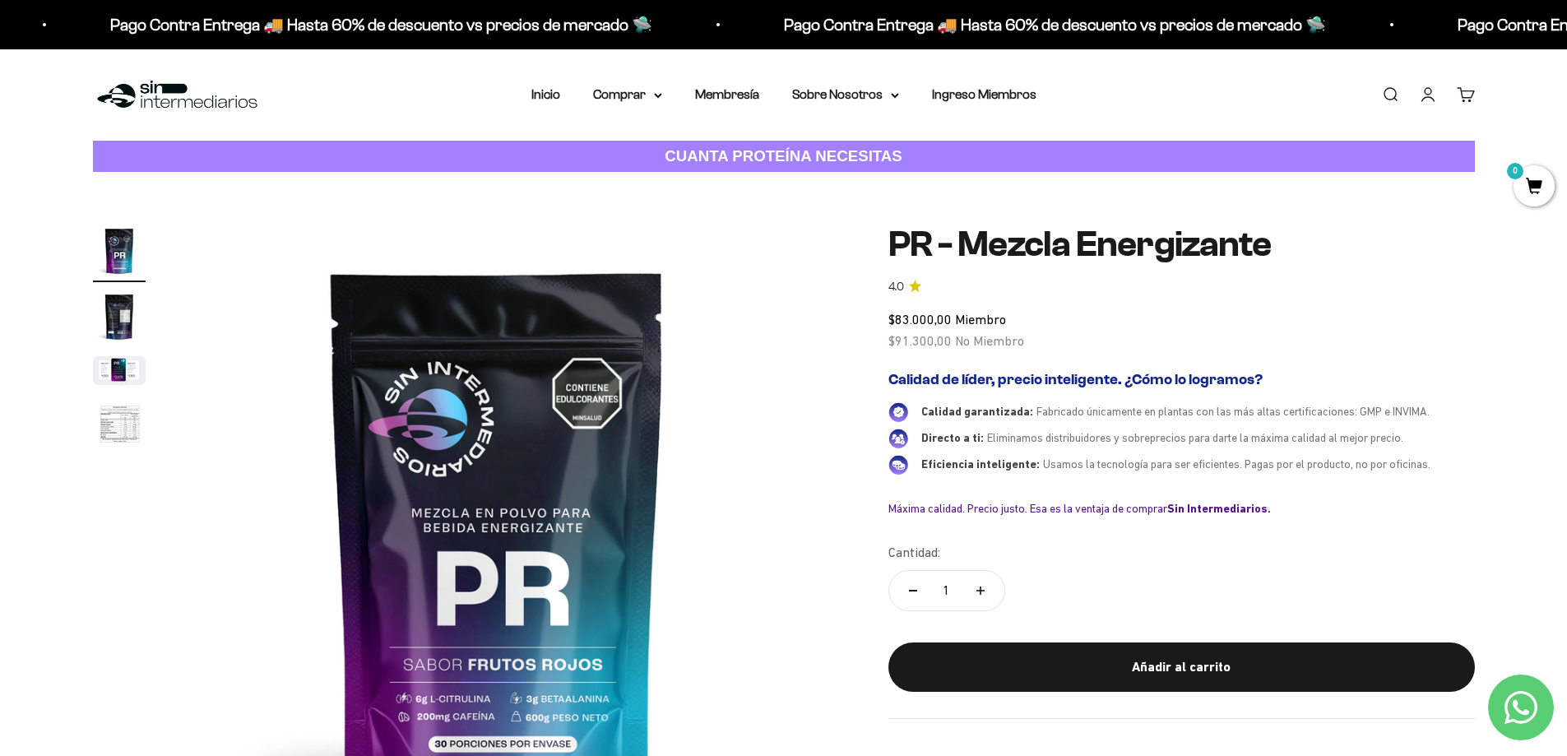
drag, startPoint x: 1577, startPoint y: 81, endPoint x: 1578, endPoint y: 44, distance: 37.1
click at [659, 94] on icon at bounding box center [658, 96] width 8 height 6
click at [734, 178] on icon at bounding box center [736, 178] width 6 height 8
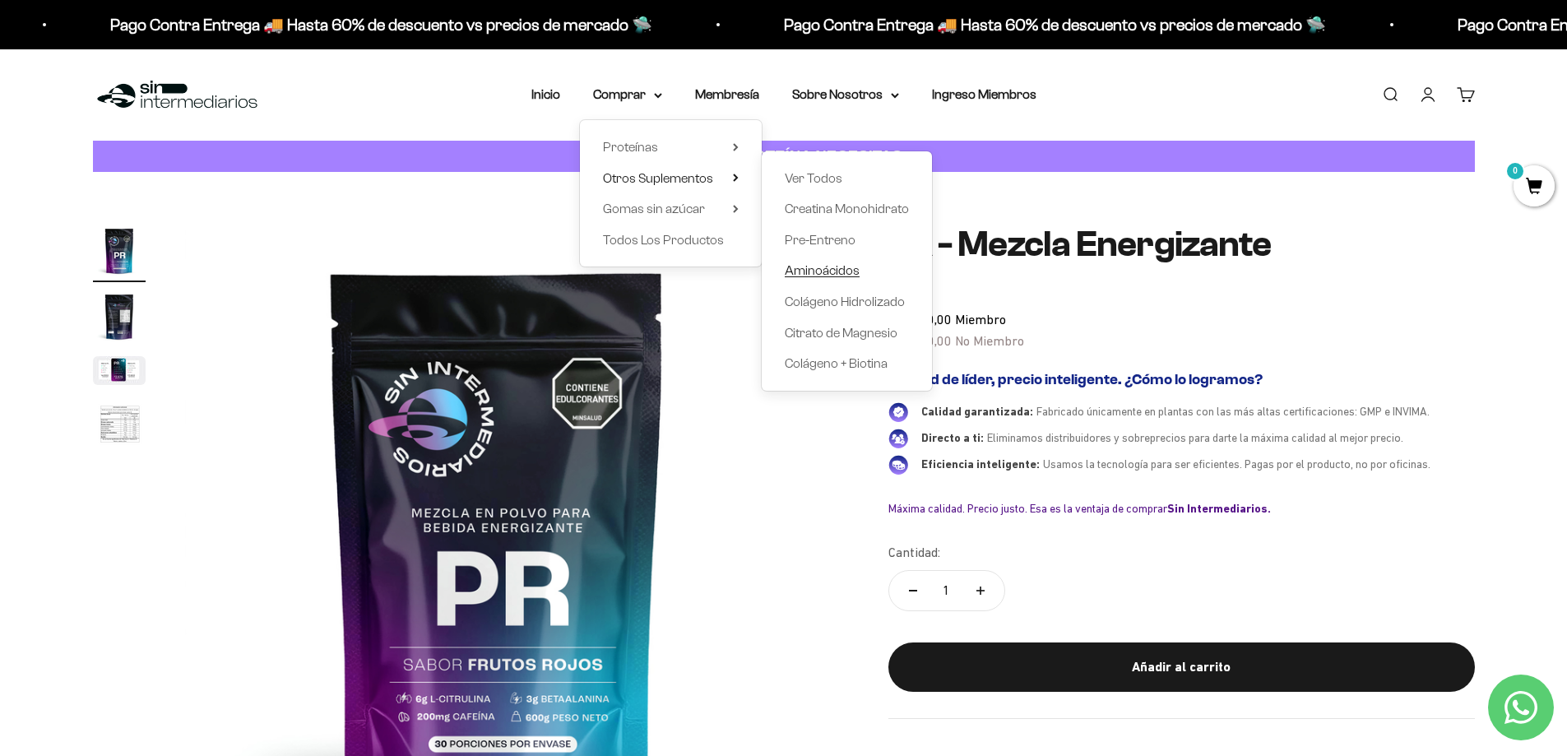
click at [824, 272] on span "Aminoácidos" at bounding box center [822, 270] width 75 height 14
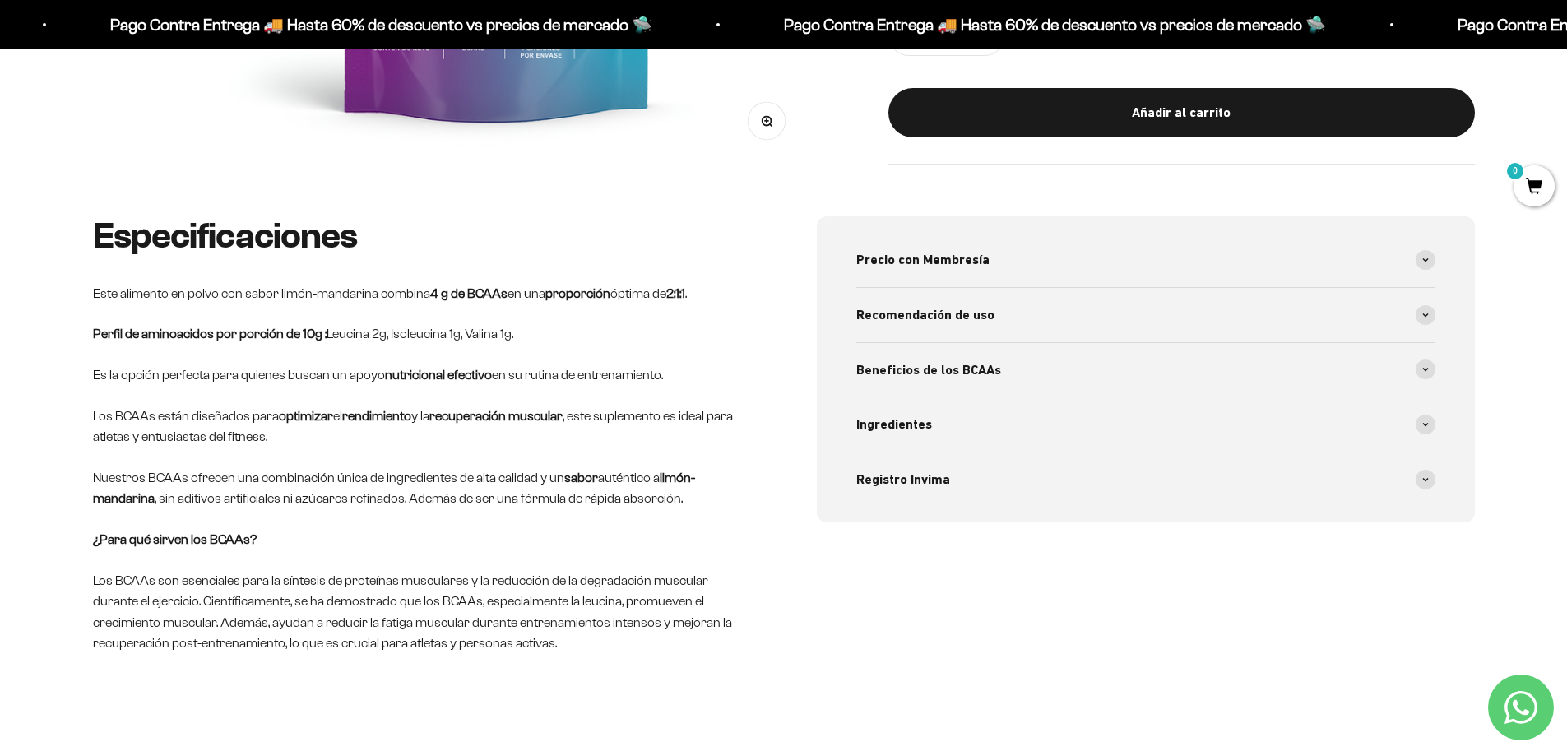
scroll to position [701, 0]
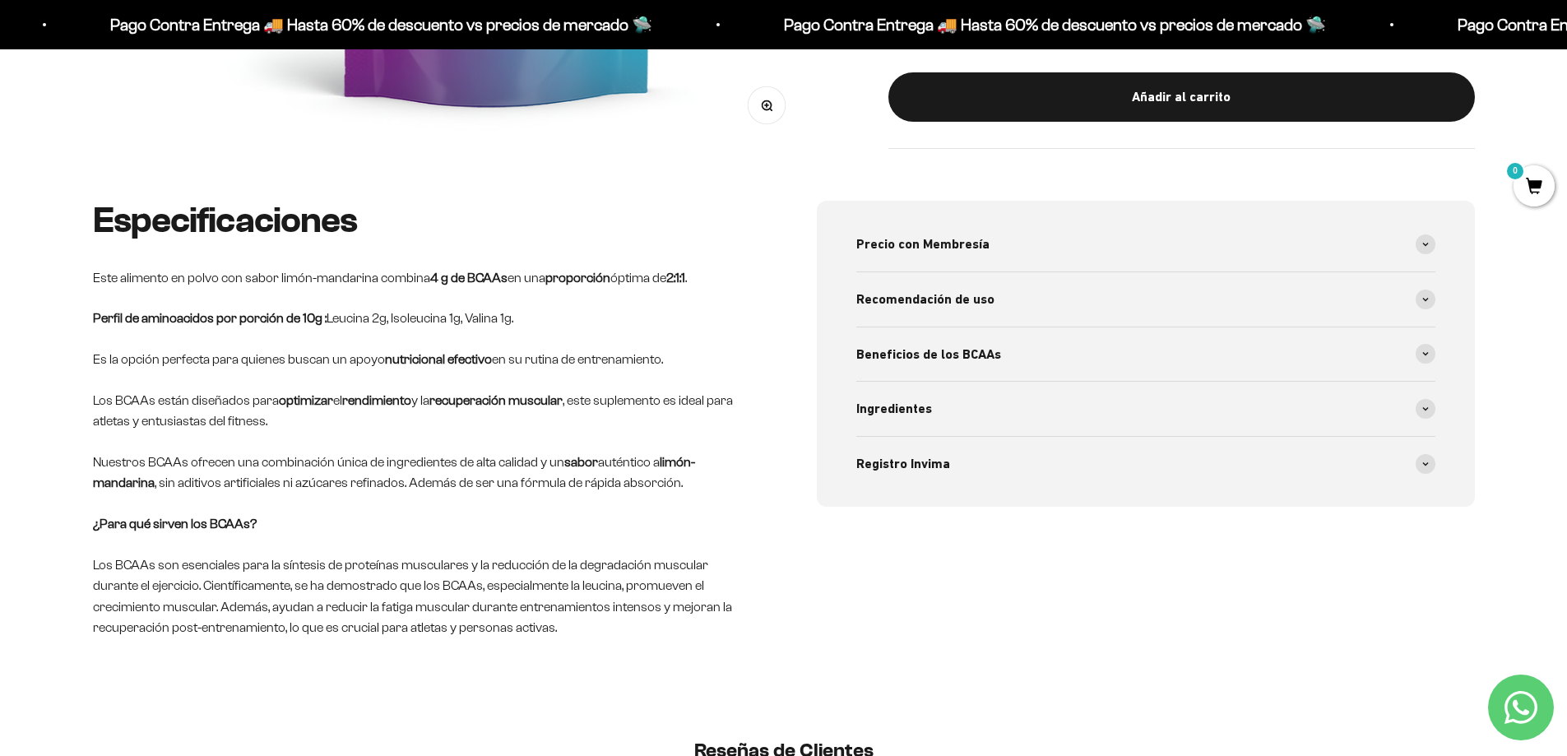
drag, startPoint x: 1574, startPoint y: 81, endPoint x: 1549, endPoint y: 199, distance: 121.2
click at [1424, 406] on icon at bounding box center [1425, 408] width 7 height 5
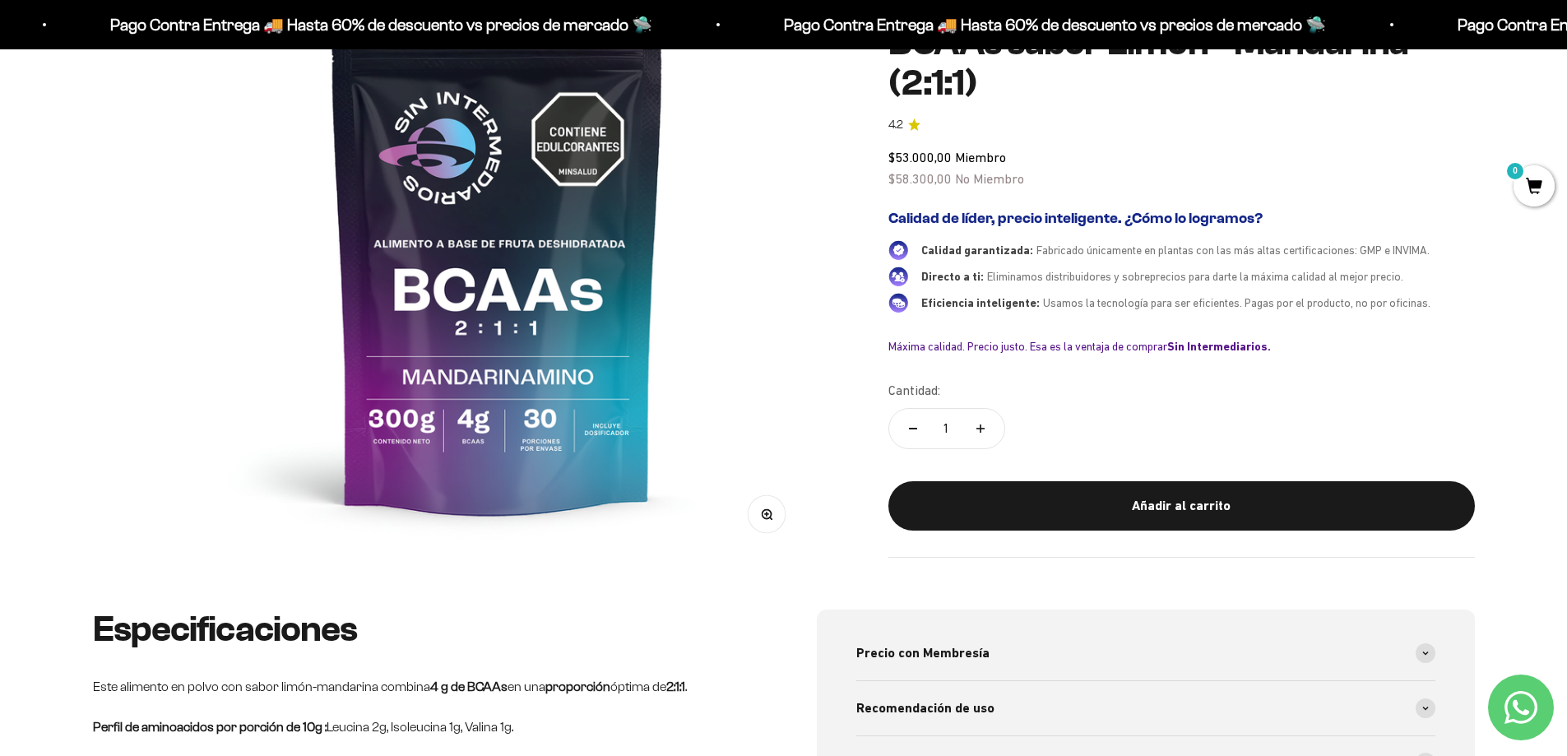
scroll to position [0, 0]
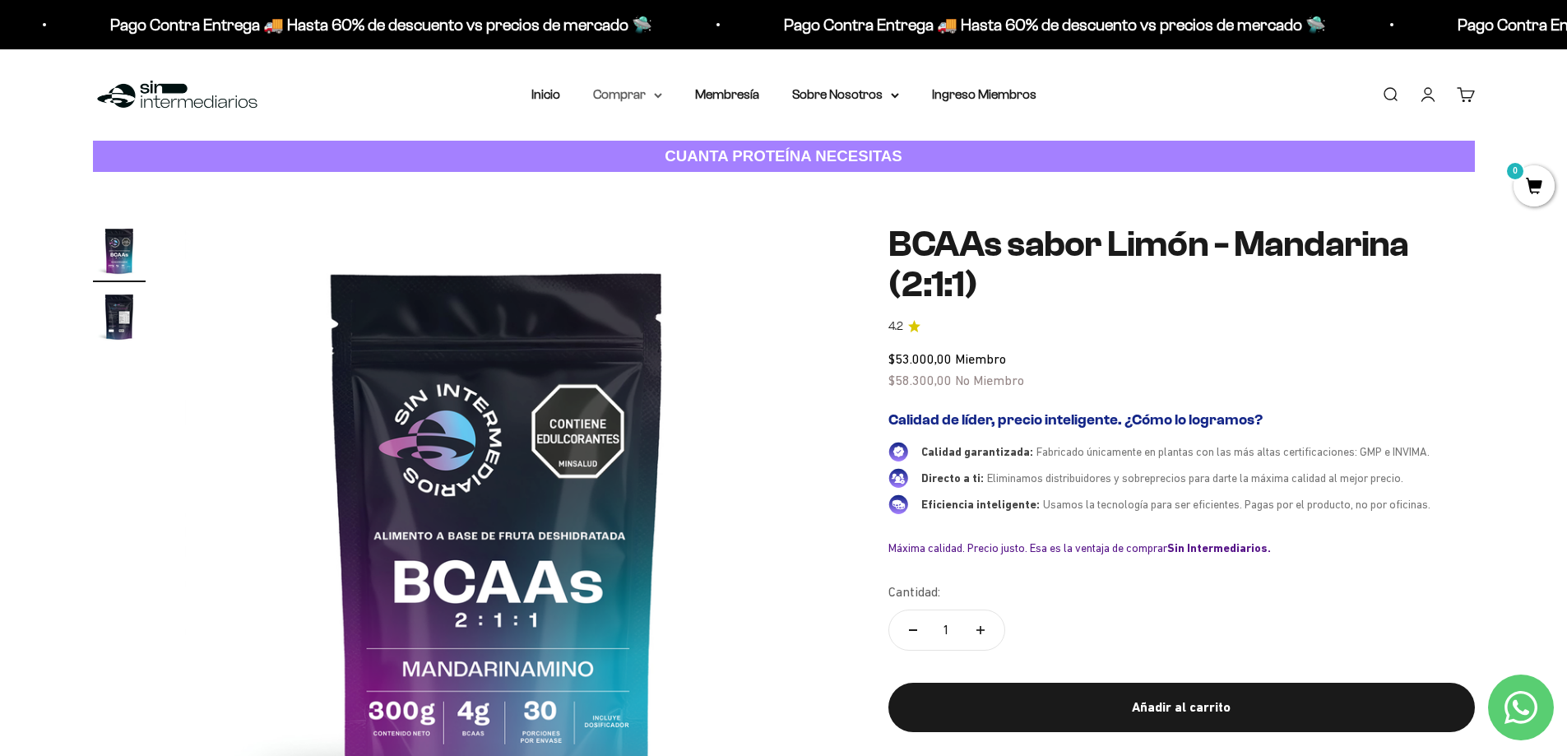
click at [657, 95] on icon at bounding box center [658, 96] width 8 height 6
click at [735, 181] on icon at bounding box center [736, 178] width 6 height 8
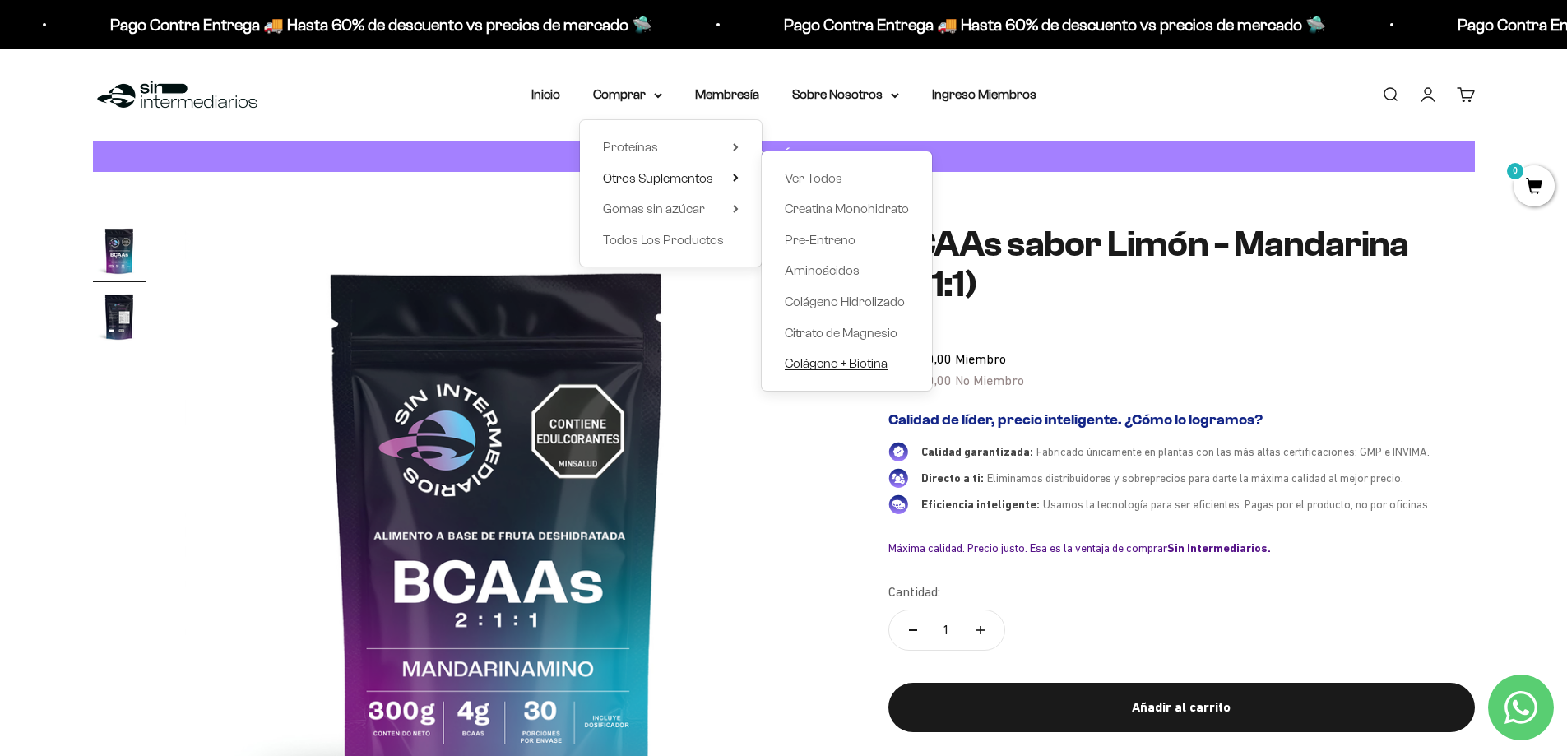
click at [804, 368] on span "Colágeno + Biotina" at bounding box center [836, 363] width 103 height 14
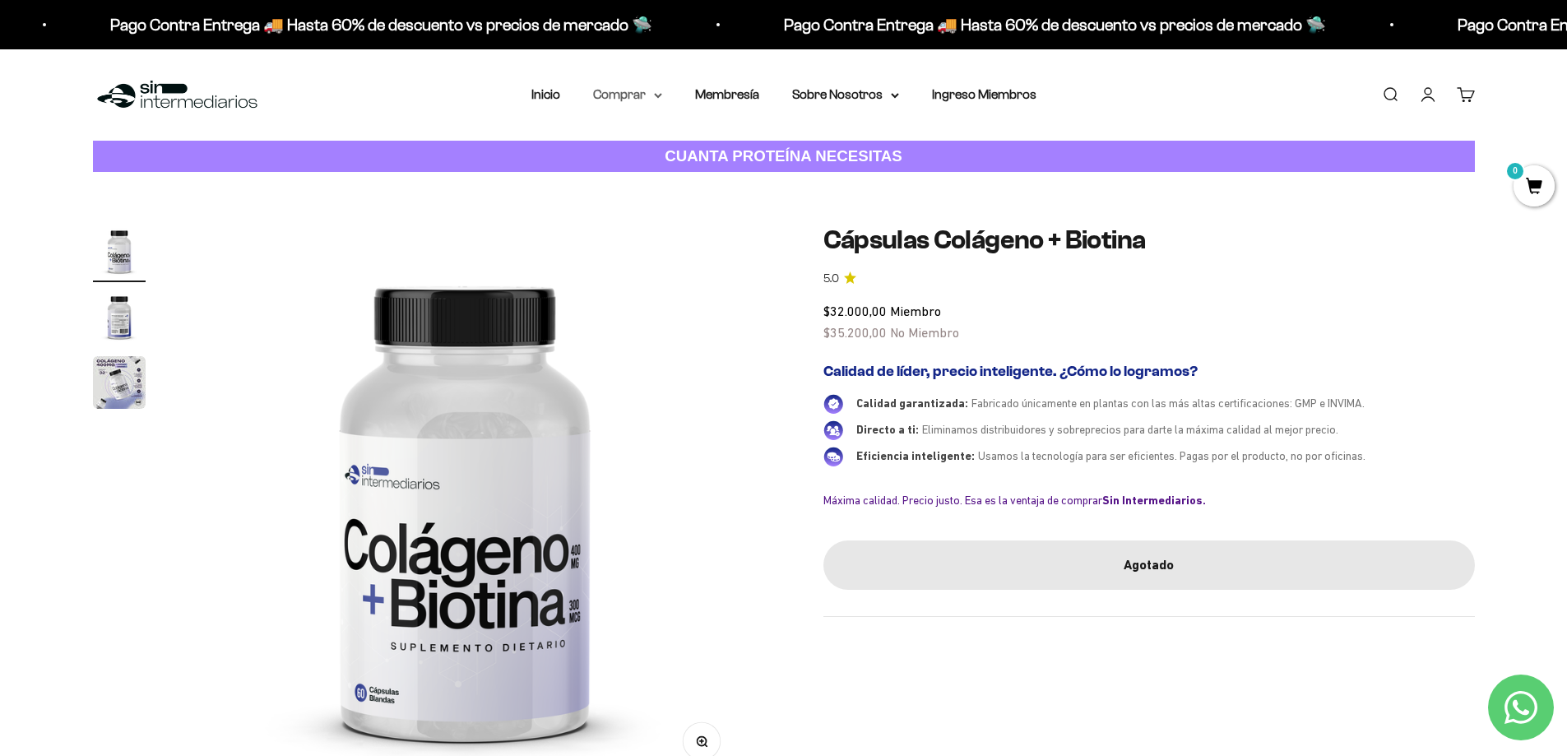
click at [658, 93] on icon at bounding box center [658, 96] width 8 height 6
click at [737, 174] on icon at bounding box center [736, 178] width 6 height 8
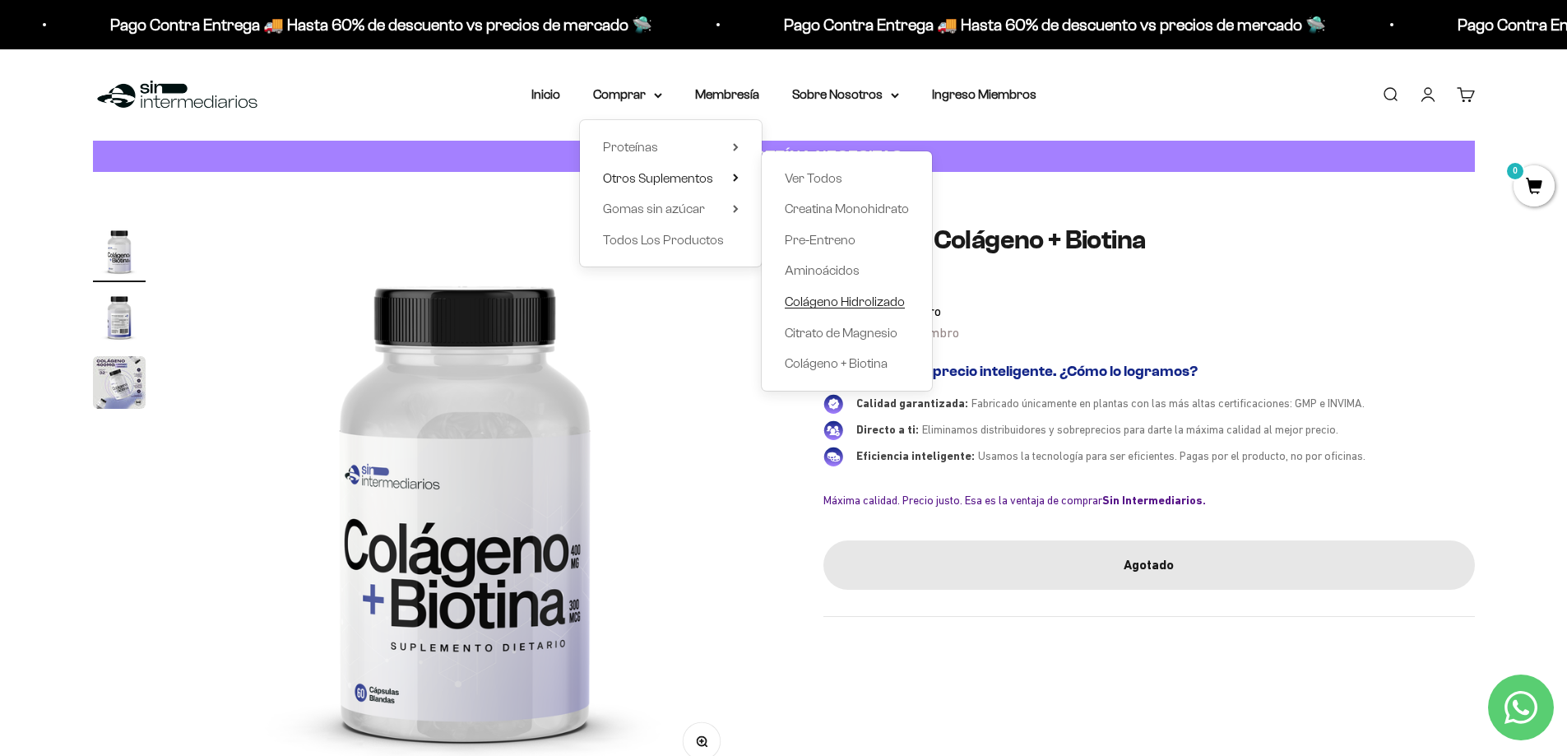
click at [804, 303] on span "Colágeno Hidrolizado" at bounding box center [845, 301] width 120 height 14
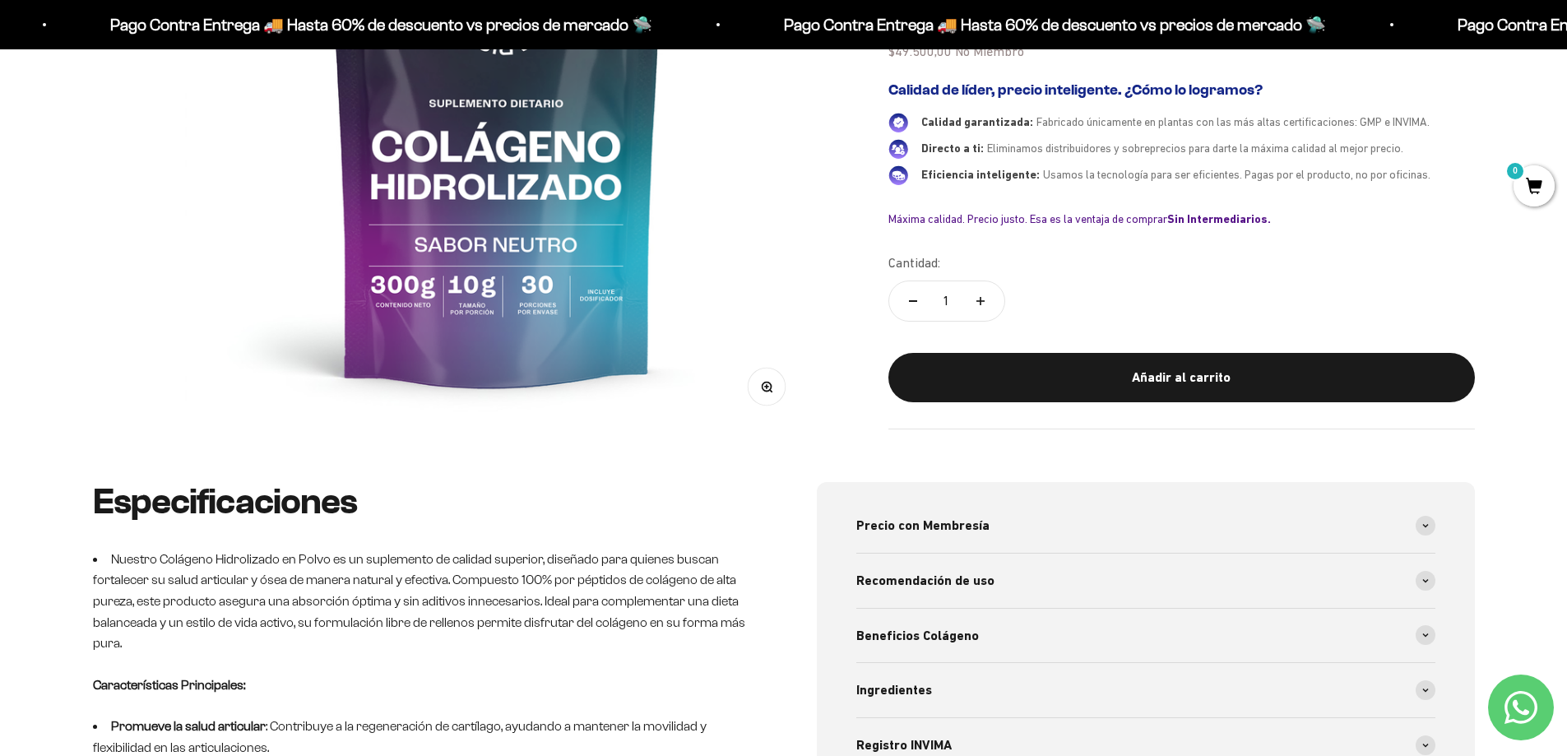
scroll to position [459, 0]
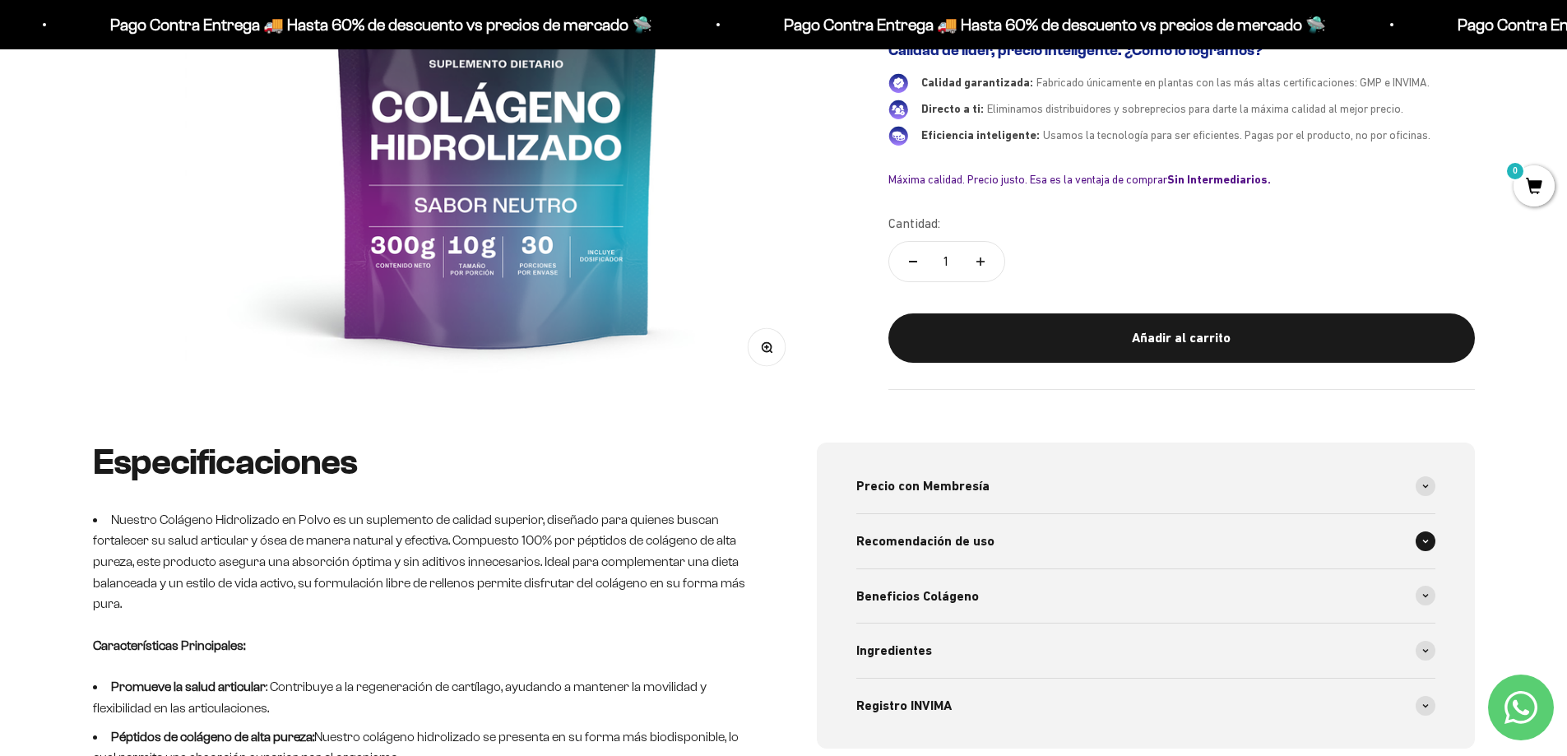
click at [1426, 545] on span at bounding box center [1426, 541] width 20 height 20
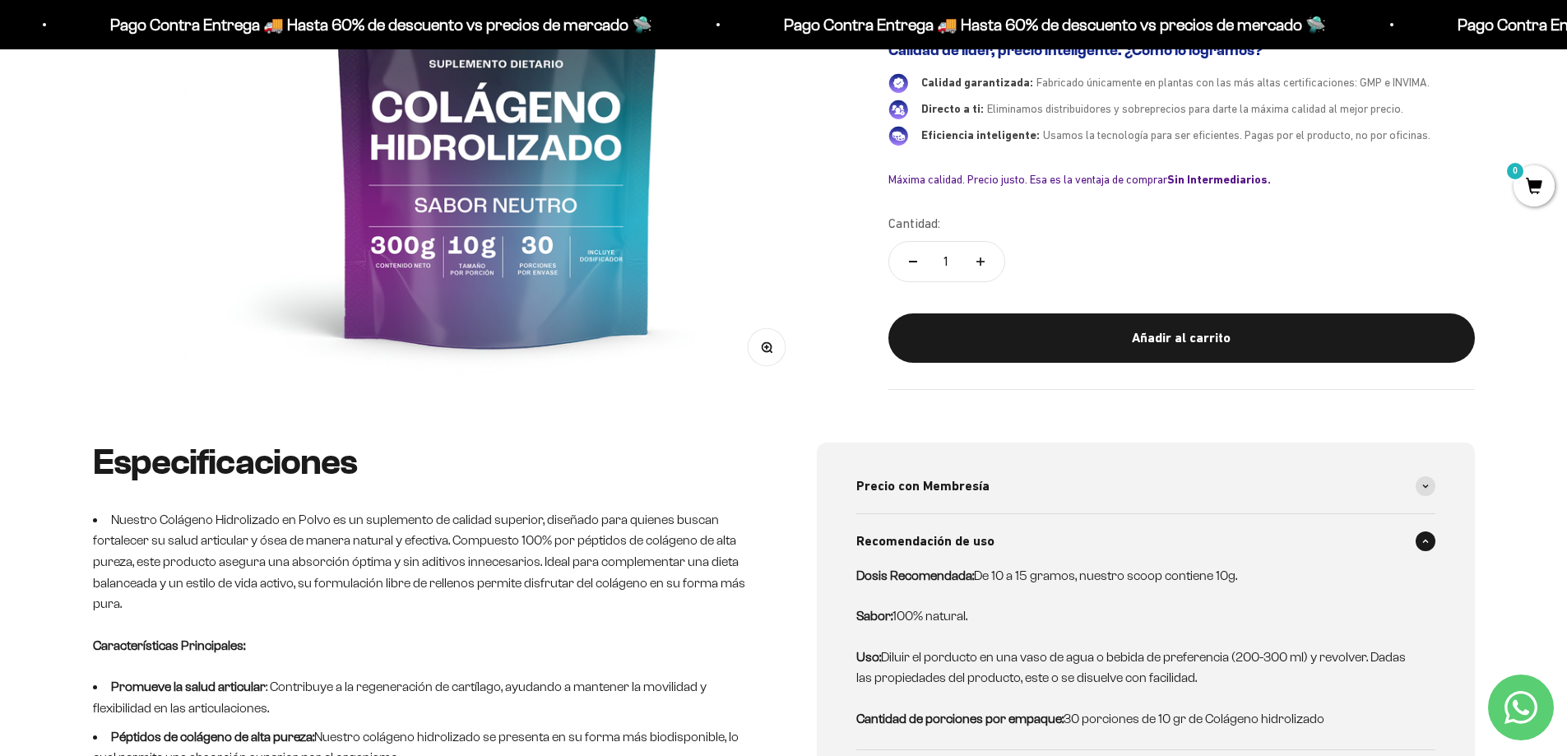
click at [1426, 545] on span at bounding box center [1426, 541] width 20 height 20
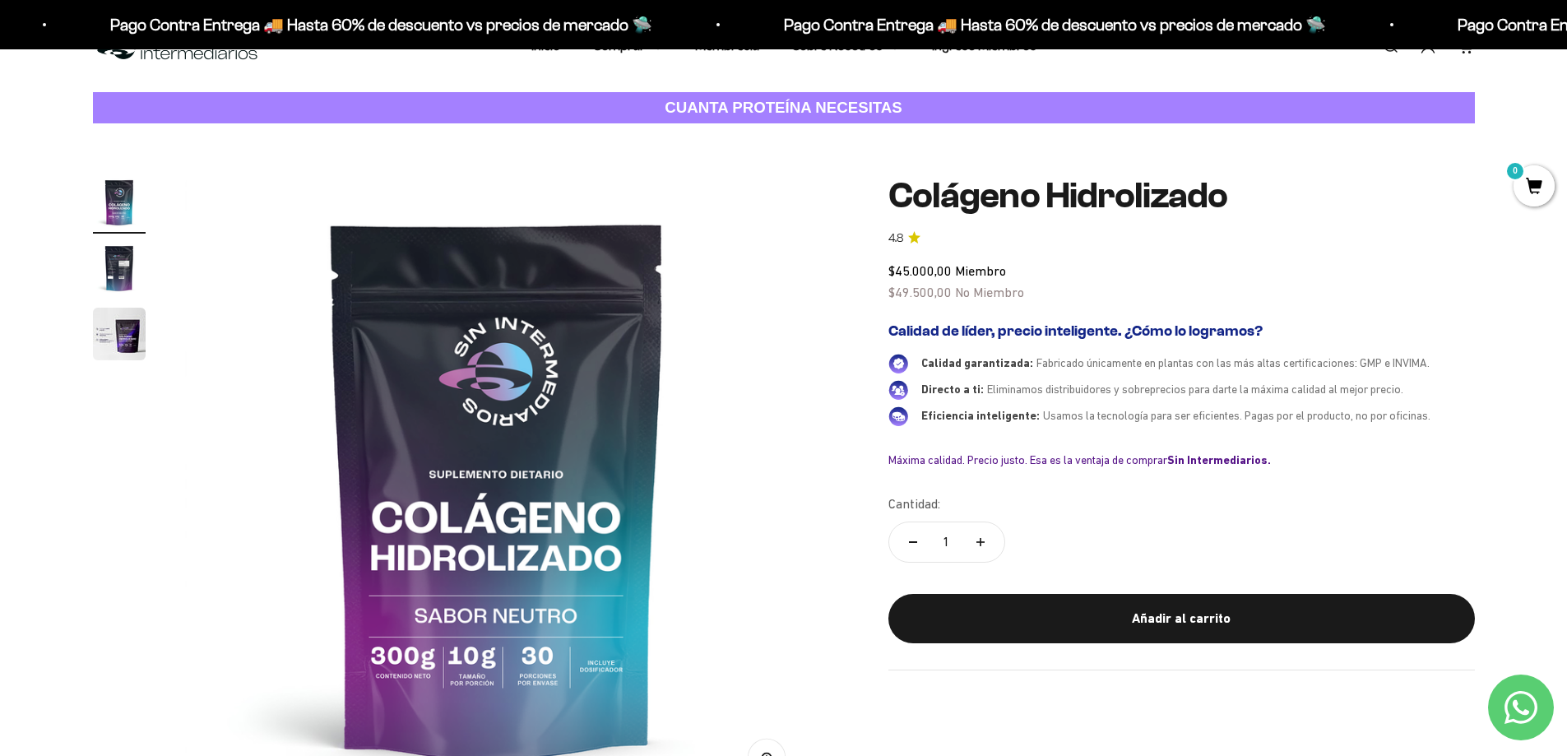
scroll to position [0, 0]
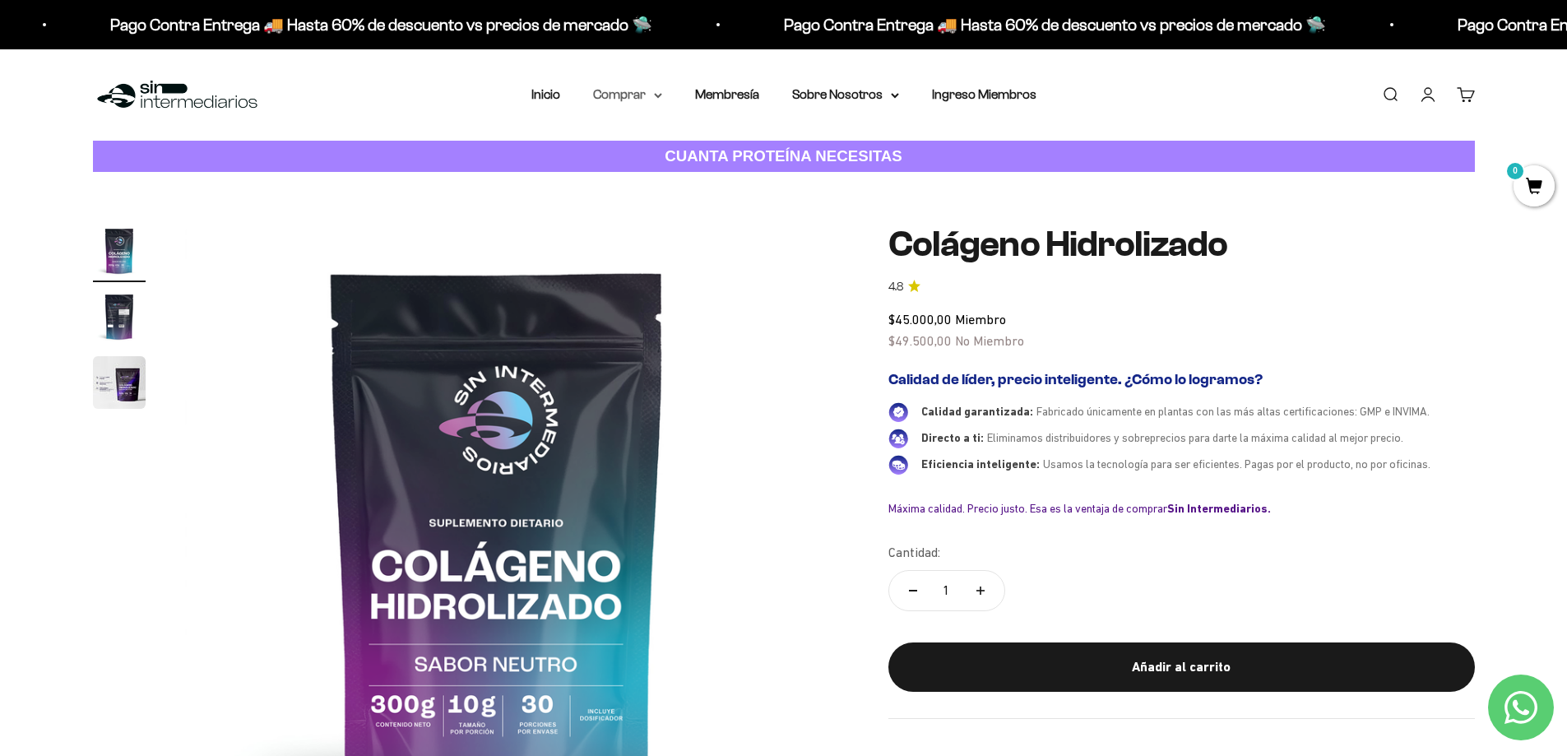
click at [657, 94] on icon at bounding box center [658, 96] width 8 height 6
click at [629, 152] on span "Proteínas" at bounding box center [630, 147] width 55 height 14
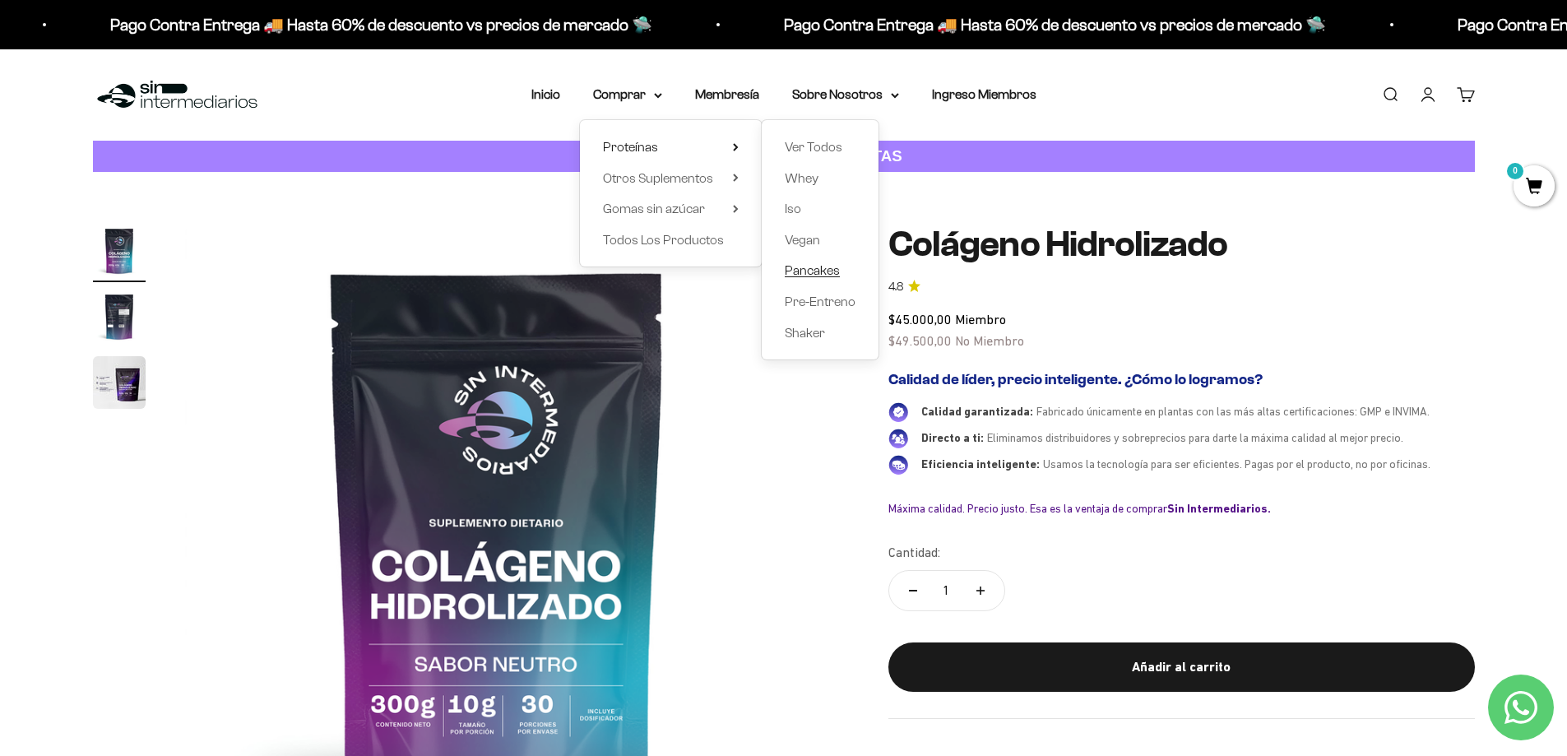
click at [808, 271] on span "Pancakes" at bounding box center [812, 270] width 55 height 14
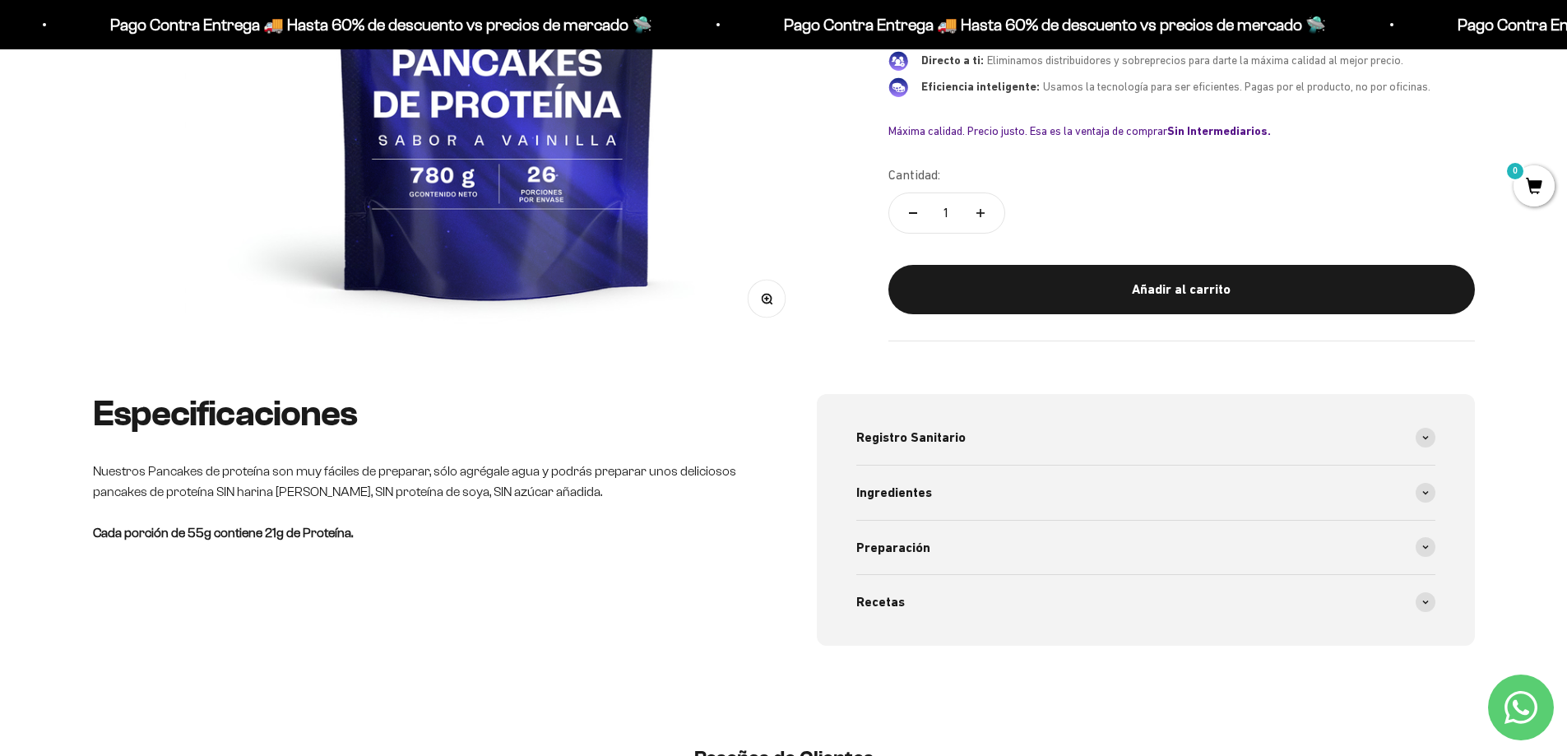
drag, startPoint x: 0, startPoint y: 0, endPoint x: 1561, endPoint y: 180, distance: 1571.6
click at [1425, 545] on icon at bounding box center [1425, 547] width 7 height 5
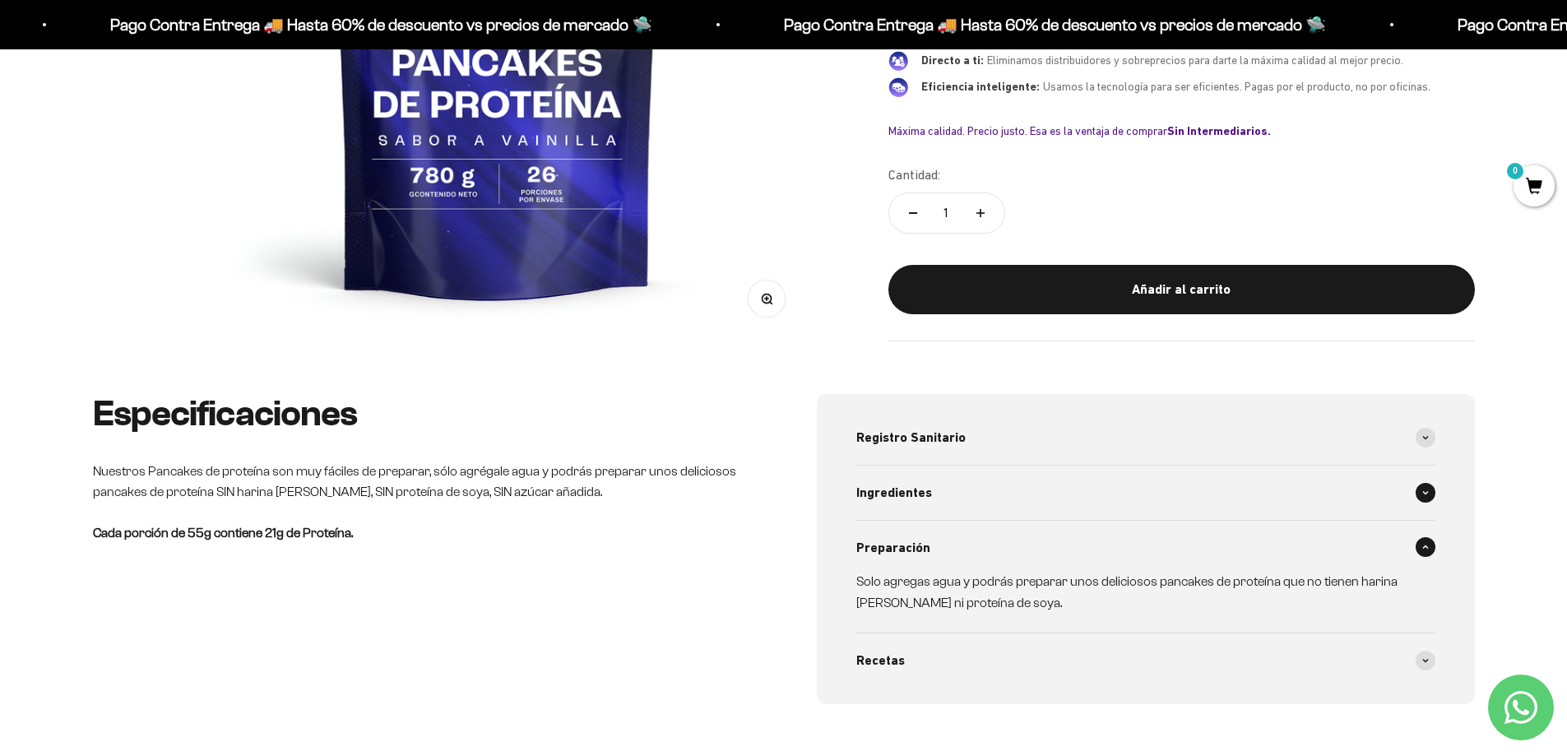
click at [1422, 490] on icon at bounding box center [1425, 492] width 7 height 5
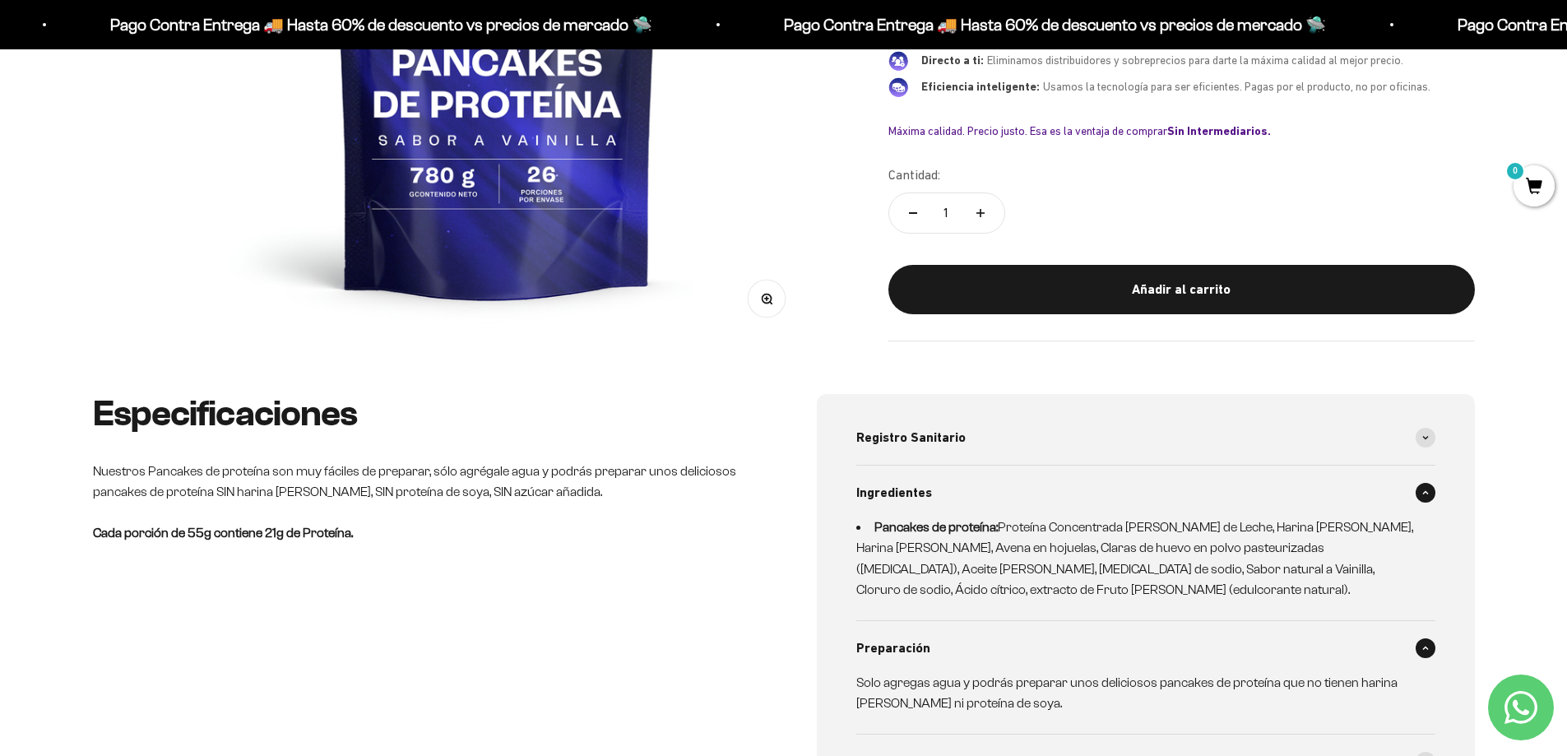
click at [1421, 489] on span at bounding box center [1426, 493] width 20 height 20
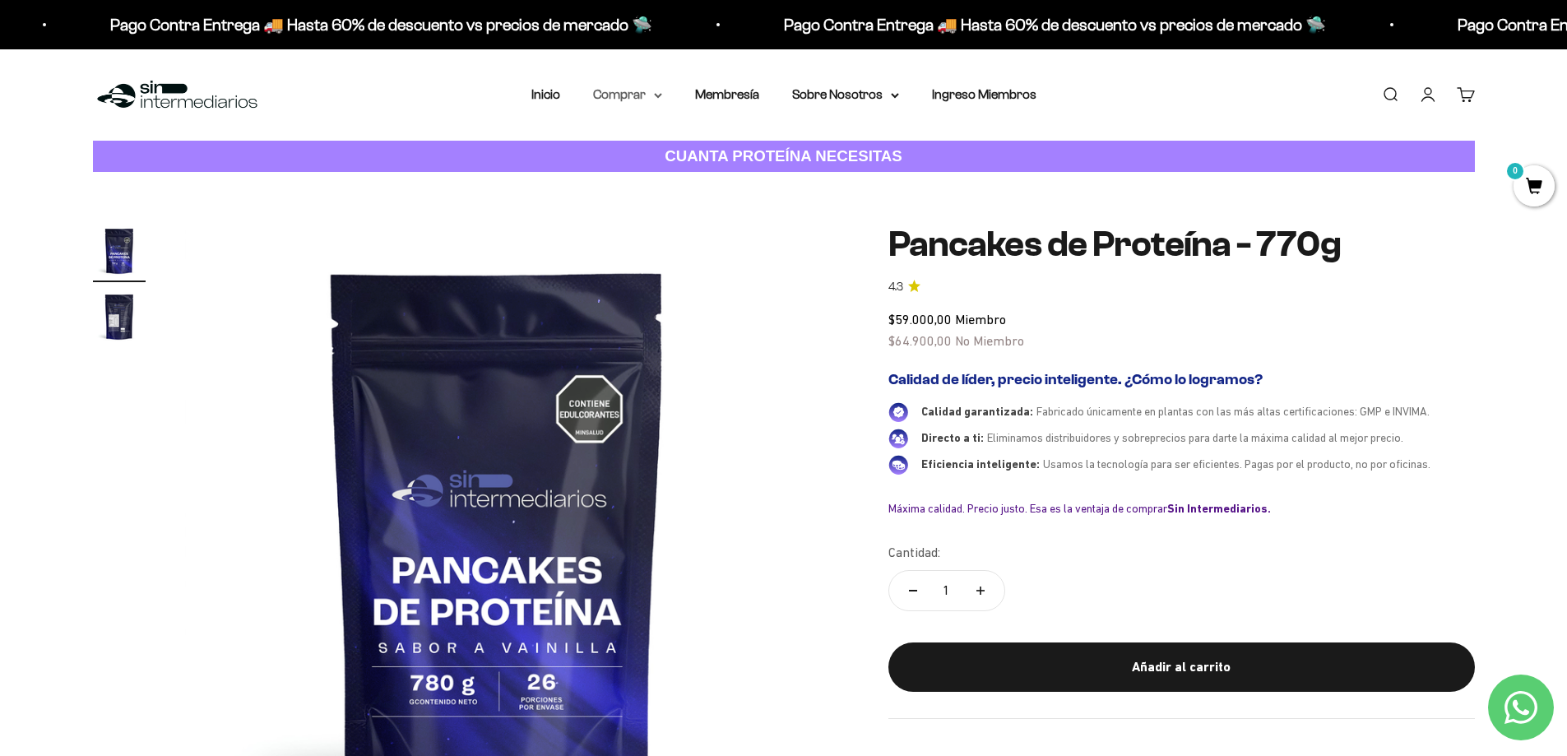
click at [653, 96] on summary "Comprar" at bounding box center [627, 94] width 69 height 21
click at [651, 147] on span "Proteínas" at bounding box center [630, 147] width 55 height 14
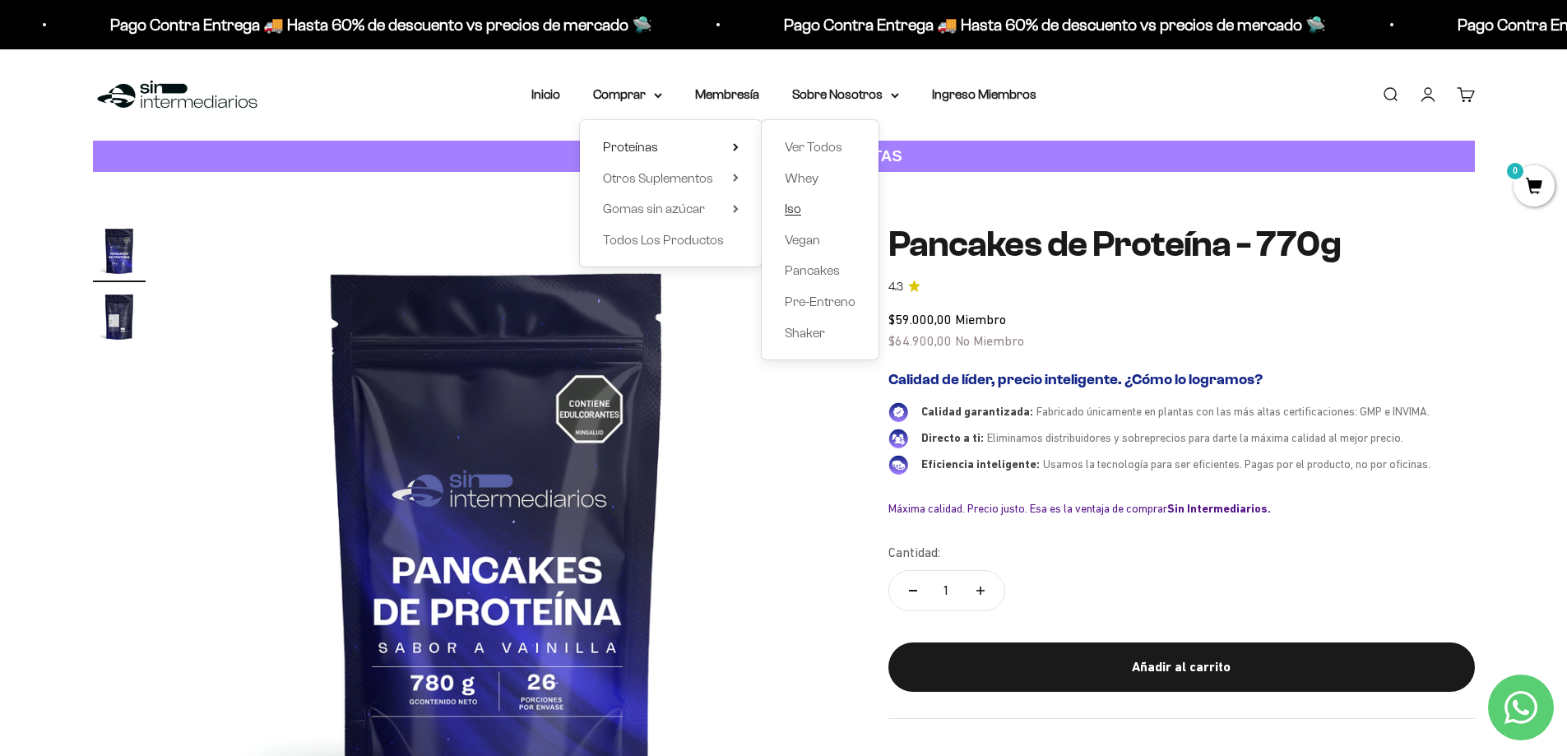
click at [811, 211] on link "Iso" at bounding box center [820, 208] width 71 height 21
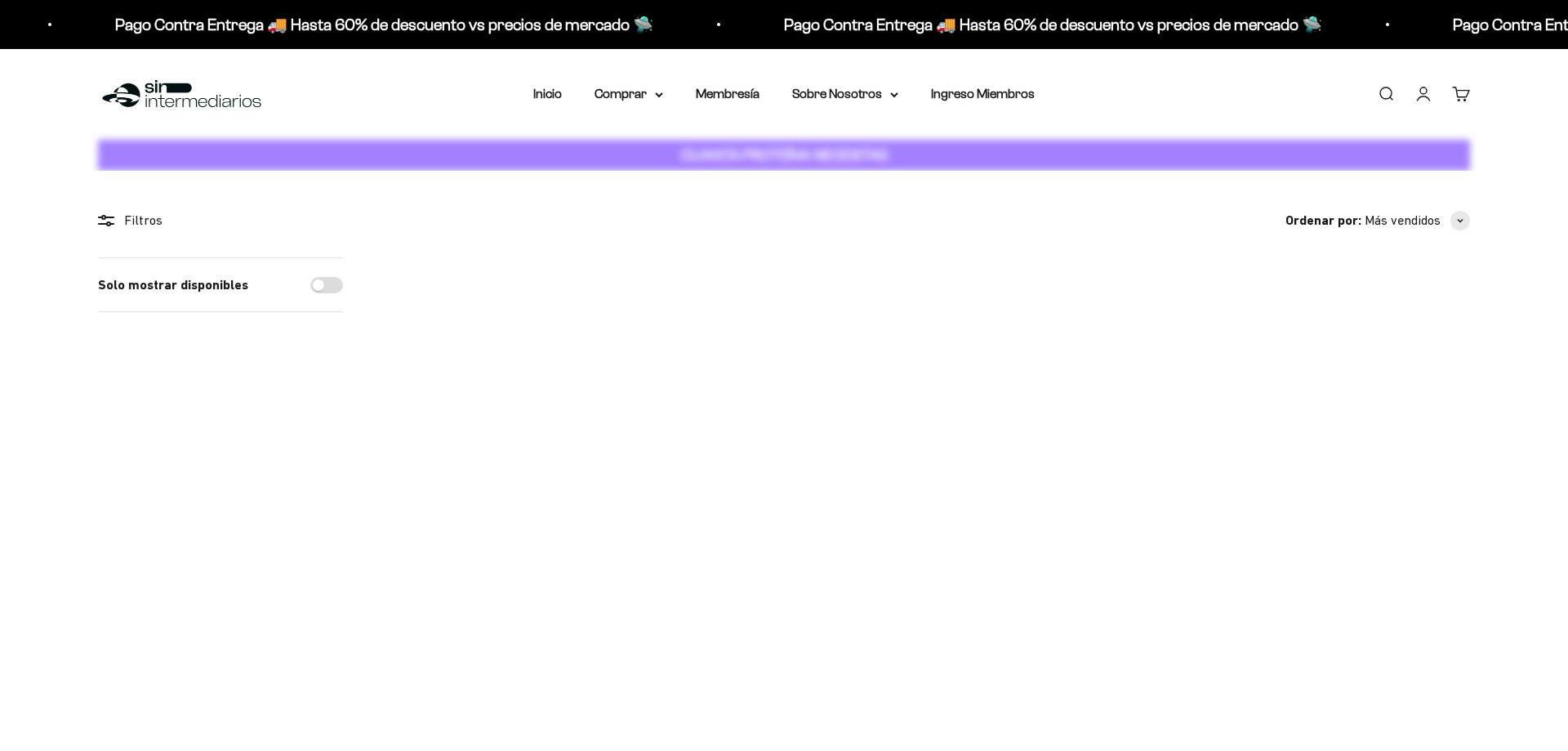
click at [781, 207] on html "Ir al contenido Pago Contra Entrega 🚚 Hasta 60% de descuento vs precios [PERSON…" at bounding box center [784, 278] width 1568 height 557
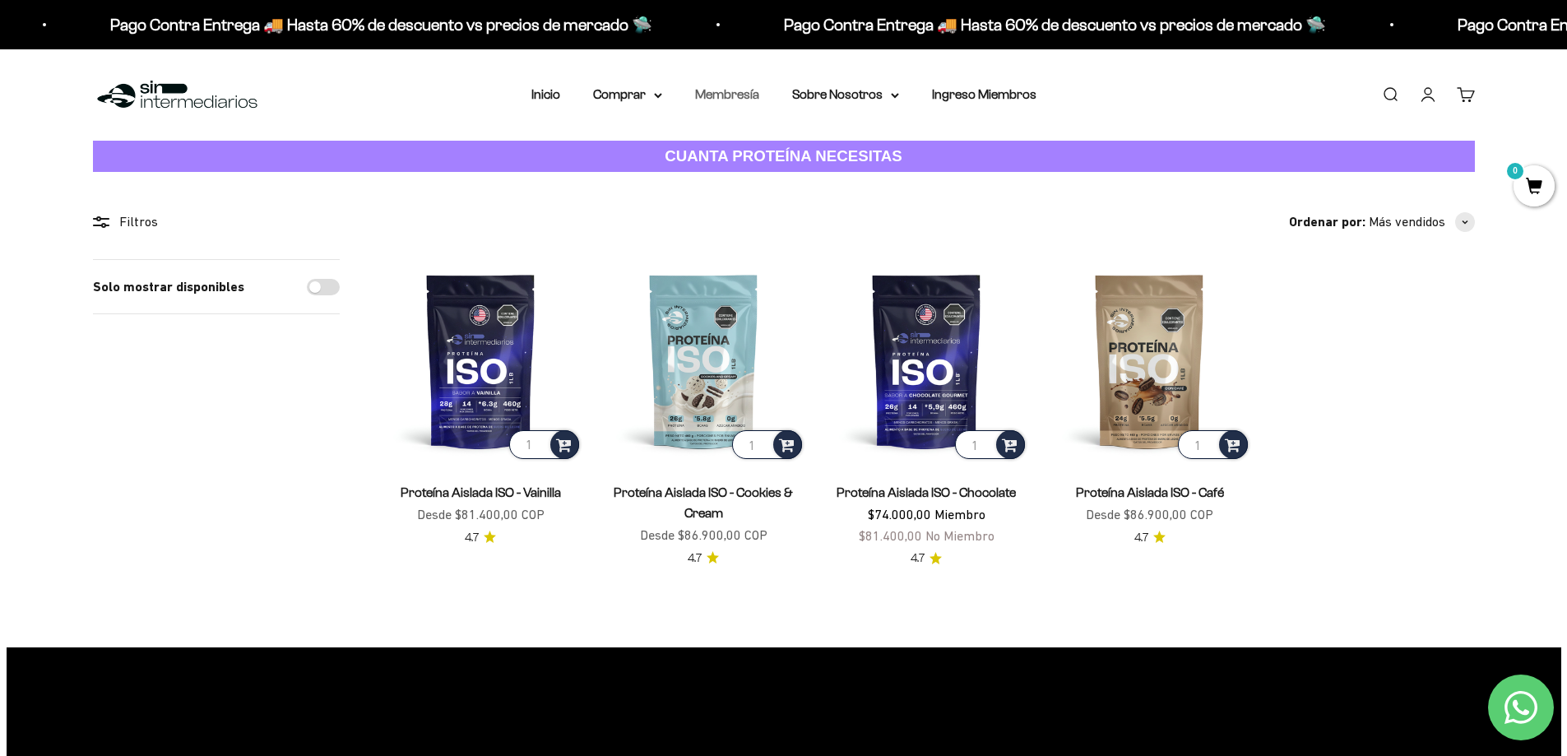
click at [738, 92] on link "Membresía" at bounding box center [727, 94] width 64 height 14
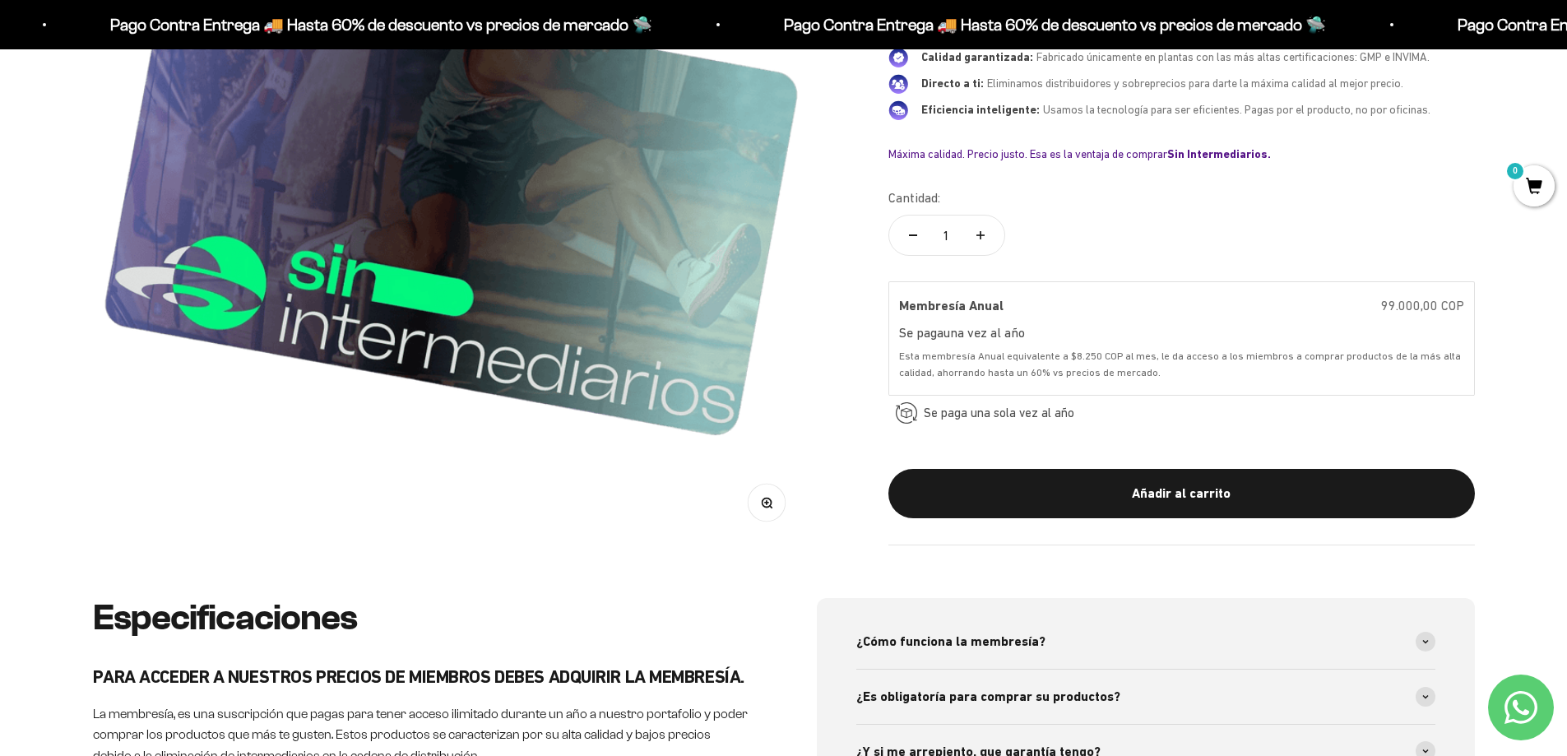
scroll to position [594, 0]
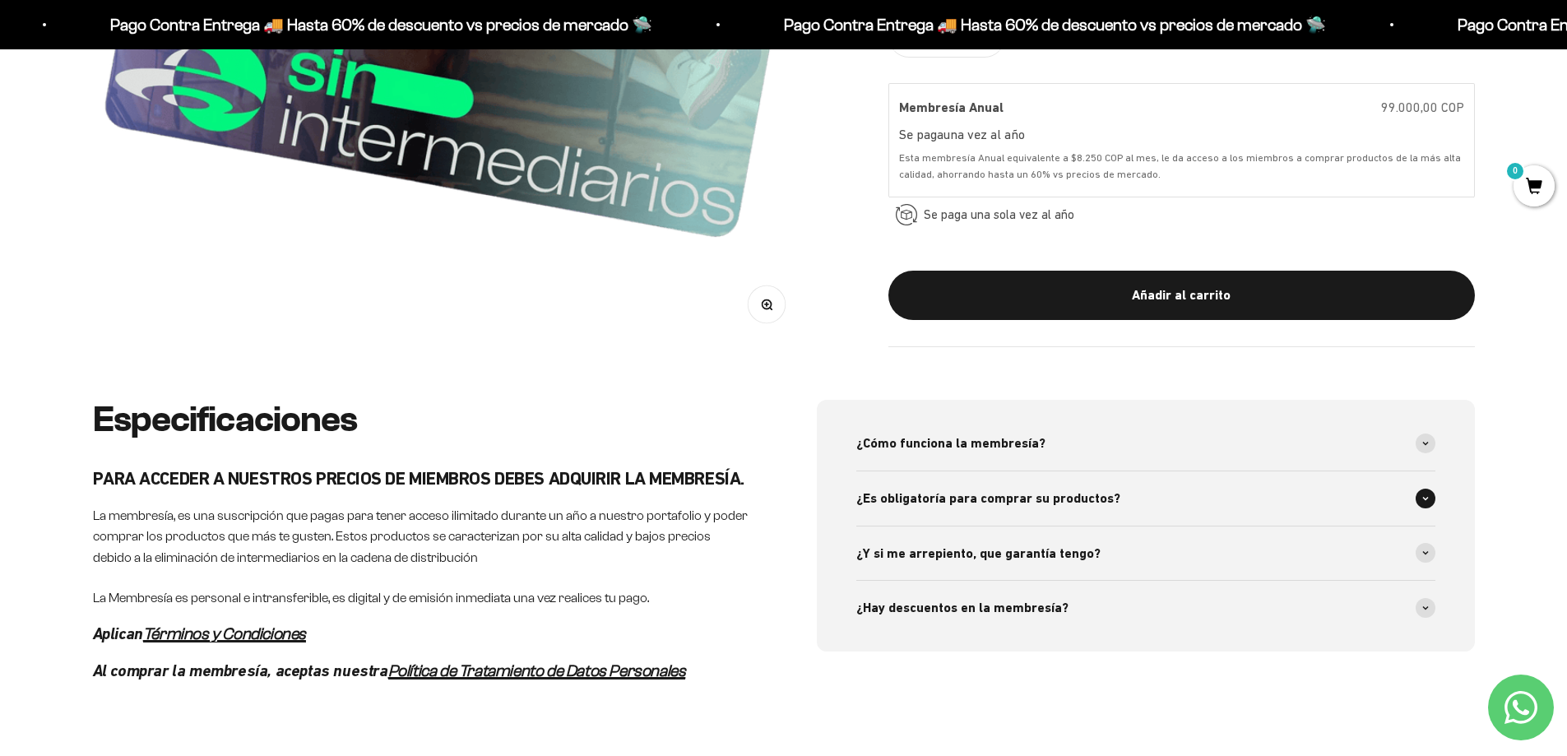
click at [1424, 500] on icon at bounding box center [1425, 498] width 7 height 5
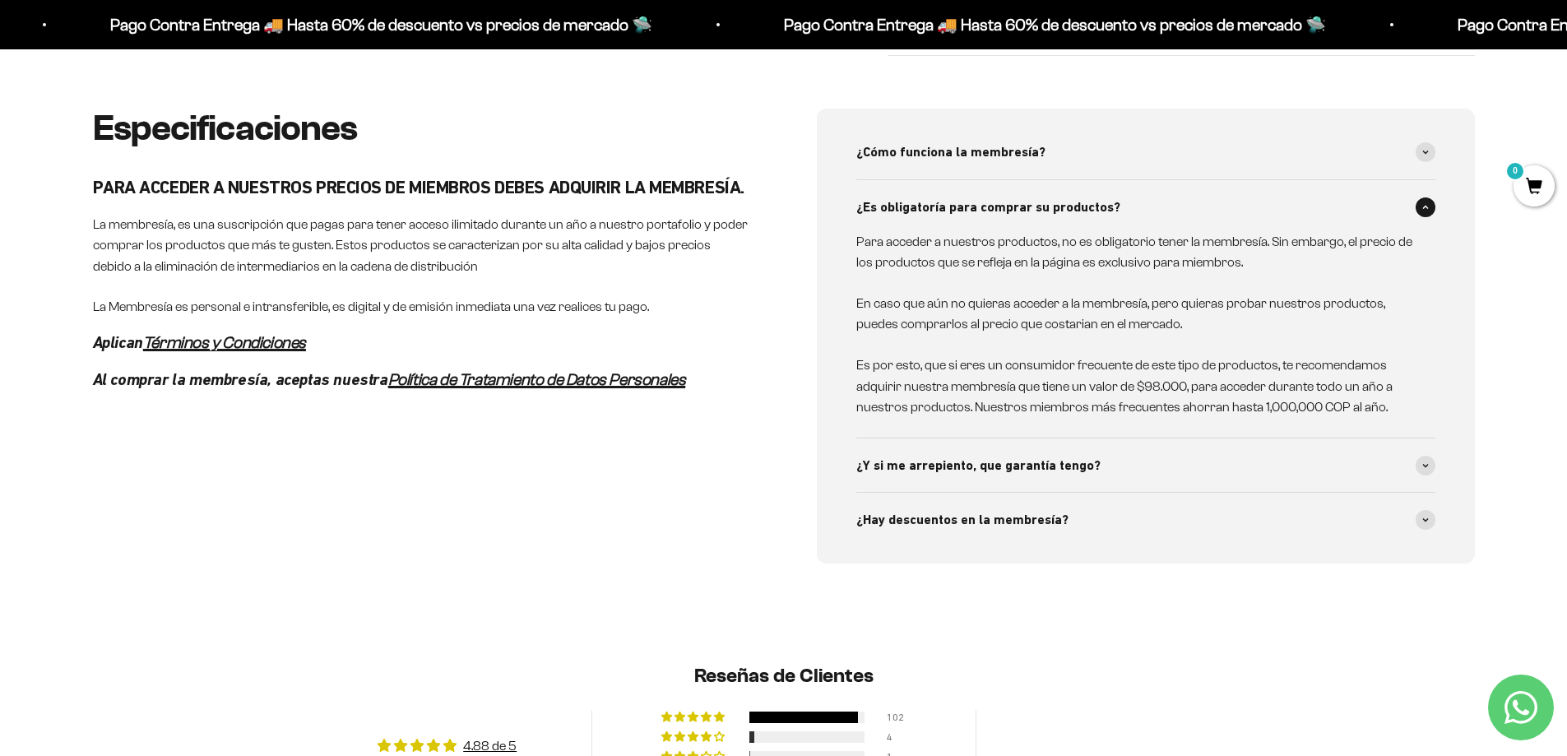
scroll to position [926, 0]
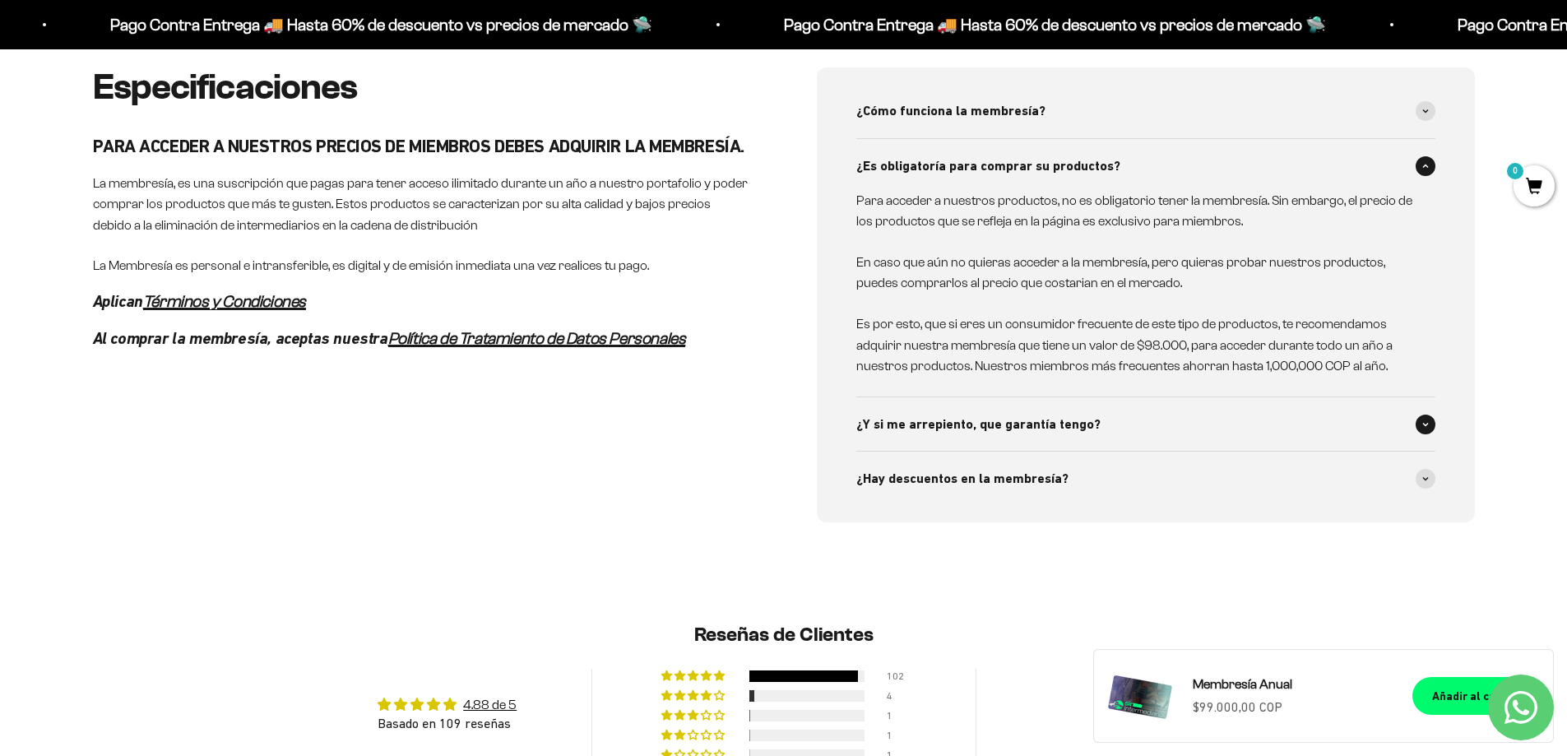
click at [1423, 429] on span at bounding box center [1426, 425] width 20 height 20
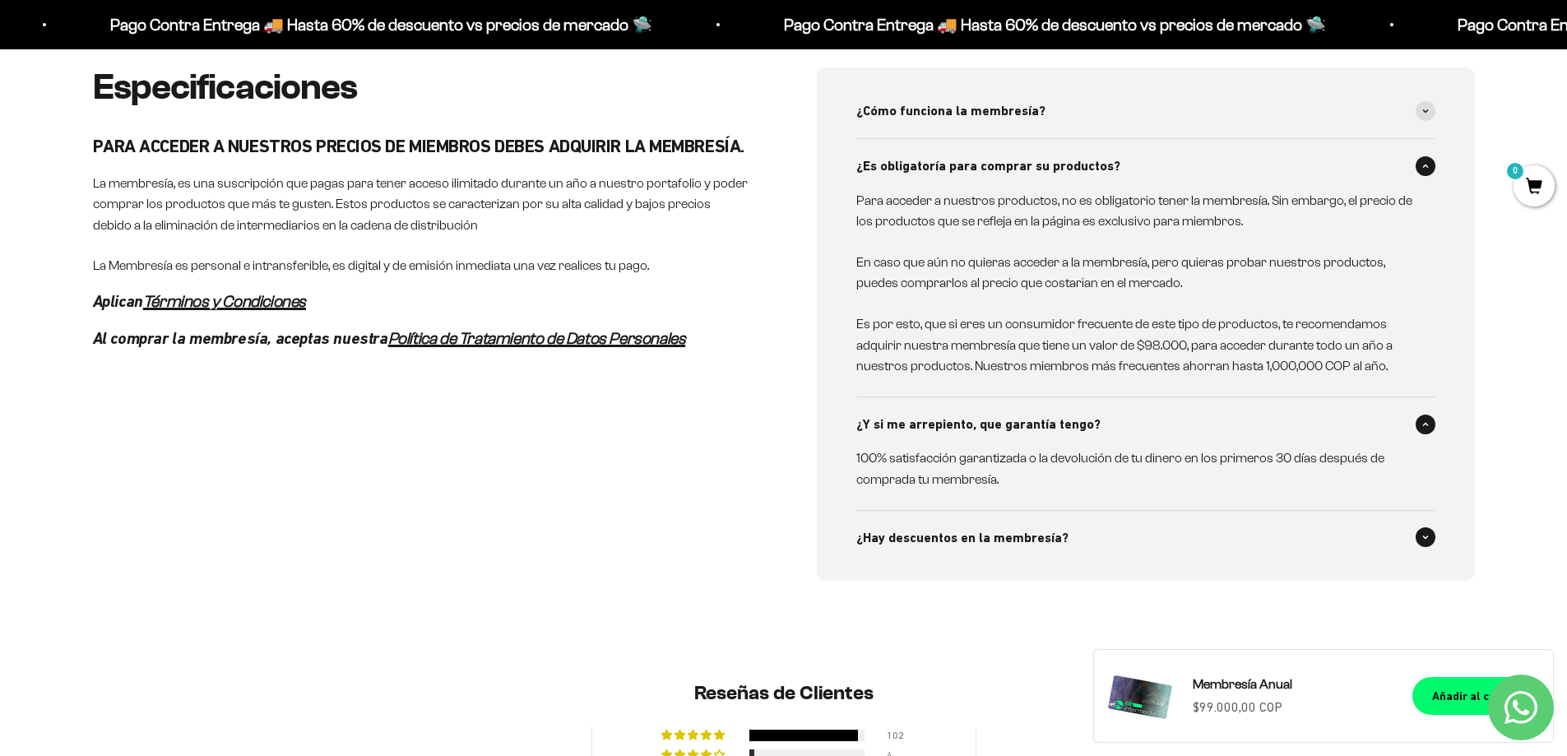
click at [1422, 536] on icon at bounding box center [1425, 537] width 7 height 5
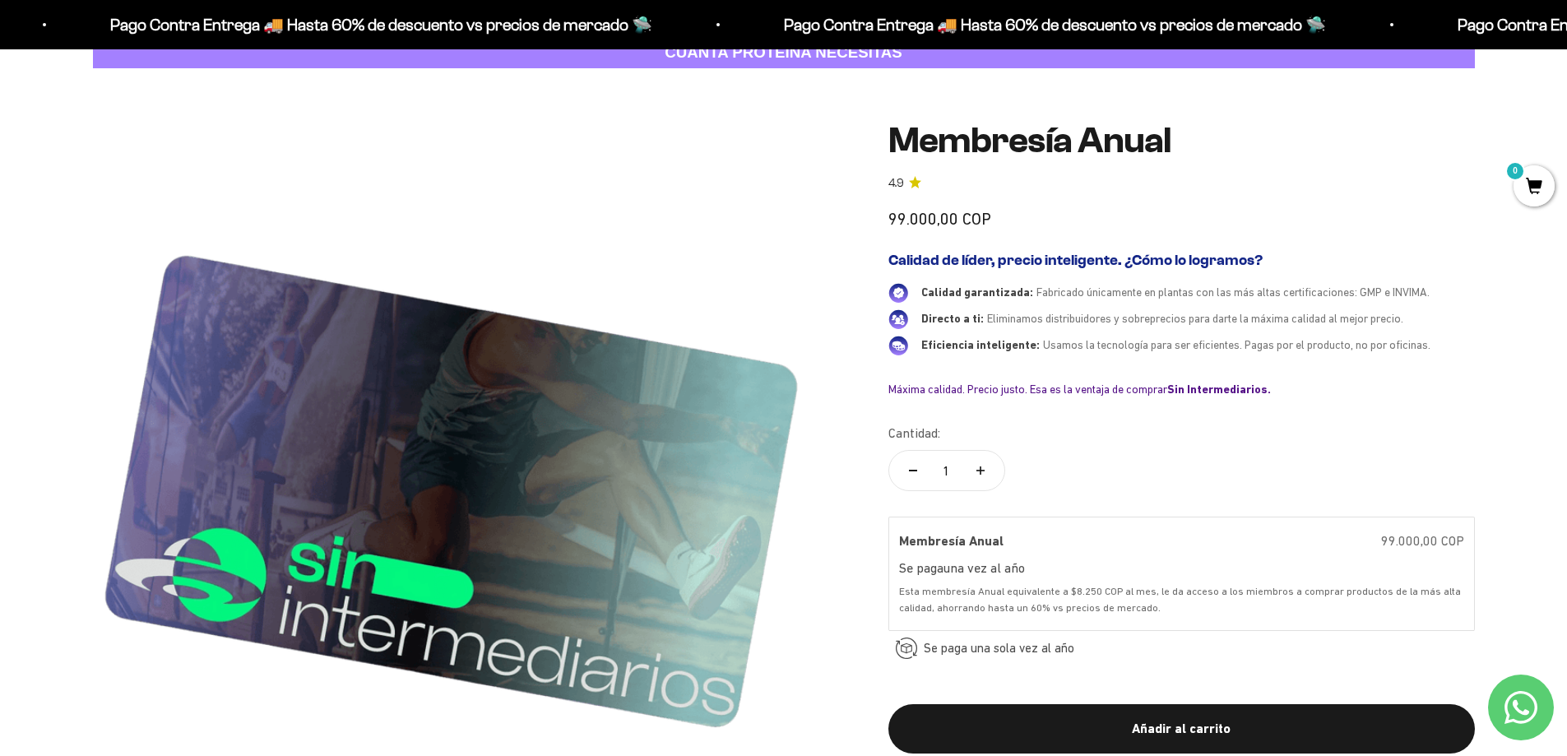
scroll to position [0, 0]
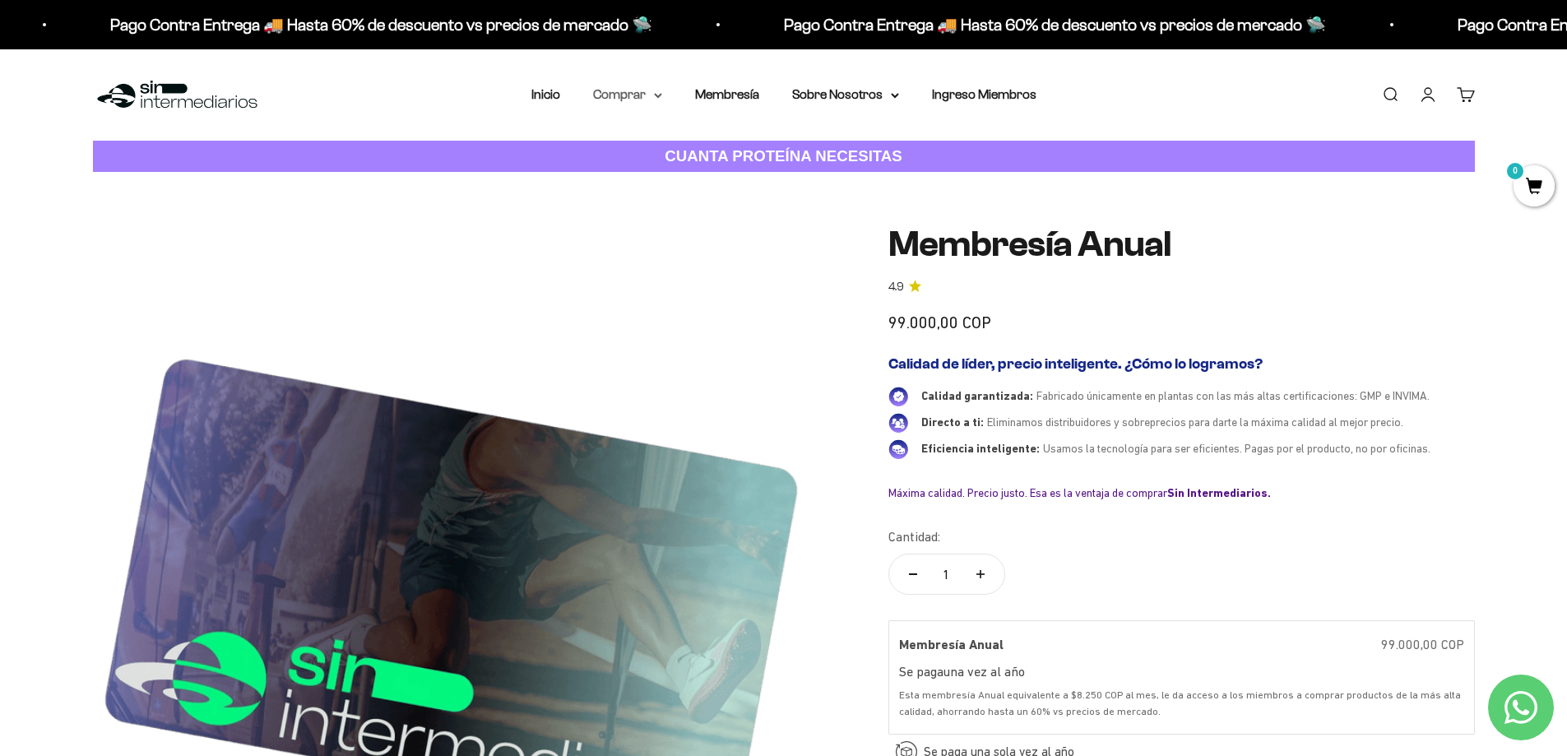
click at [653, 96] on summary "Comprar" at bounding box center [627, 94] width 69 height 21
click at [628, 145] on span "Proteínas" at bounding box center [630, 147] width 55 height 14
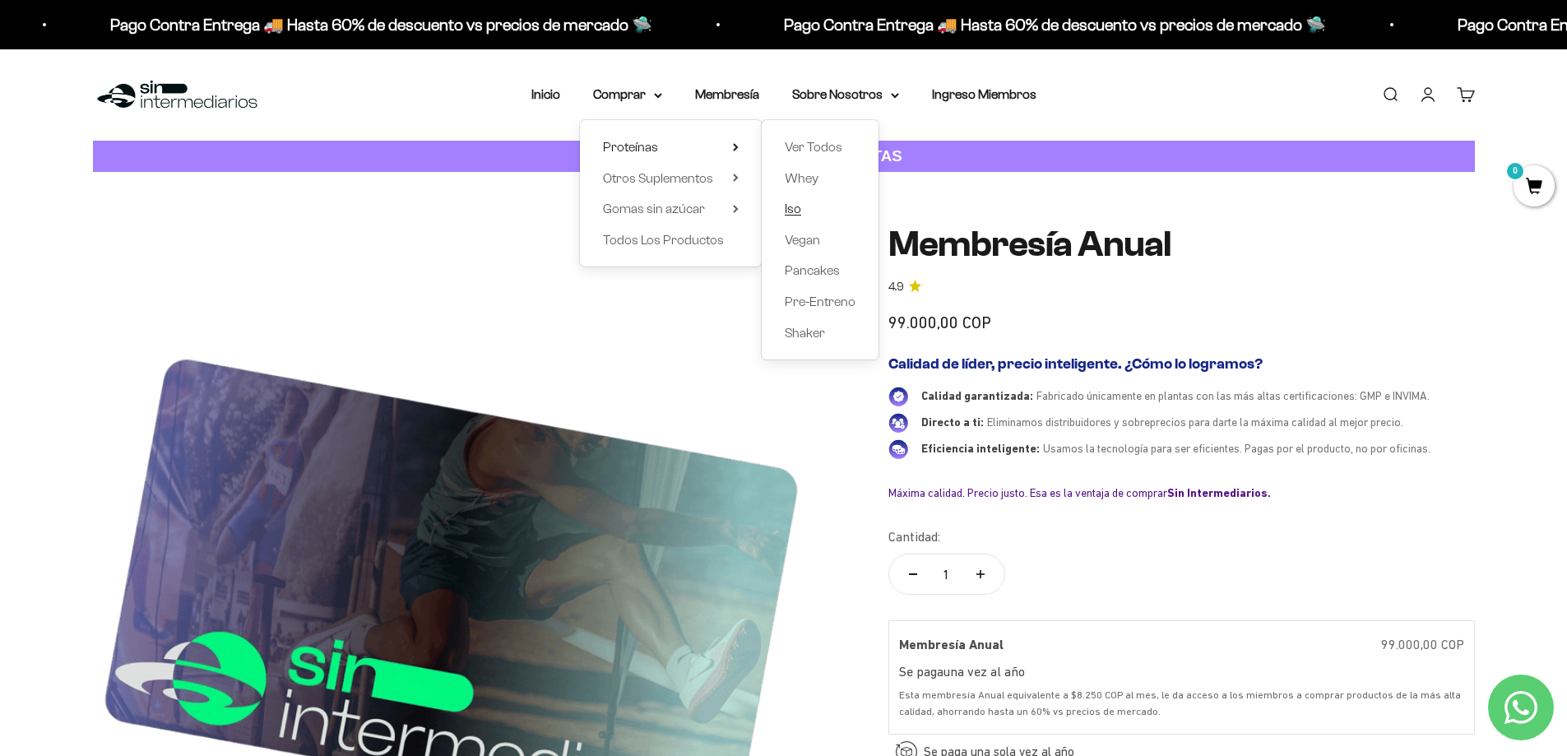
click at [793, 205] on span "Iso" at bounding box center [793, 209] width 16 height 14
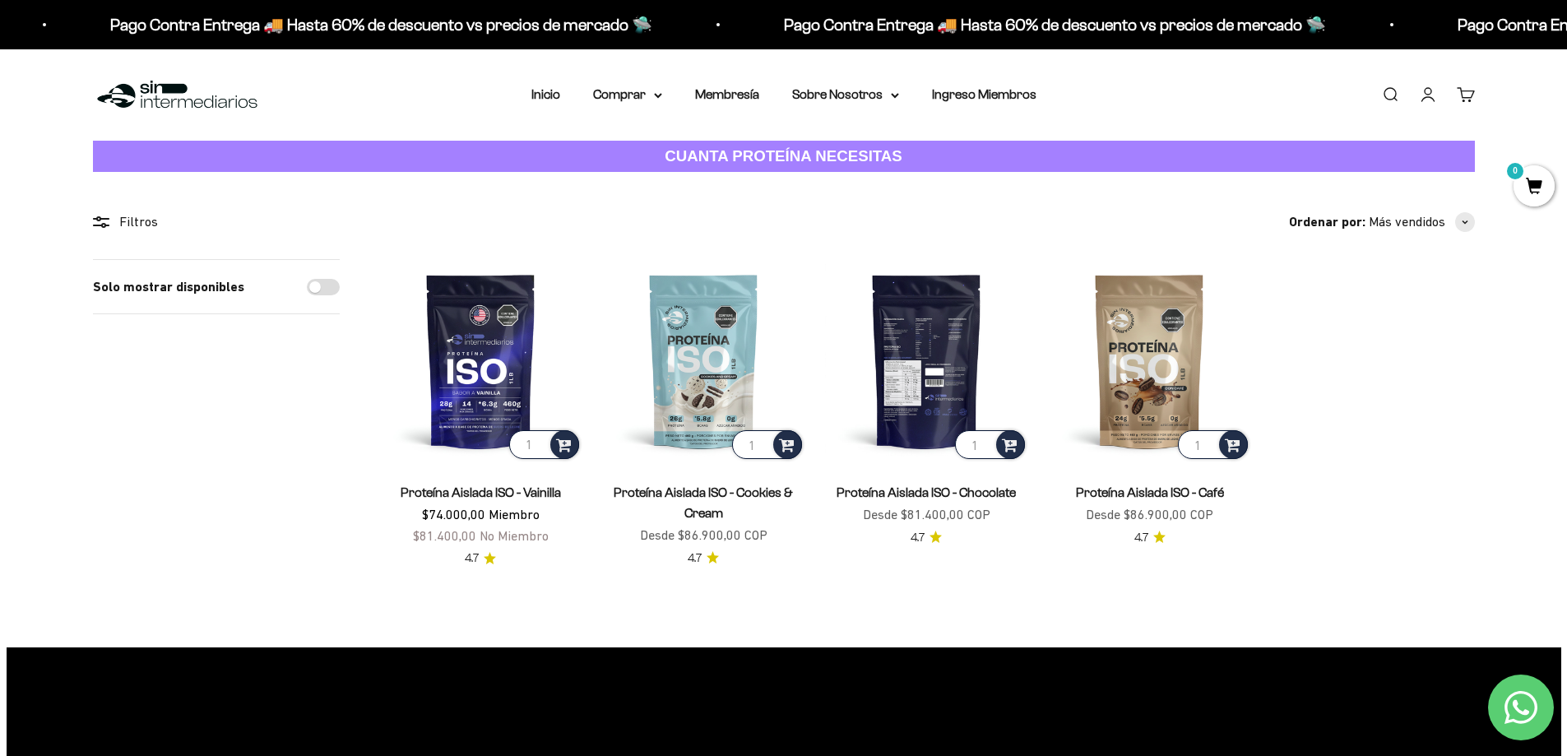
click at [916, 374] on img at bounding box center [926, 360] width 203 height 203
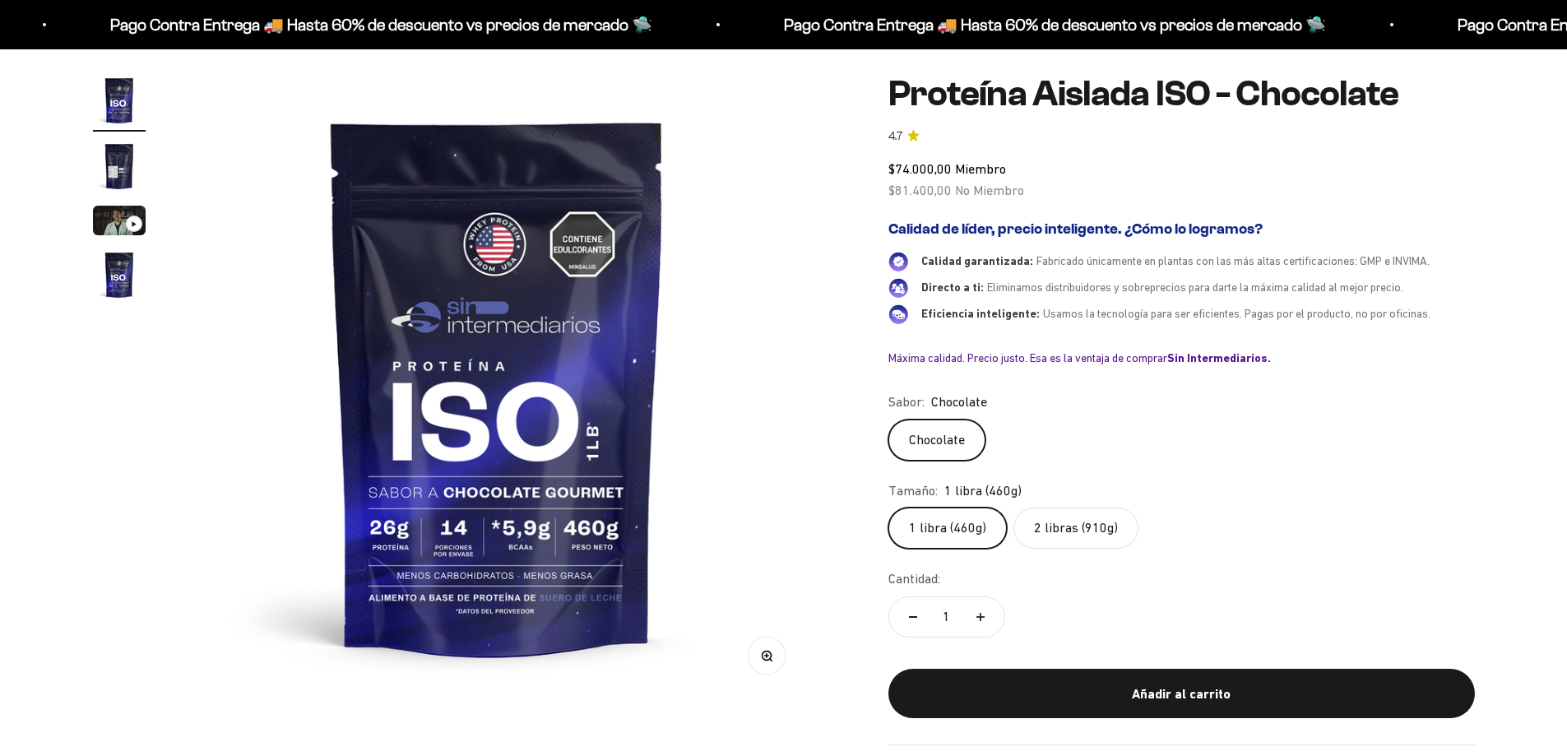
click at [941, 443] on label "Chocolate" at bounding box center [936, 439] width 97 height 41
click at [888, 419] on input "Chocolate" at bounding box center [888, 419] width 1 height 1
click at [927, 527] on label "1 libra (460g)" at bounding box center [947, 528] width 118 height 41
click at [888, 508] on input "1 libra (460g)" at bounding box center [888, 507] width 1 height 1
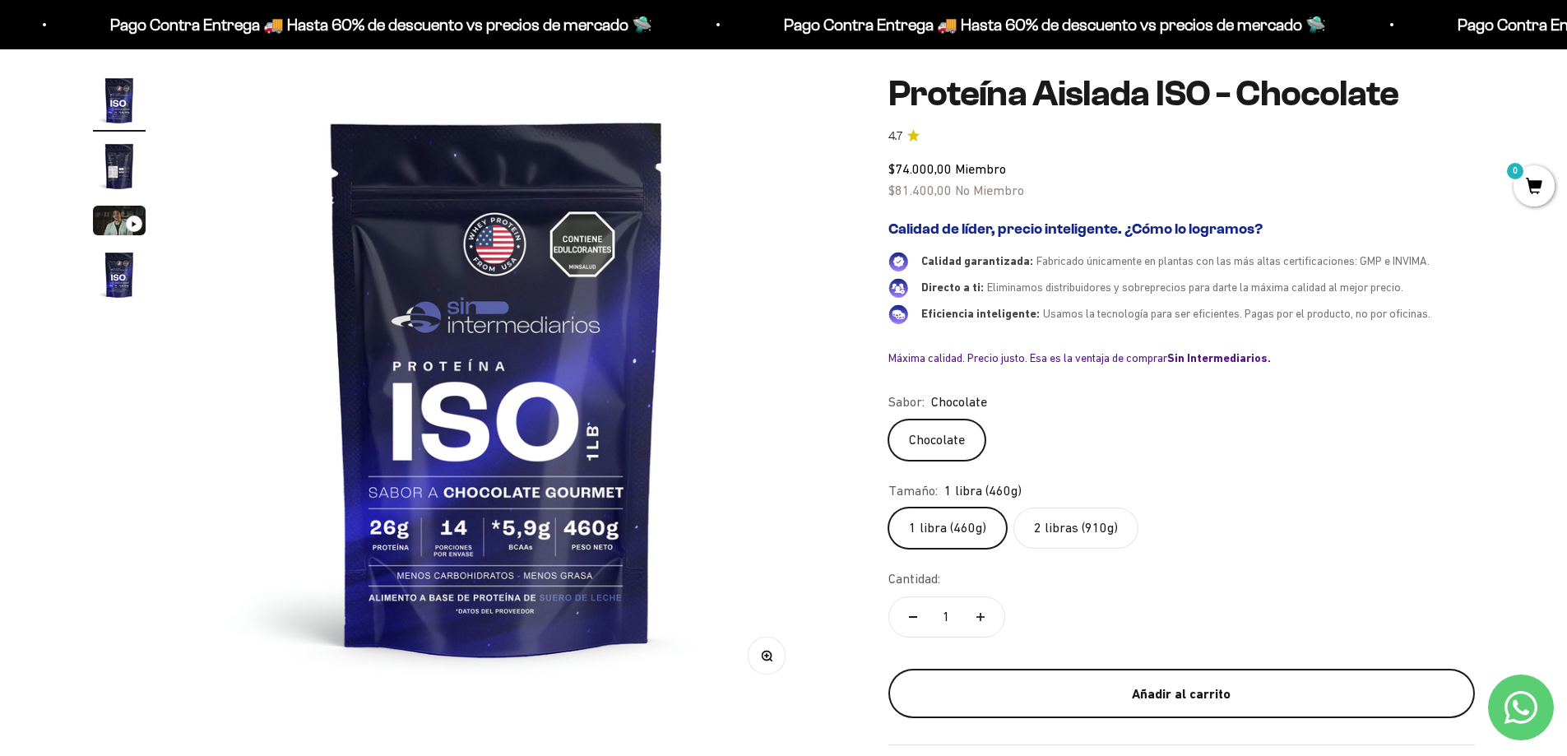
click at [1187, 694] on div "Añadir al carrito" at bounding box center [1181, 694] width 521 height 21
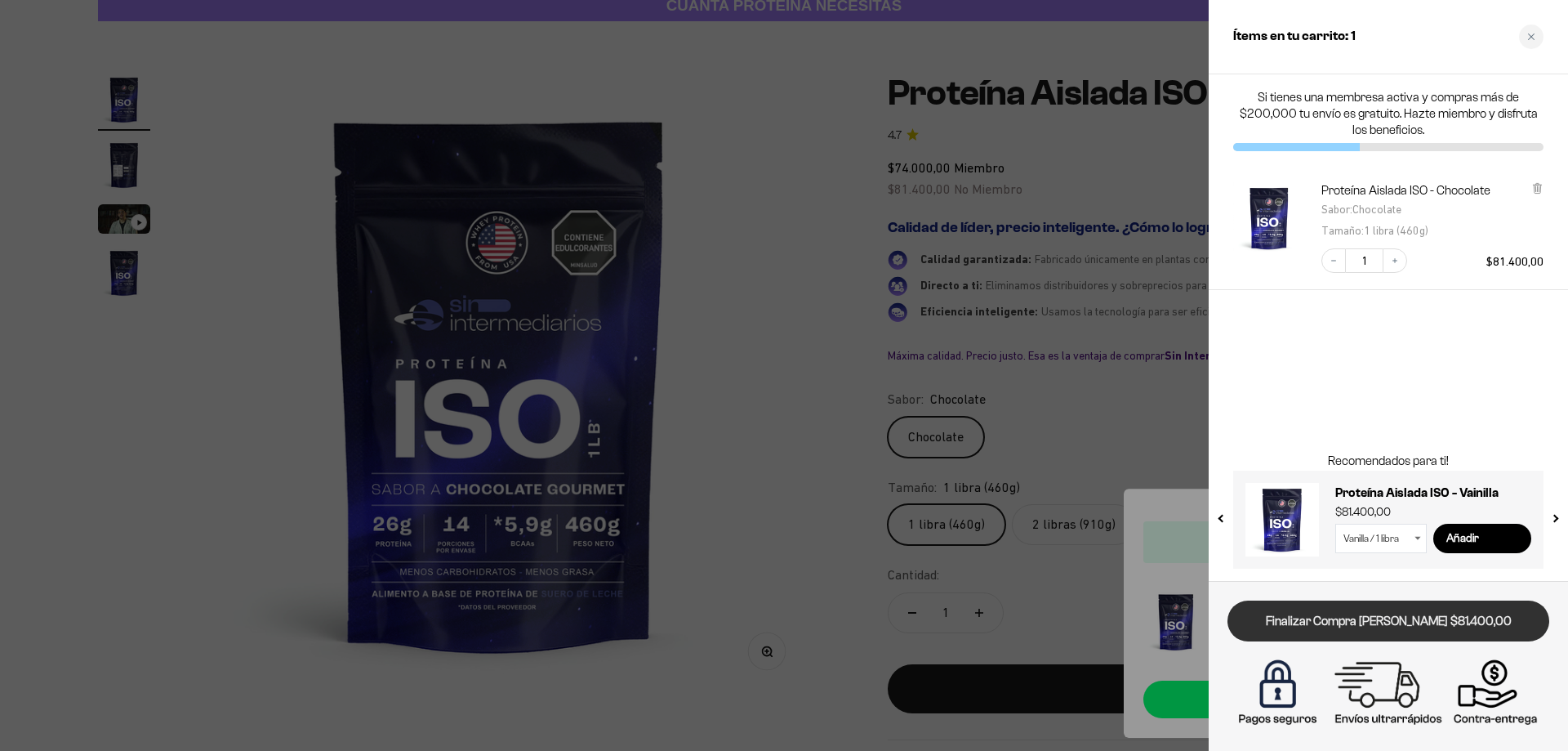
click at [1355, 622] on link "Finalizar Compra [PERSON_NAME] $81.400,00" at bounding box center [1388, 622] width 322 height 42
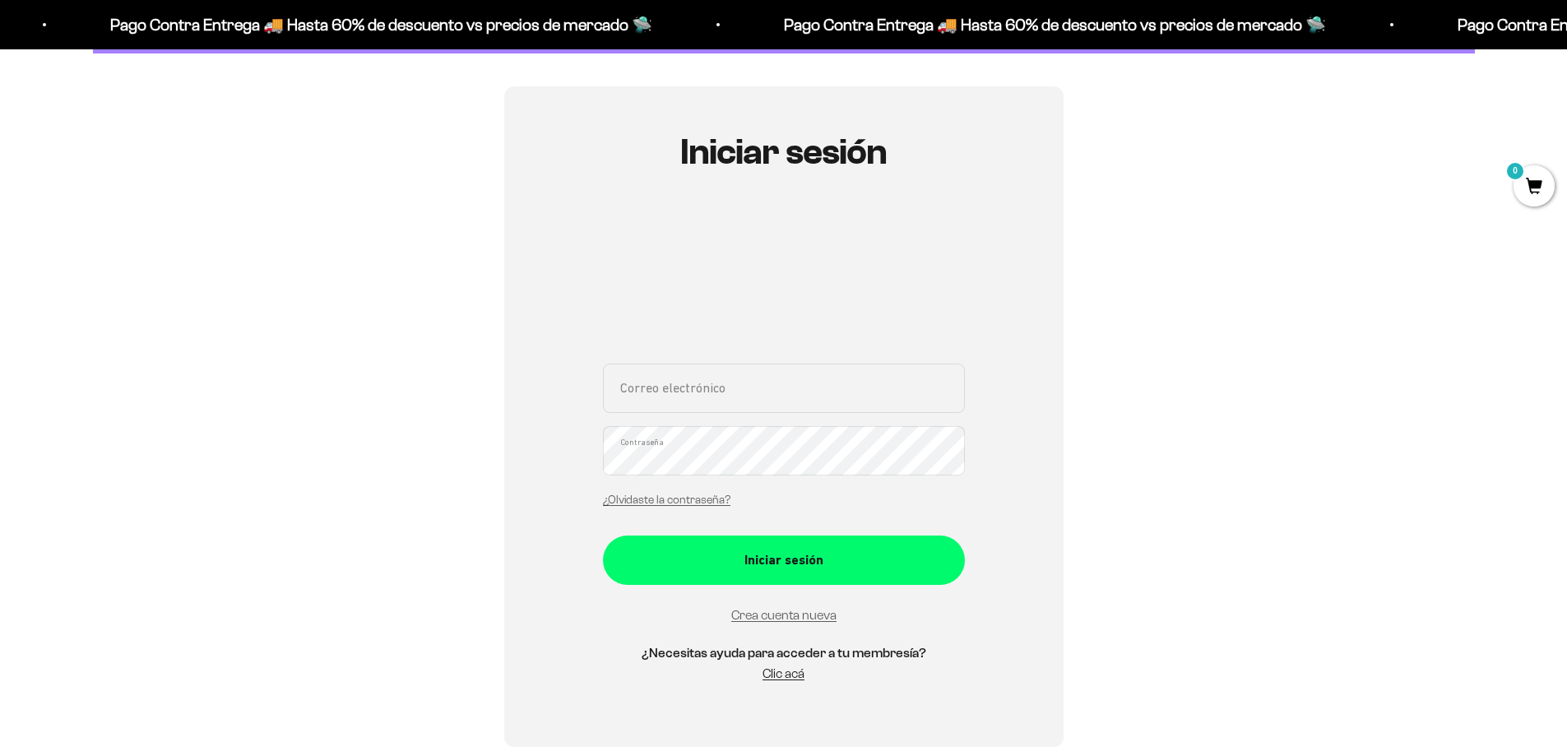
scroll to position [127, 0]
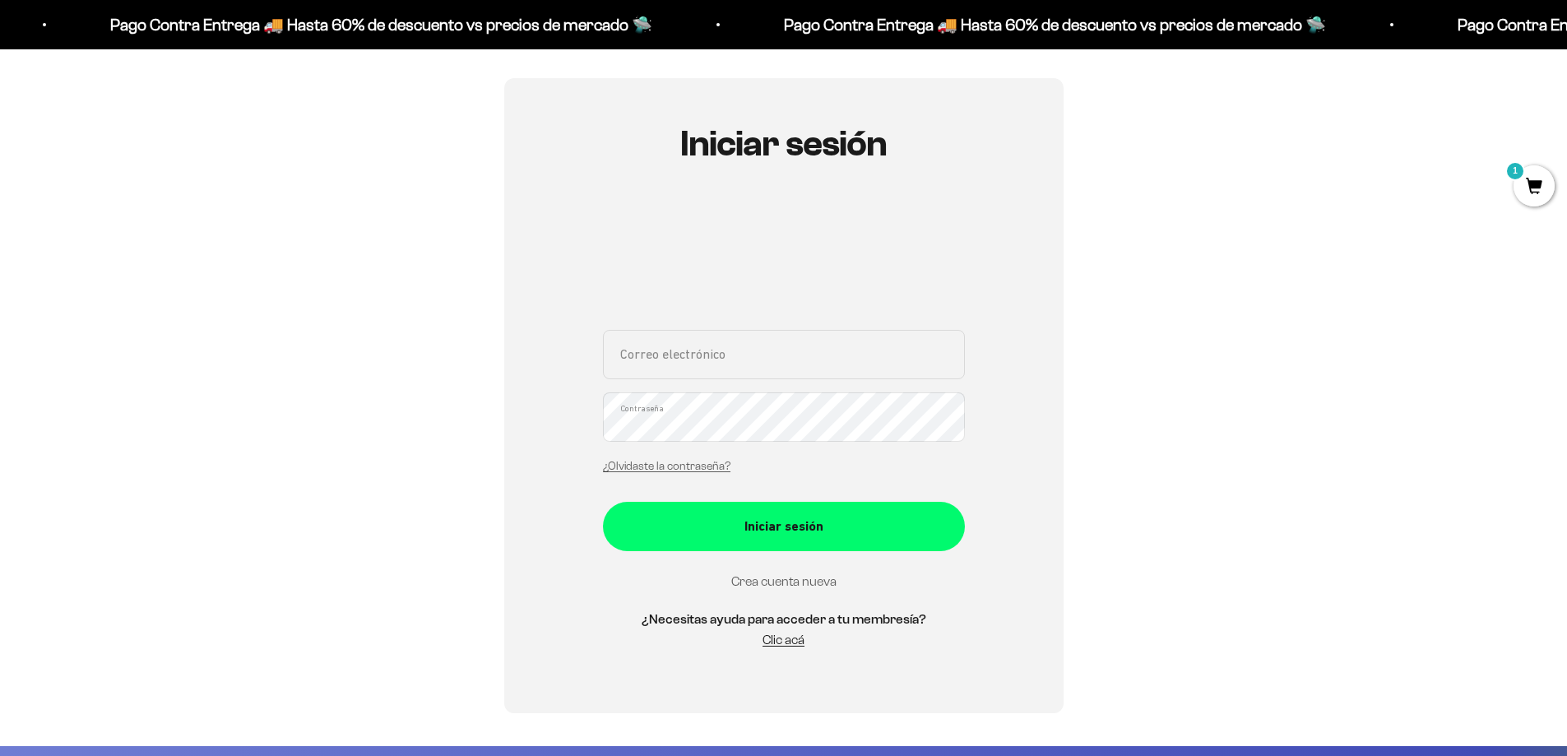
click at [755, 581] on link "Crea cuenta nueva" at bounding box center [783, 581] width 105 height 14
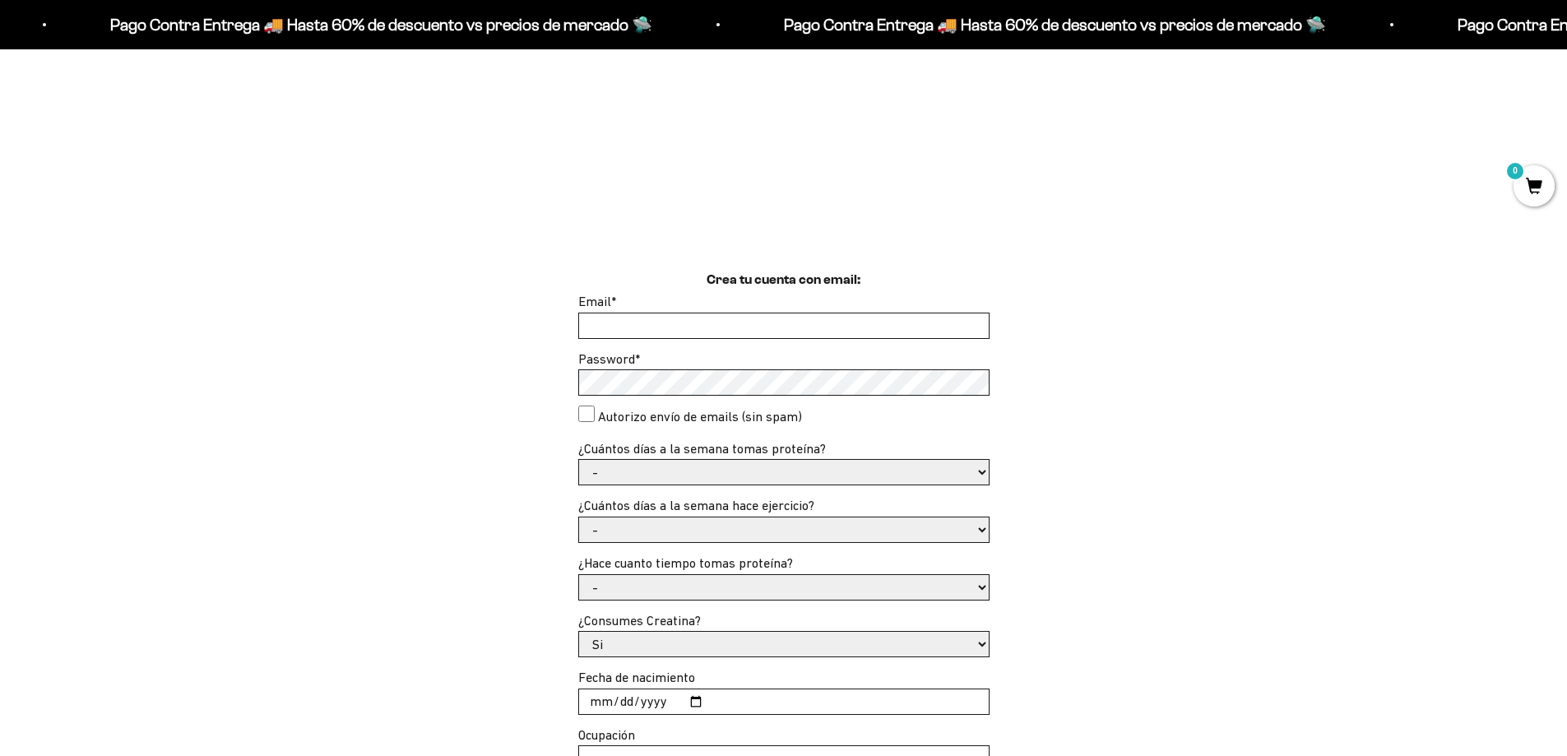
scroll to position [326, 0]
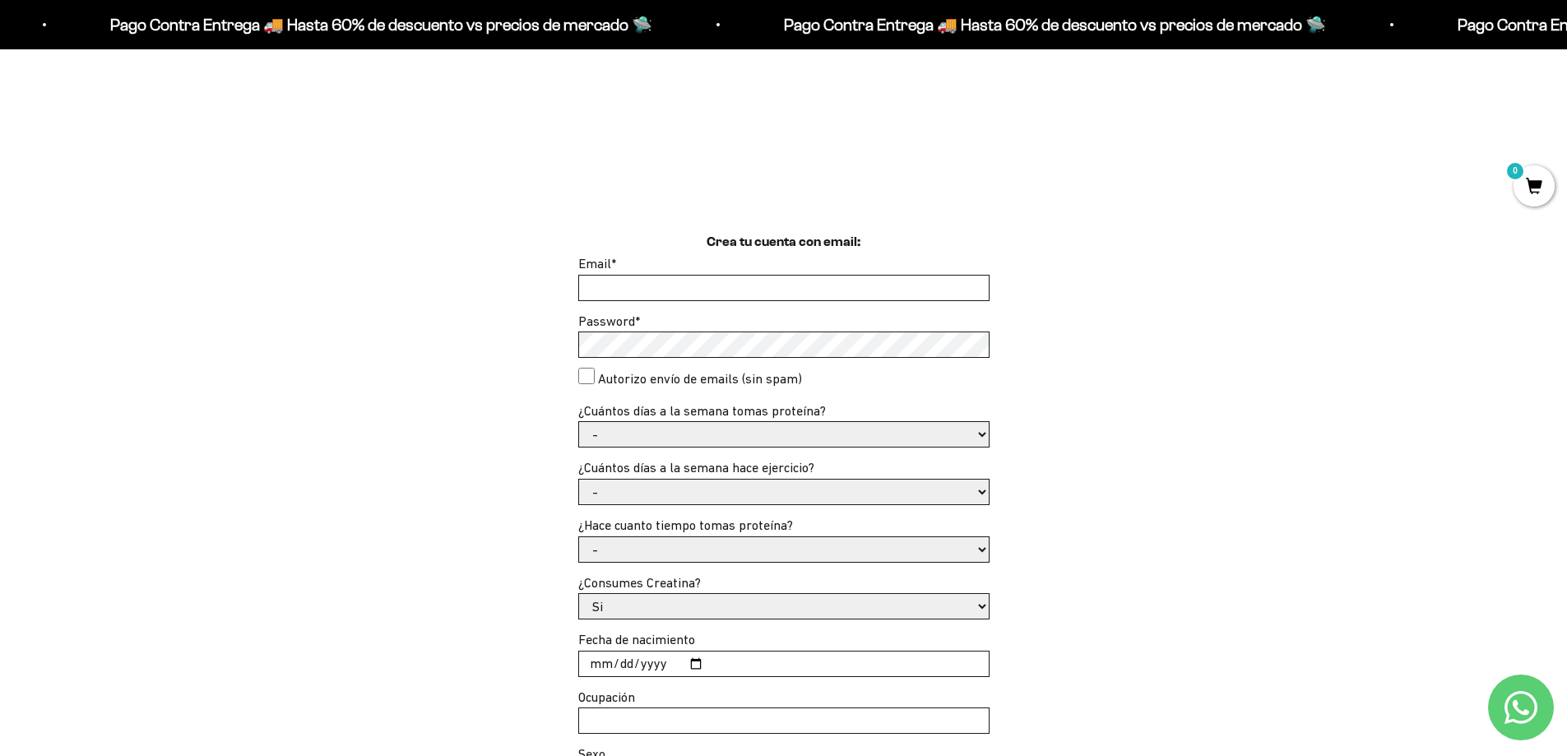
click at [632, 284] on input "Email *" at bounding box center [784, 288] width 410 height 25
type input "[EMAIL_ADDRESS][DOMAIN_NAME]"
click at [980, 437] on select "- 1 o 2 3 a 5 6 o 7" at bounding box center [784, 434] width 410 height 25
select select "3 a 5"
click at [579, 422] on select "- 1 o 2 3 a 5 6 o 7" at bounding box center [784, 434] width 410 height 25
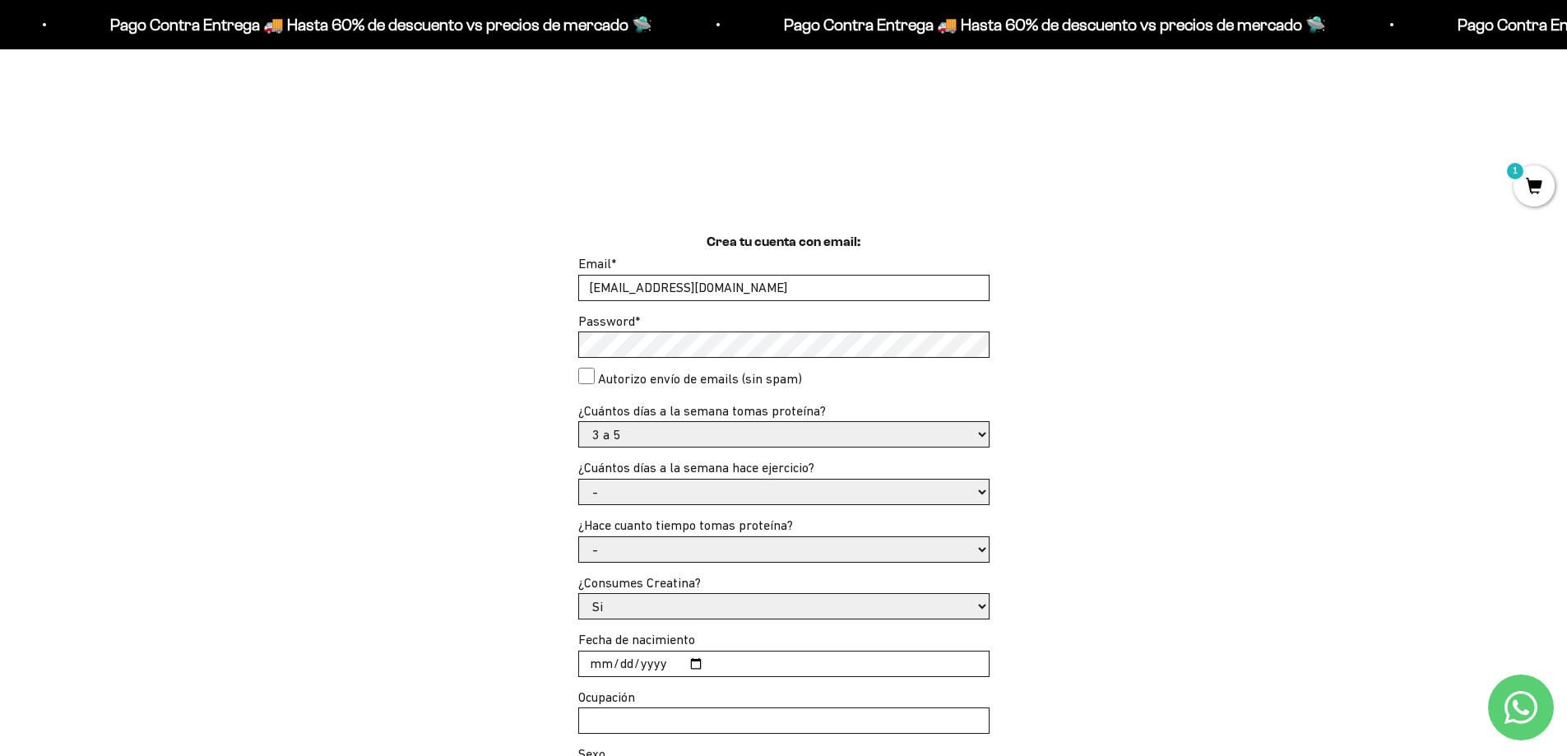
click at [978, 491] on select "- No hago 1 a 2 días 3 a 5 días 6 o 7 días" at bounding box center [784, 492] width 410 height 25
select select "1 a 2 días"
click at [579, 480] on select "- No hago 1 a 2 días 3 a 5 días 6 o 7 días" at bounding box center [784, 492] width 410 height 25
click at [983, 550] on select "- Apenas estoy empezando Menos de 6 meses Más de 6 meses Hace más de un año" at bounding box center [784, 549] width 410 height 25
select select "Más de 6 meses"
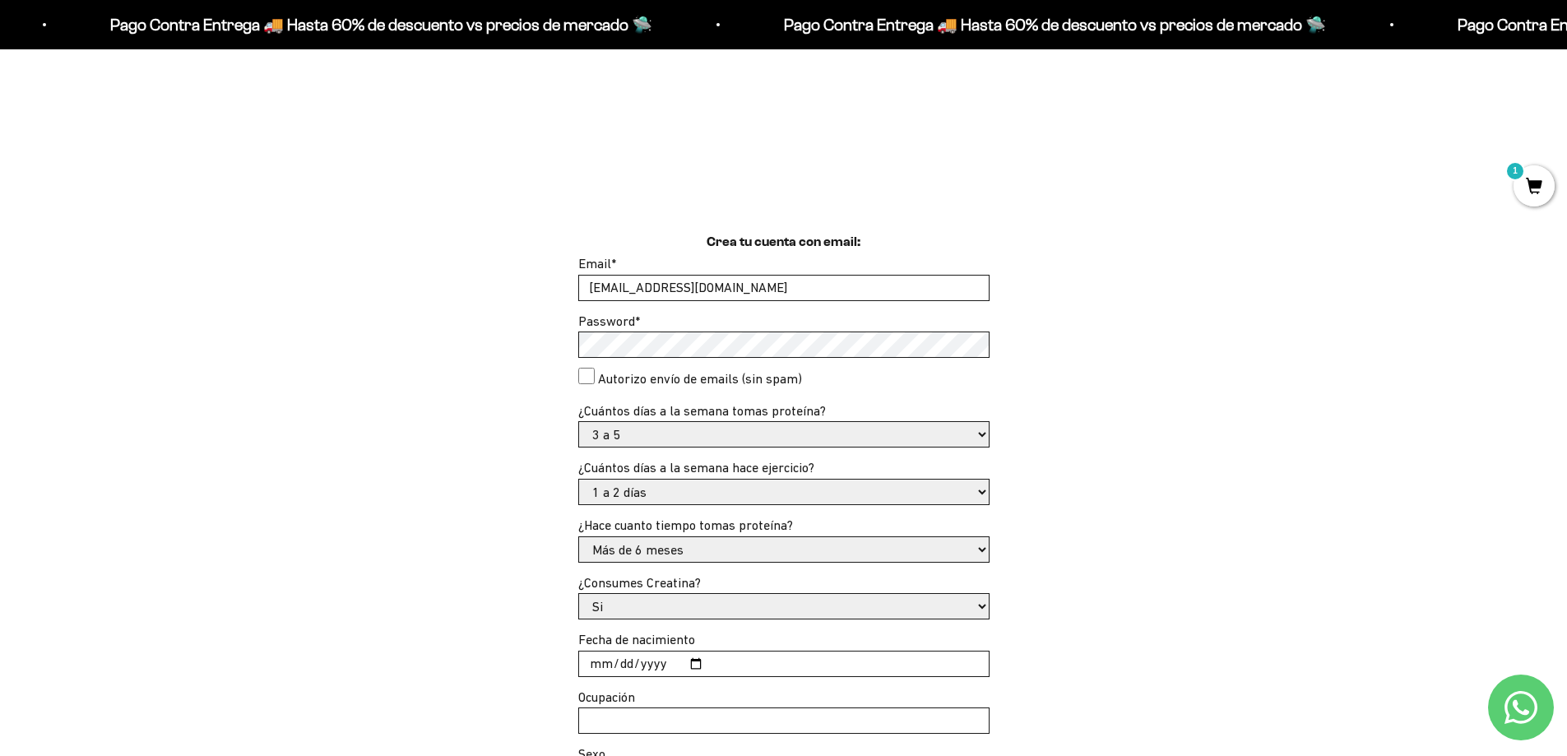
click at [579, 537] on select "- Apenas estoy empezando Menos de 6 meses Más de 6 meses Hace más de un año" at bounding box center [784, 549] width 410 height 25
click at [980, 605] on select "Si No" at bounding box center [784, 606] width 410 height 25
select select "No"
click at [579, 594] on select "Si No" at bounding box center [784, 606] width 410 height 25
click at [605, 665] on input "Fecha de nacimiento" at bounding box center [784, 663] width 410 height 25
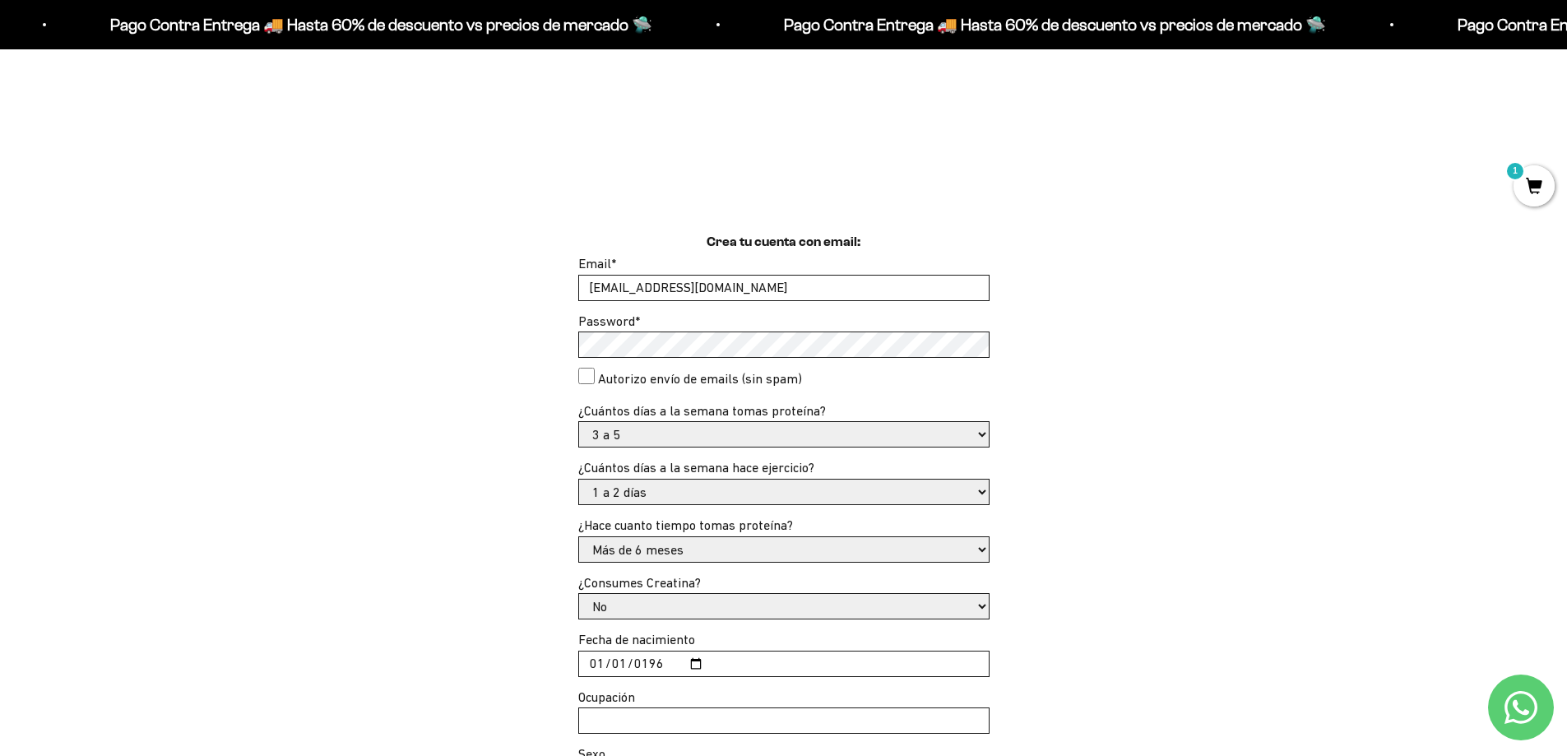
type input "1960-01-01"
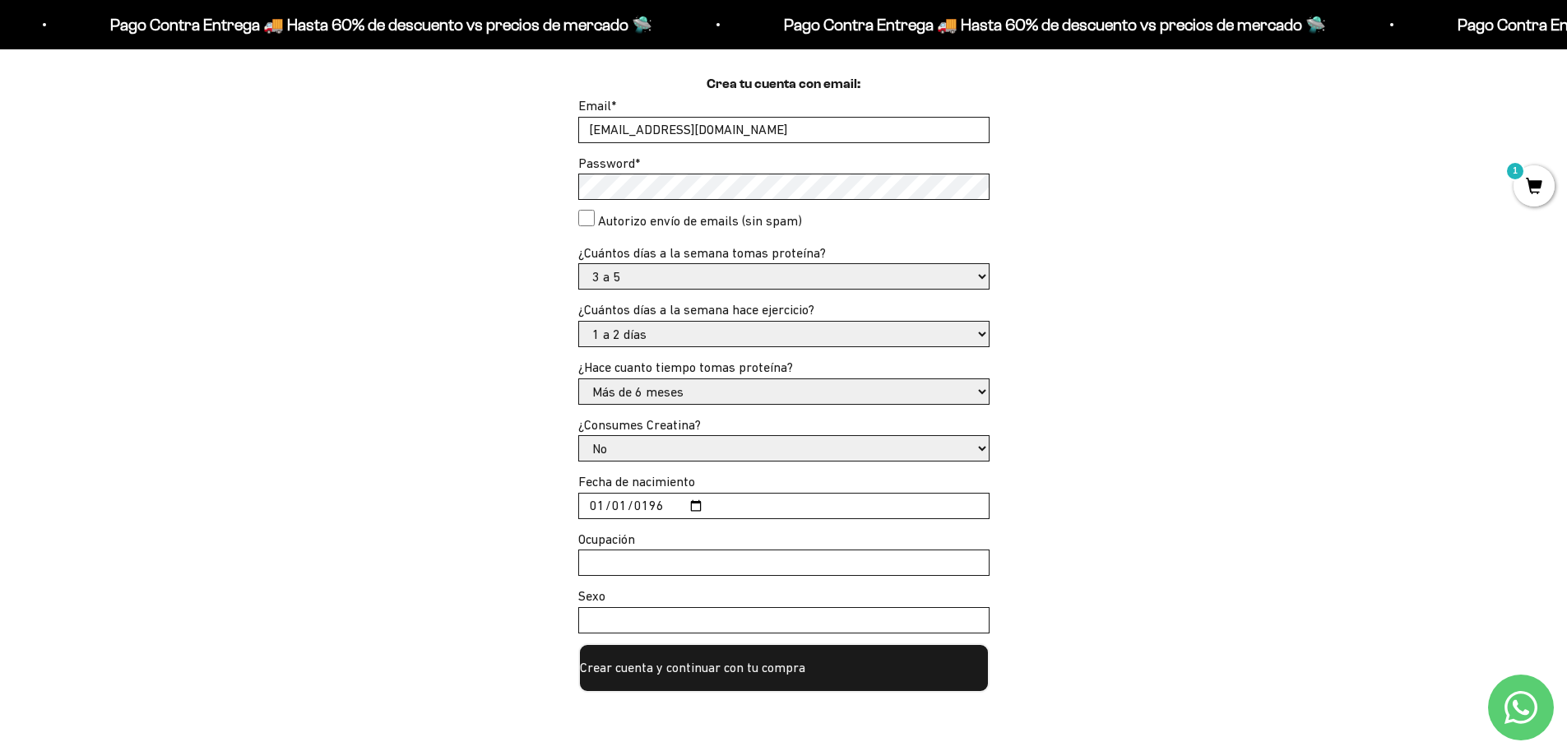
scroll to position [494, 0]
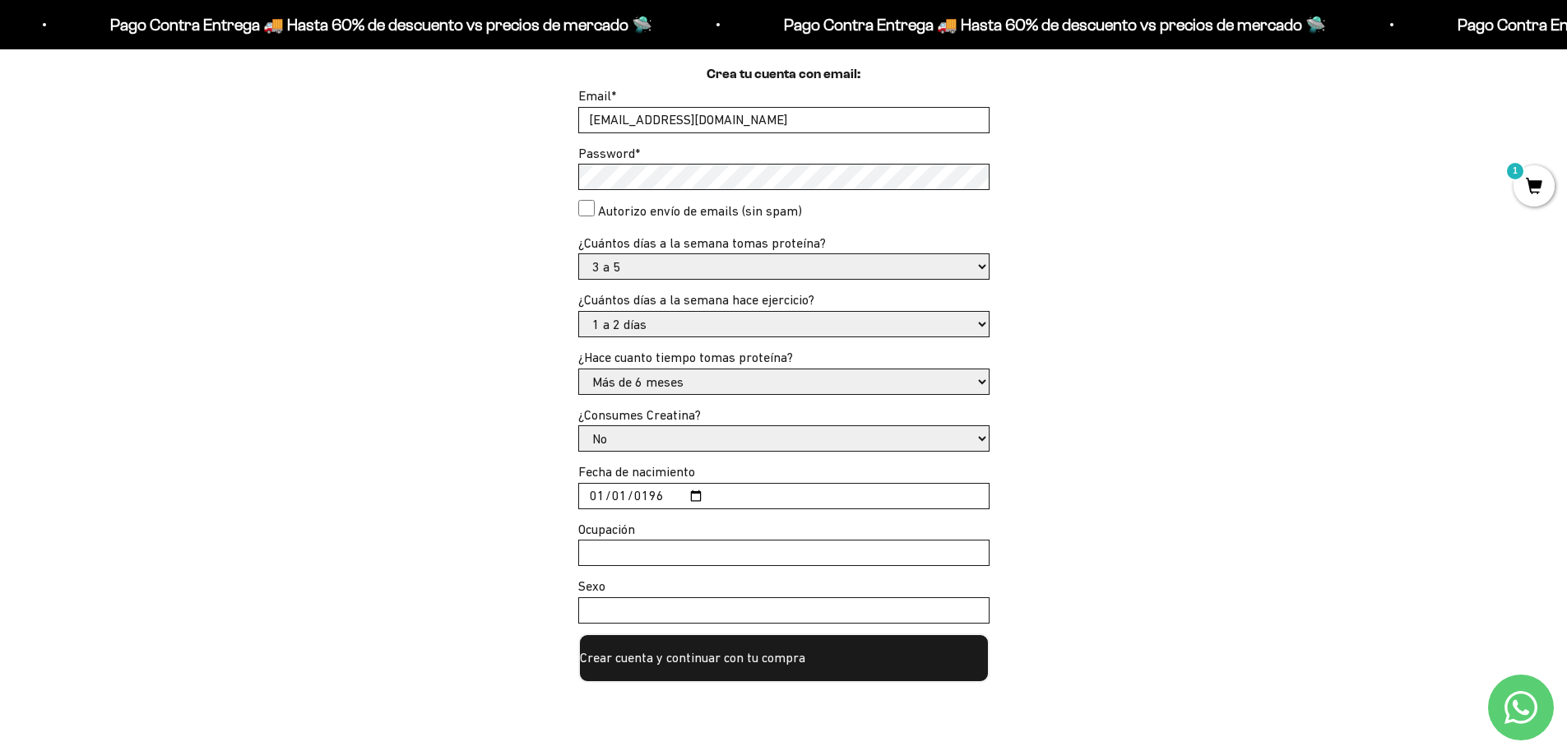
click at [609, 552] on input "Ocupación" at bounding box center [784, 552] width 410 height 25
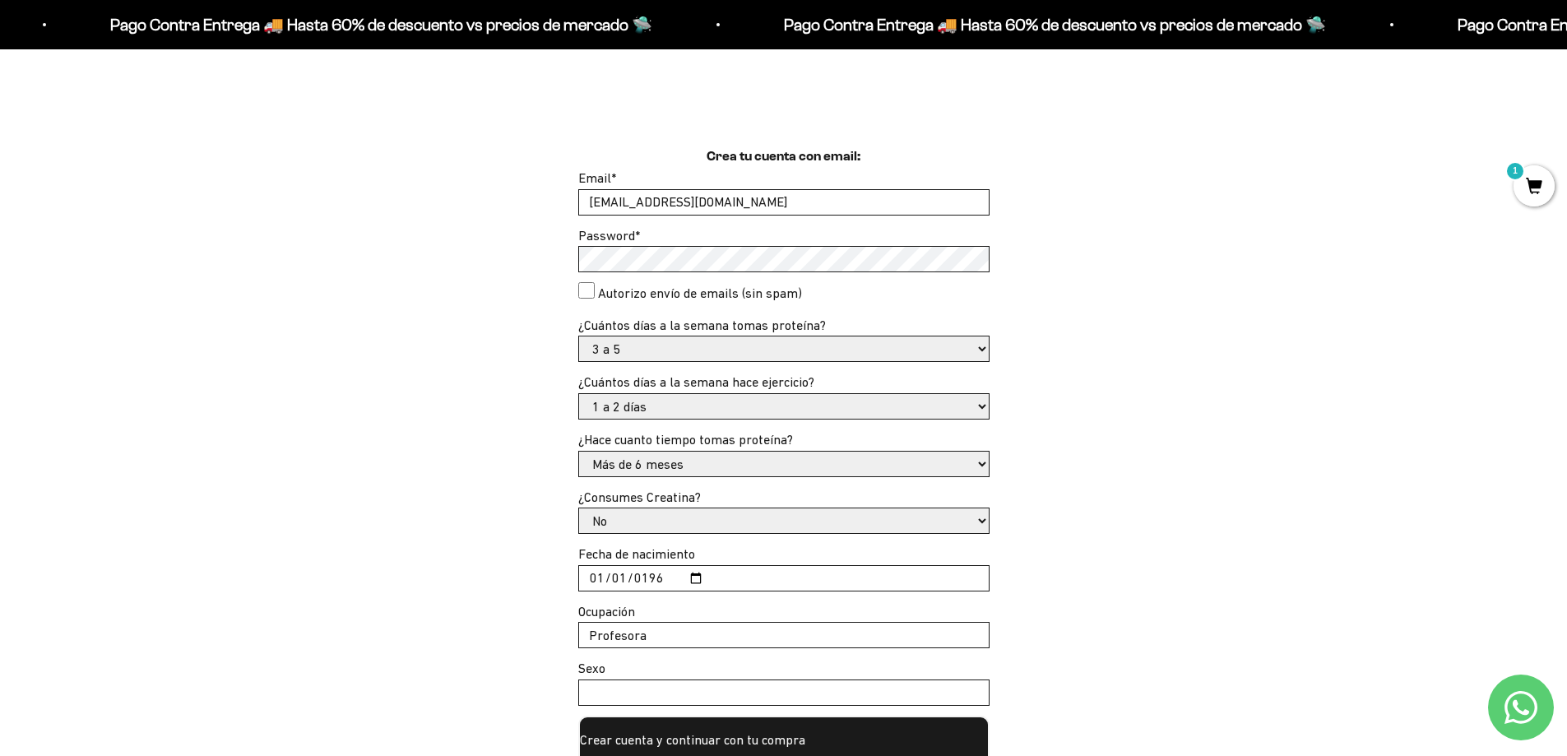
type input "Profesora"
click at [599, 688] on input "Sexo" at bounding box center [784, 692] width 410 height 25
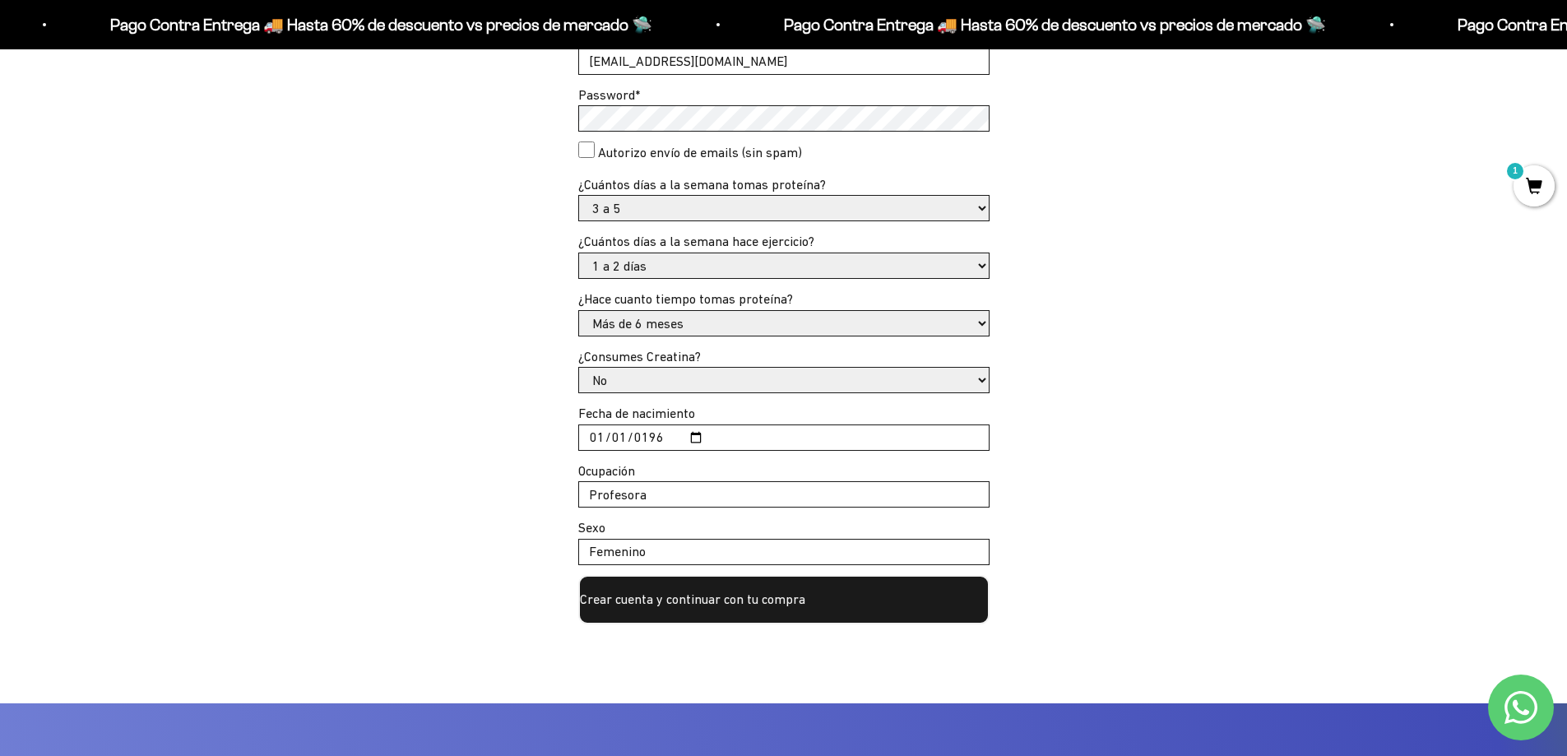
scroll to position [652, 0]
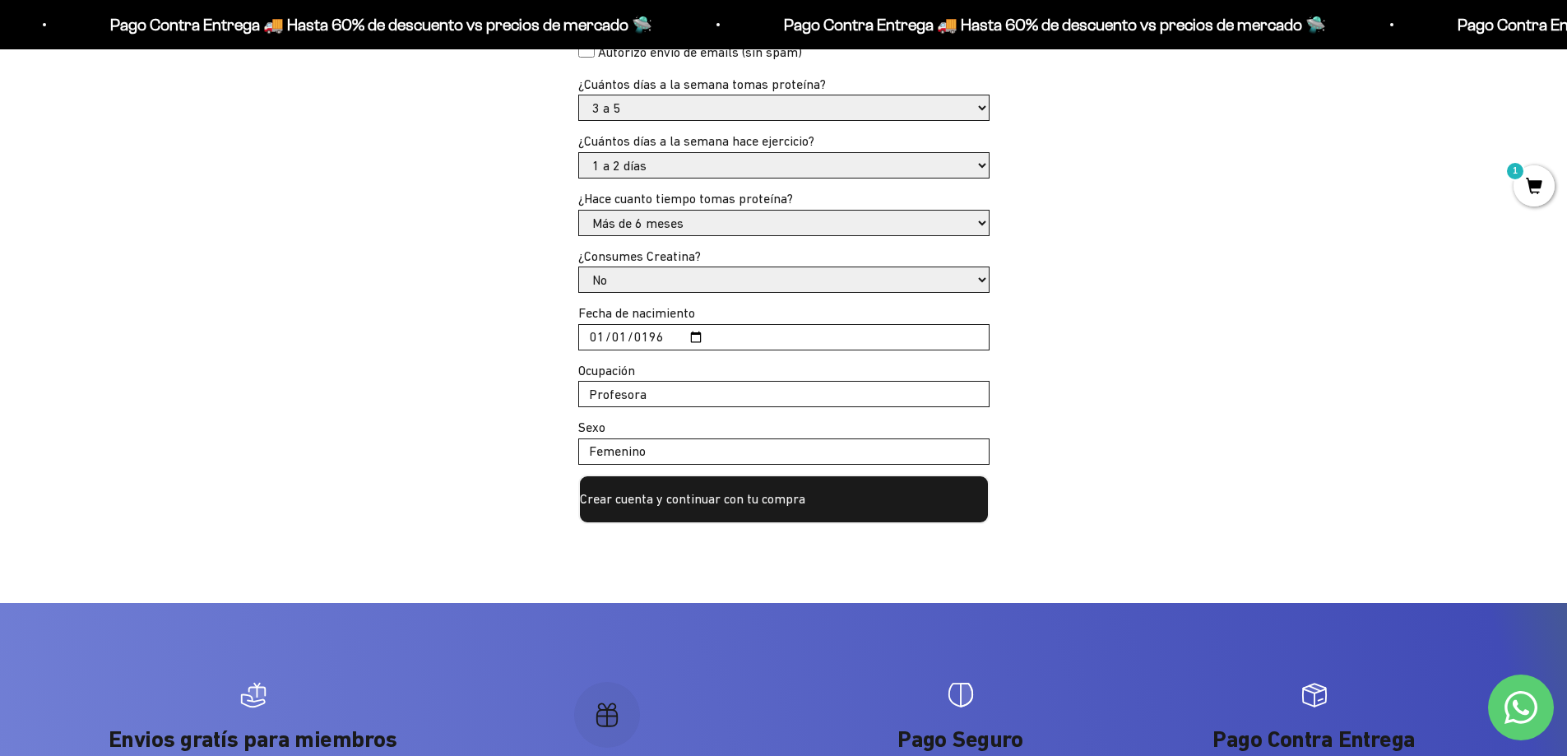
type input "Femenino"
click at [698, 501] on button "Crear cuenta y continuar con tu compra" at bounding box center [783, 499] width 411 height 49
click at [678, 496] on button "Crear cuenta y continuar con tu compra" at bounding box center [783, 499] width 411 height 49
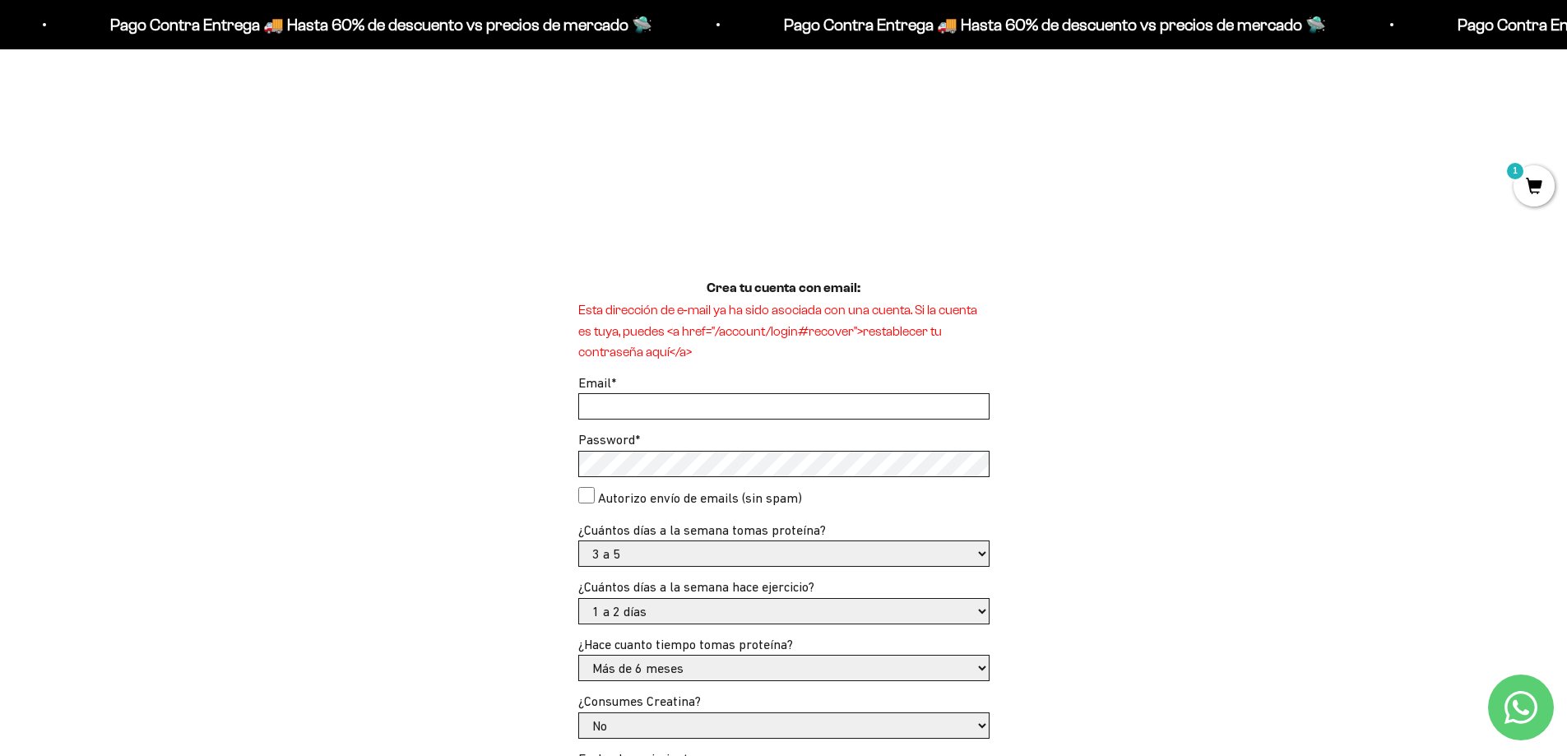
scroll to position [301, 0]
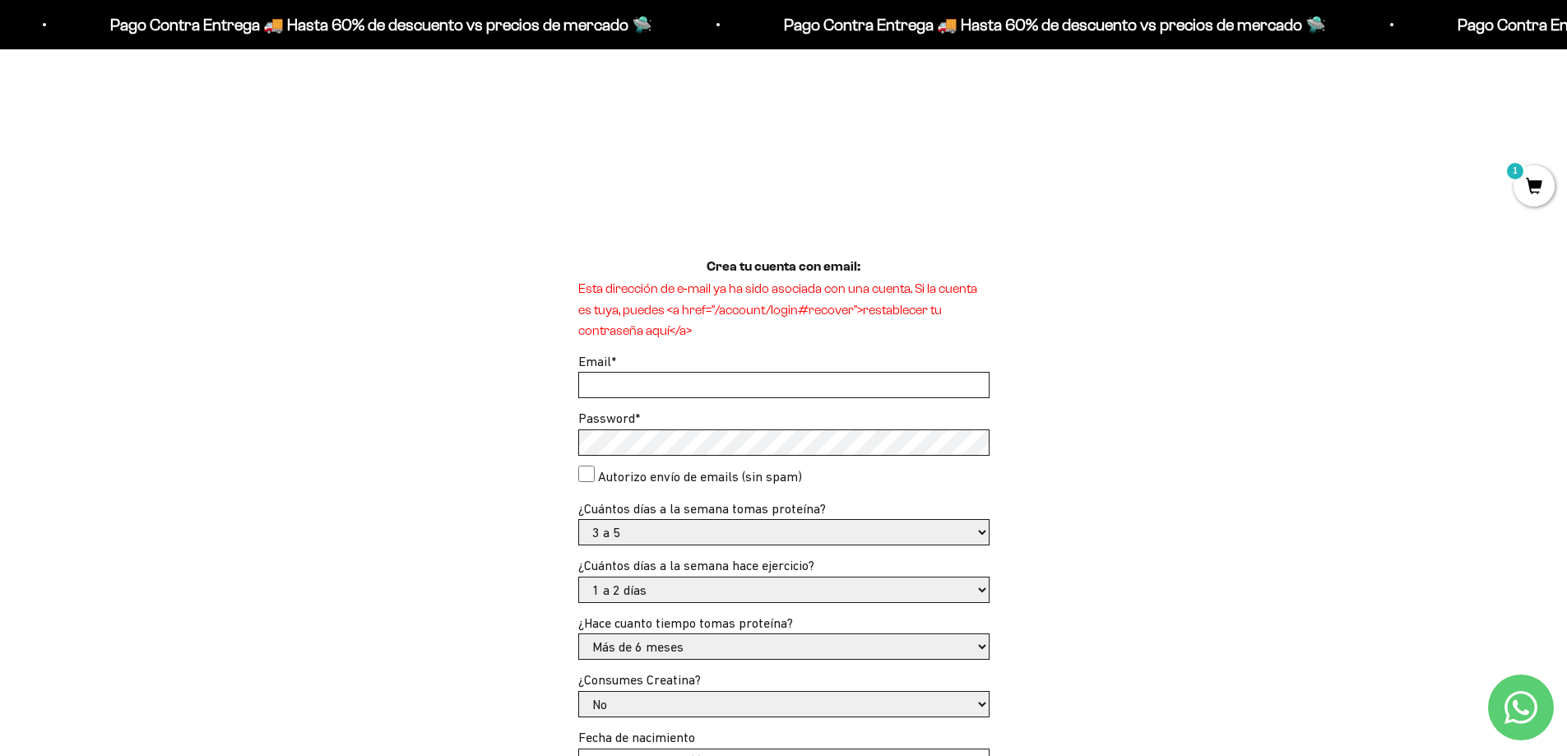
click at [633, 379] on input "Email *" at bounding box center [784, 385] width 410 height 25
type input "barbaragarciasanchez2014@gmail.com"
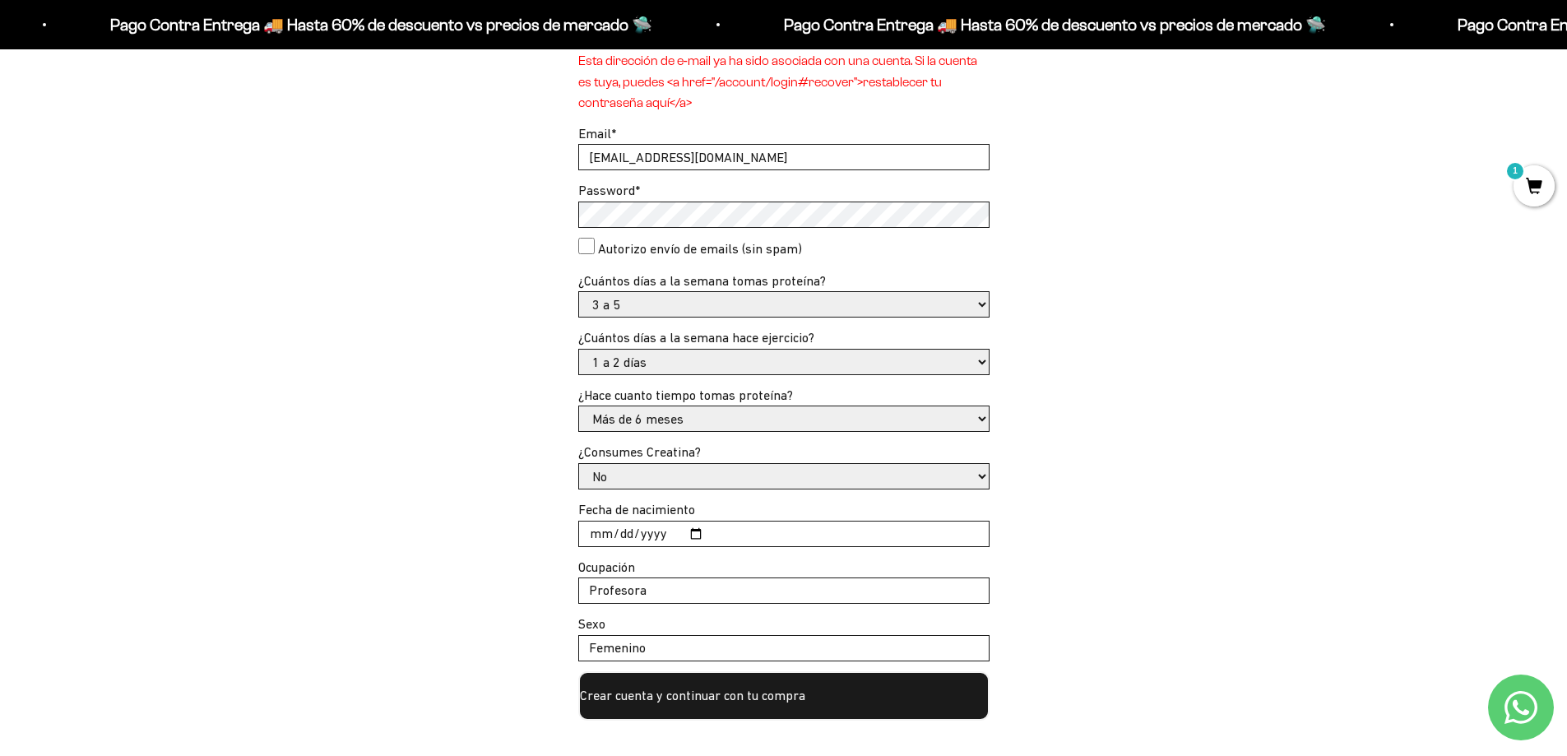
scroll to position [536, 0]
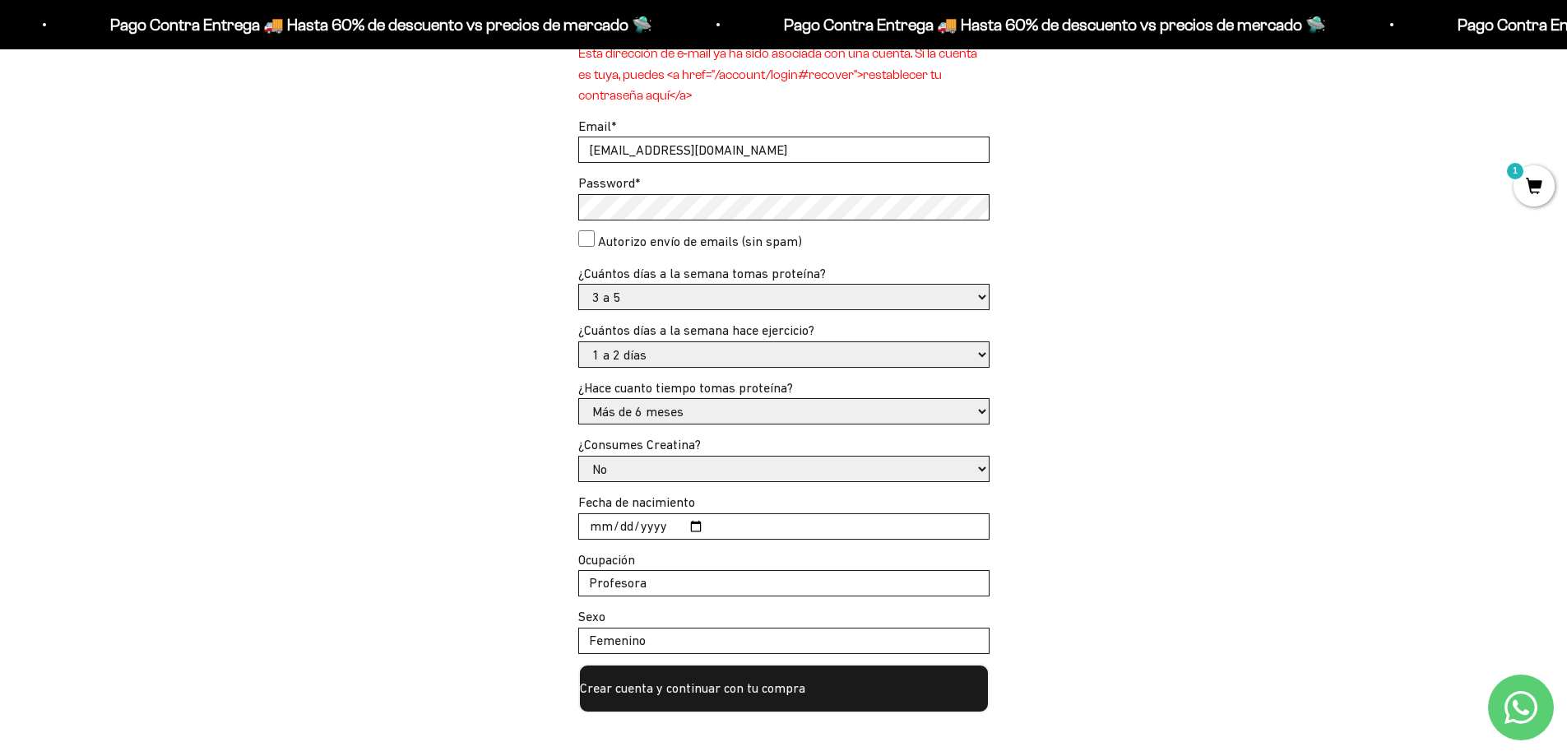
click at [661, 686] on button "Crear cuenta y continuar con tu compra" at bounding box center [783, 688] width 411 height 49
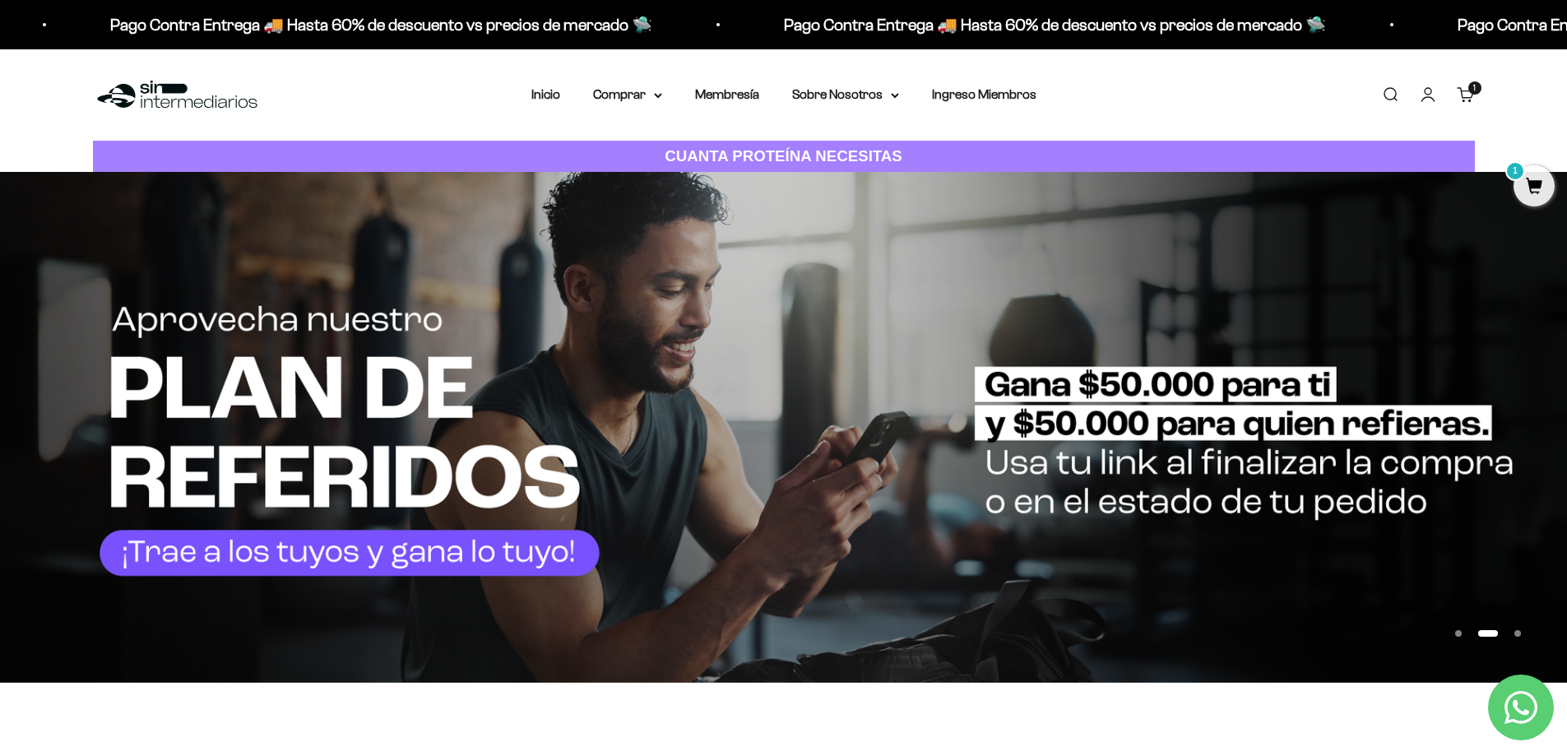
click at [1533, 183] on span "1" at bounding box center [1533, 185] width 41 height 41
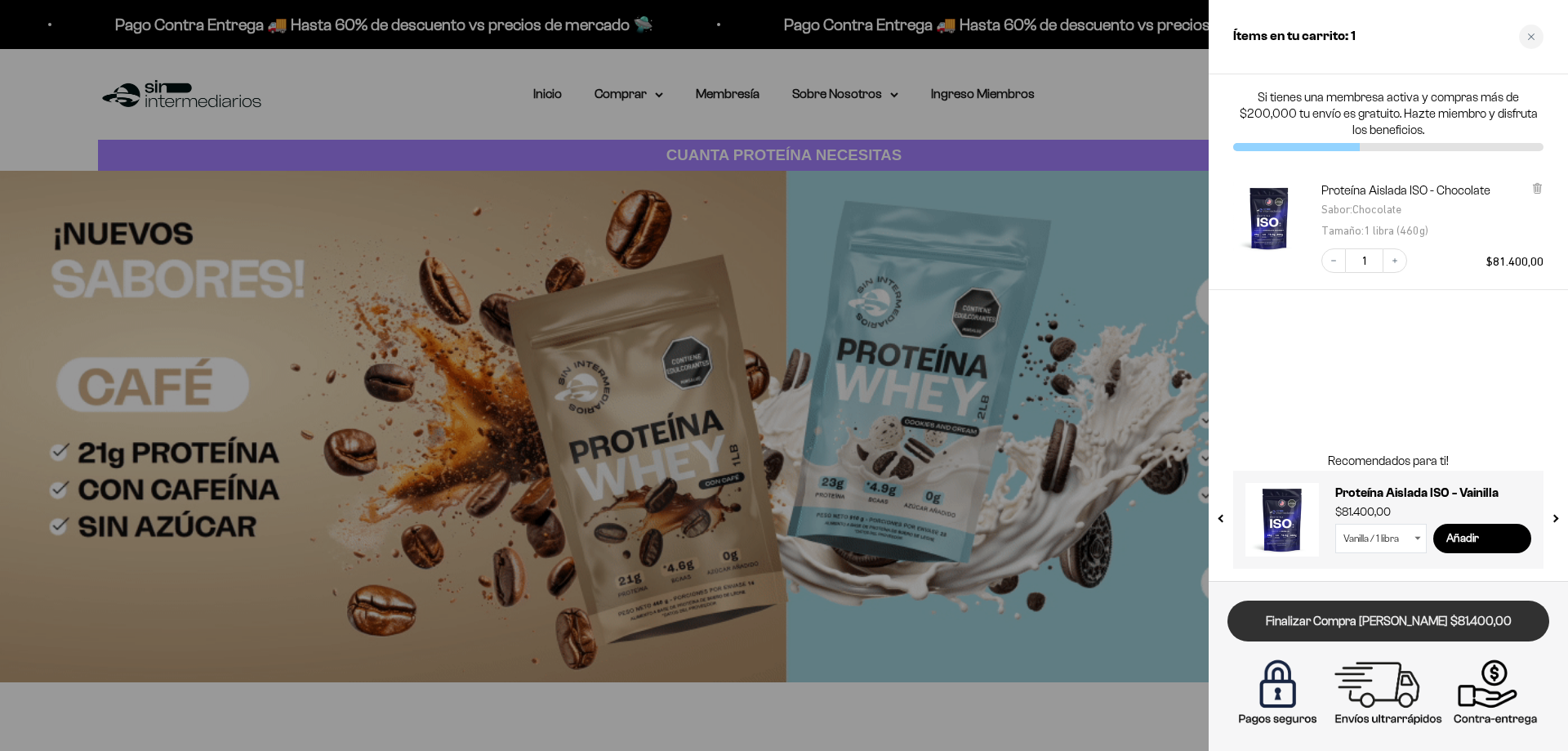
click at [1362, 624] on link "Finalizar Compra [PERSON_NAME] $81.400,00" at bounding box center [1388, 622] width 322 height 42
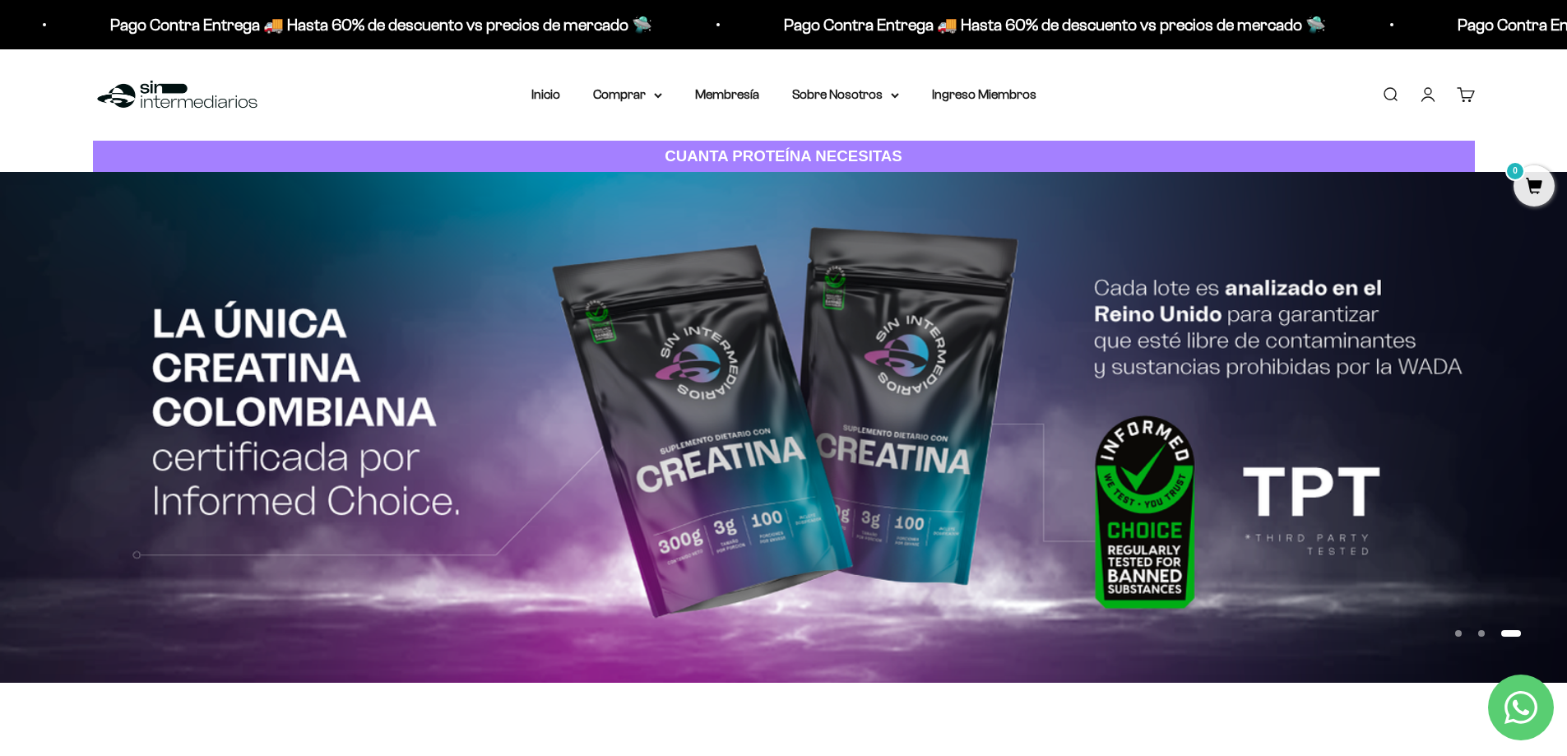
click at [903, 649] on img at bounding box center [783, 427] width 1567 height 510
